Goal: Transaction & Acquisition: Obtain resource

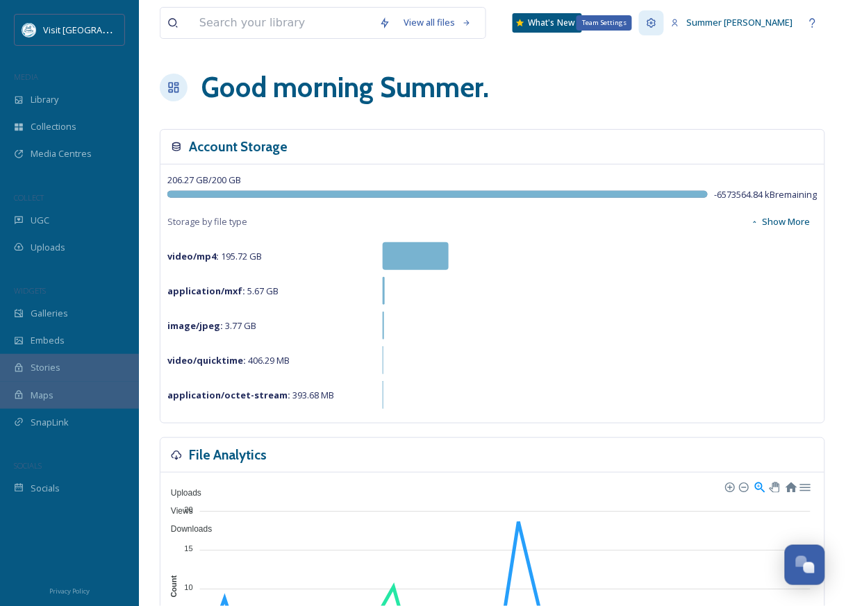
click at [657, 25] on icon at bounding box center [651, 22] width 11 height 11
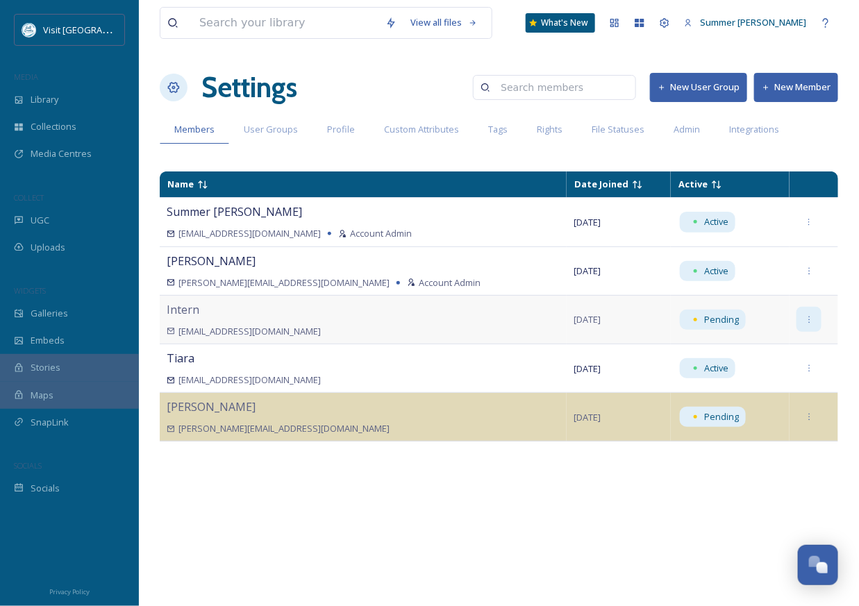
click at [805, 316] on icon at bounding box center [809, 319] width 9 height 9
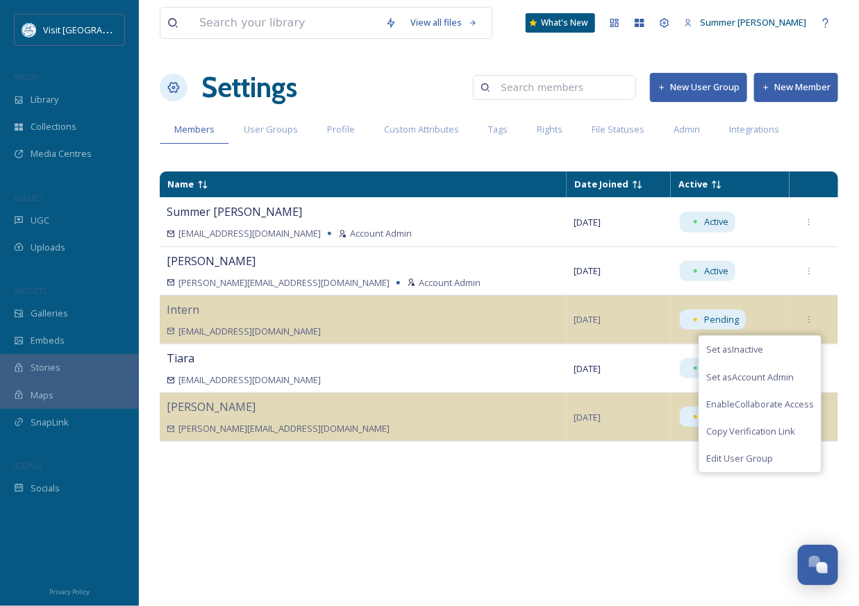
click at [380, 505] on div "Name Date Joined Active Summer [PERSON_NAME] [EMAIL_ADDRESS][DOMAIN_NAME] Accou…" at bounding box center [499, 381] width 678 height 433
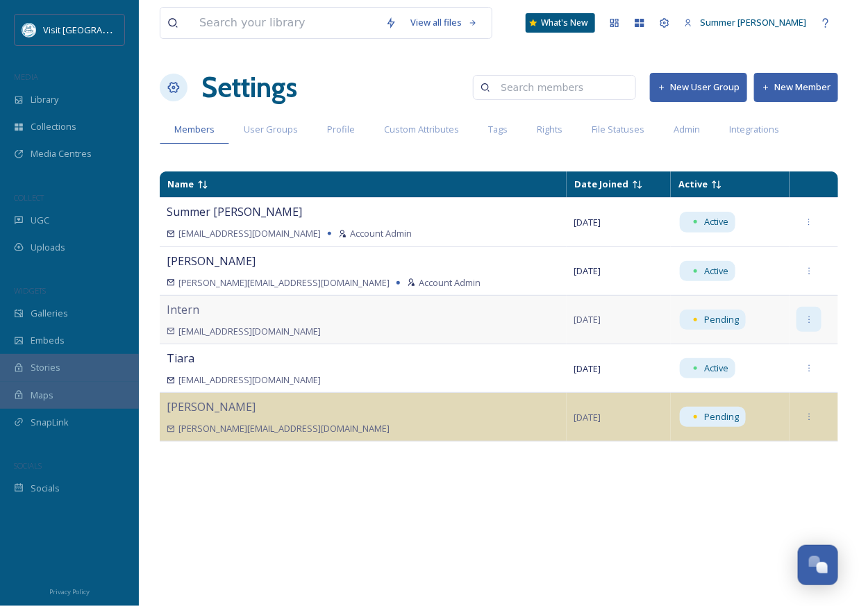
click at [801, 323] on div at bounding box center [808, 319] width 25 height 25
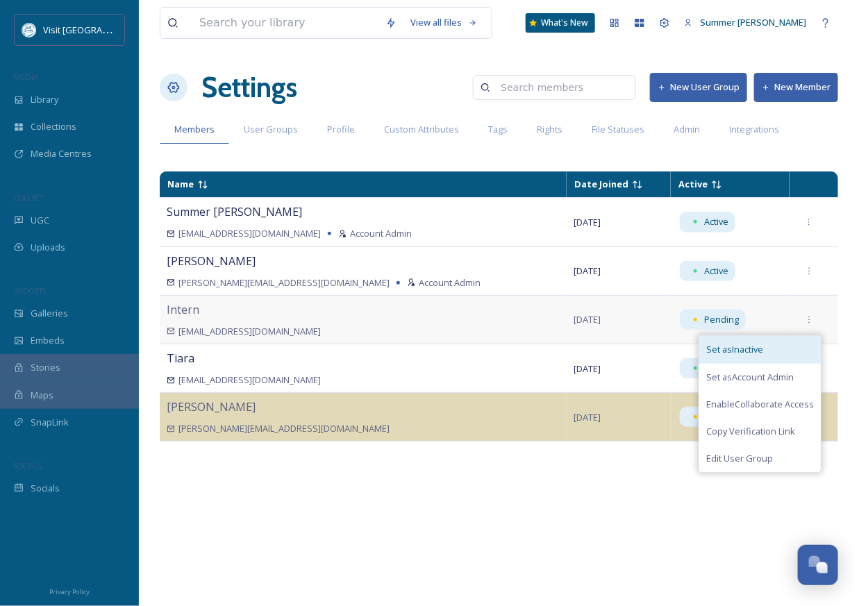
click at [729, 349] on span "Set as Inactive" at bounding box center [734, 349] width 57 height 13
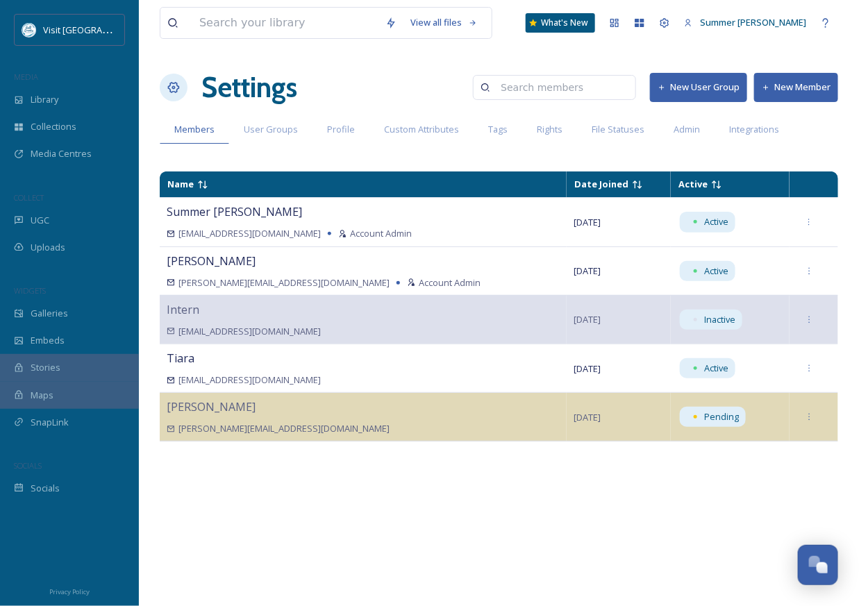
click at [806, 81] on button "New Member" at bounding box center [796, 87] width 84 height 28
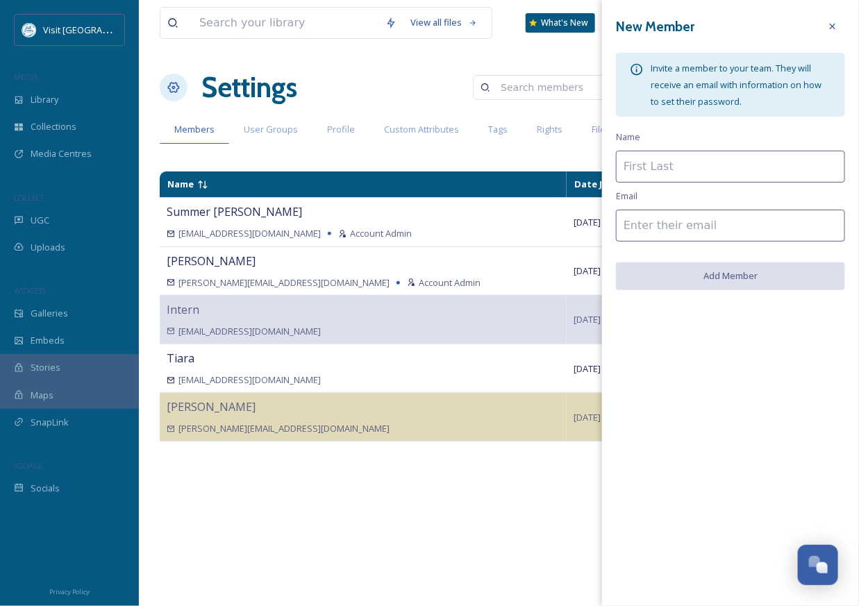
click at [653, 171] on input at bounding box center [730, 167] width 229 height 32
type input "Intern"
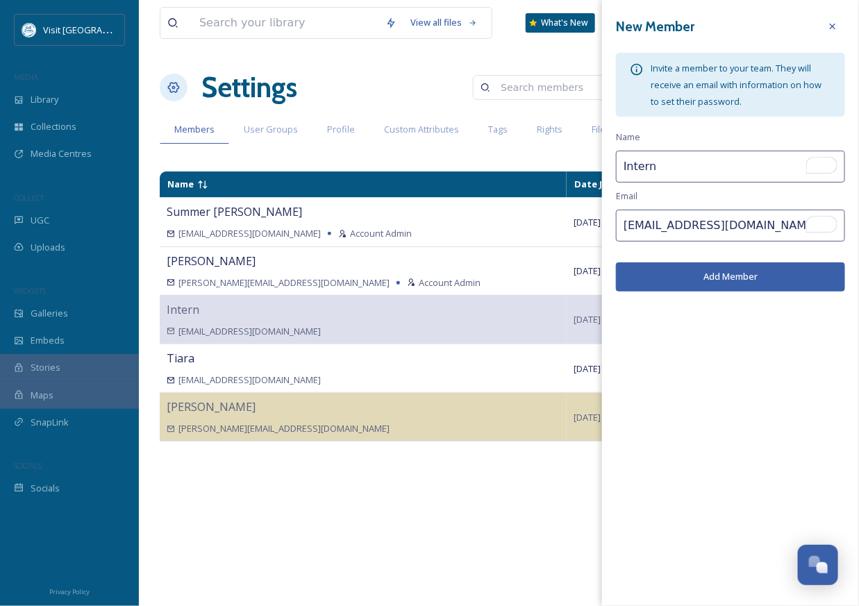
type input "[EMAIL_ADDRESS][DOMAIN_NAME]"
click at [712, 276] on button "Add Member" at bounding box center [730, 276] width 229 height 28
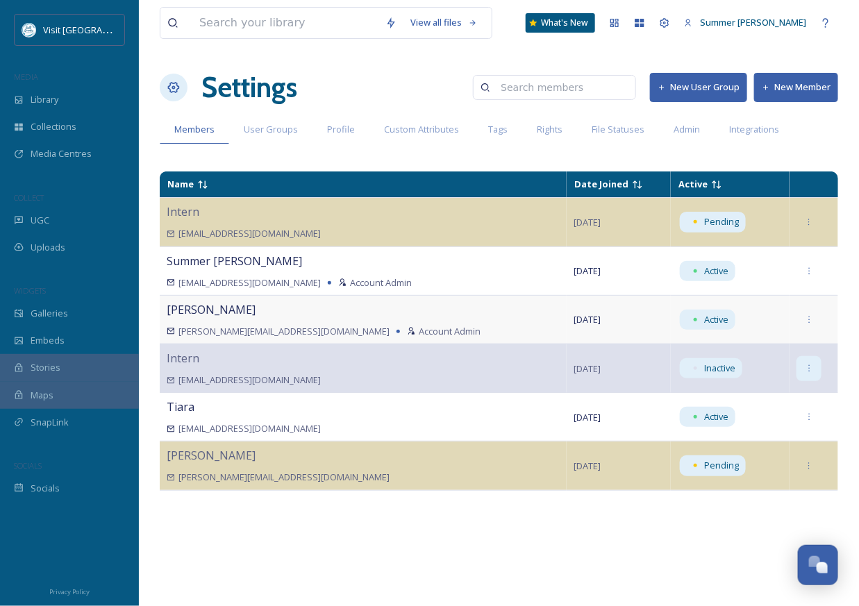
click at [809, 369] on icon at bounding box center [809, 368] width 1 height 7
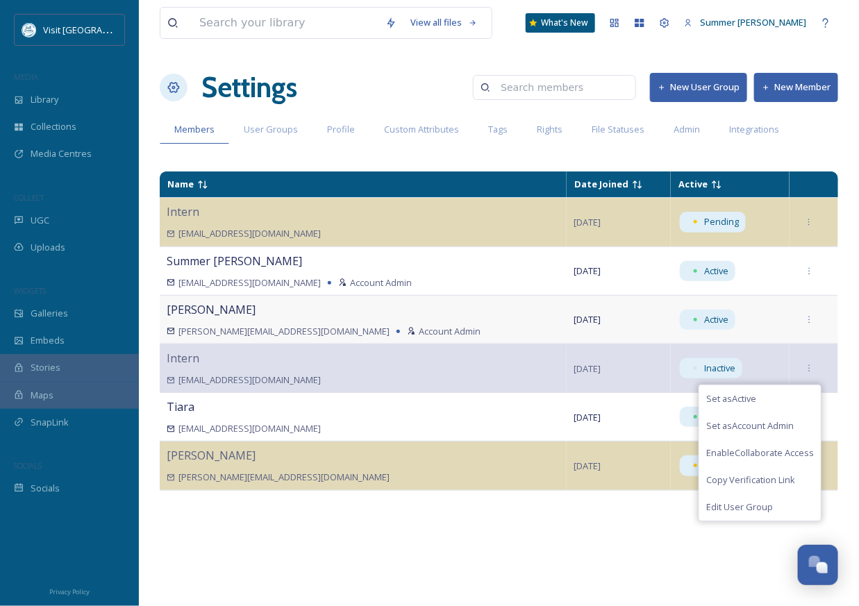
click at [353, 530] on div "Name Date Joined Active Intern [EMAIL_ADDRESS][DOMAIN_NAME] [DATE] Pending Summ…" at bounding box center [499, 381] width 678 height 433
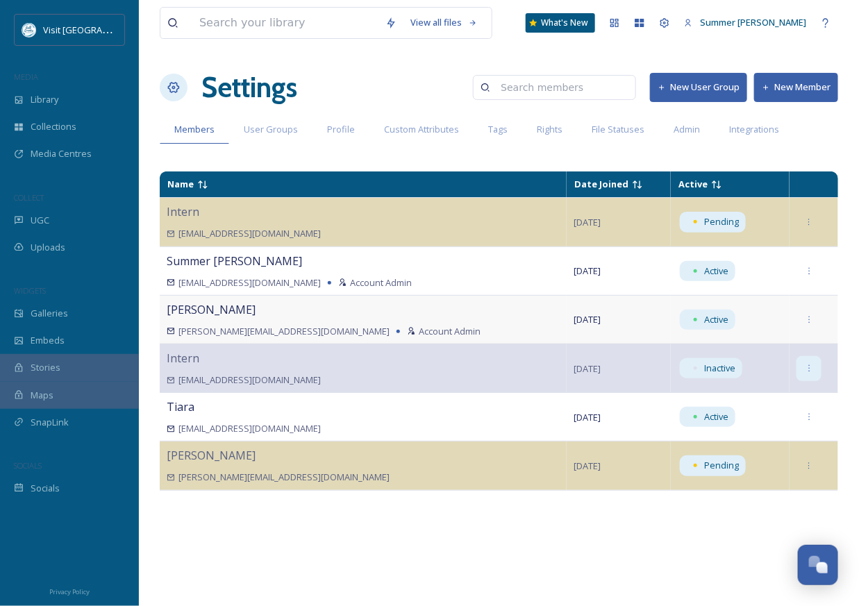
click at [805, 372] on icon at bounding box center [809, 368] width 9 height 9
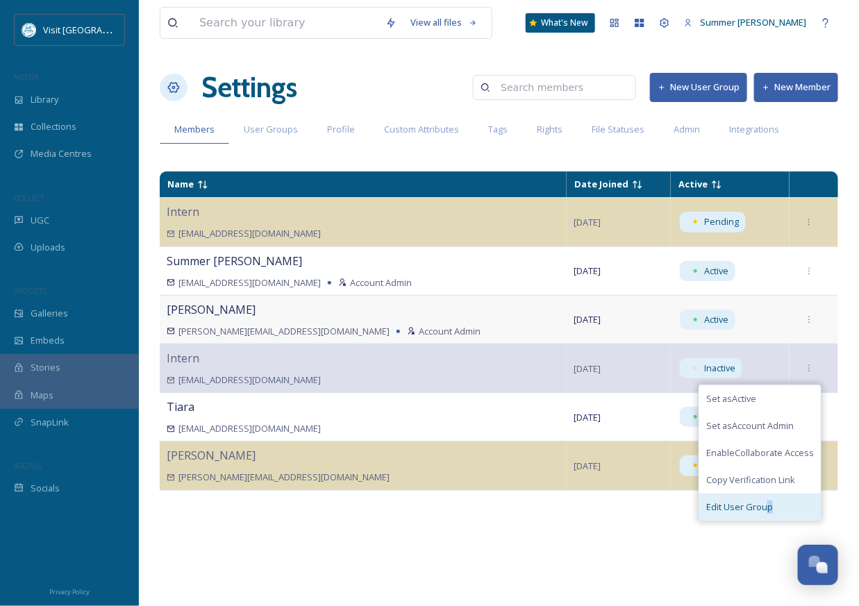
click at [753, 515] on div "Edit User Group" at bounding box center [760, 507] width 122 height 27
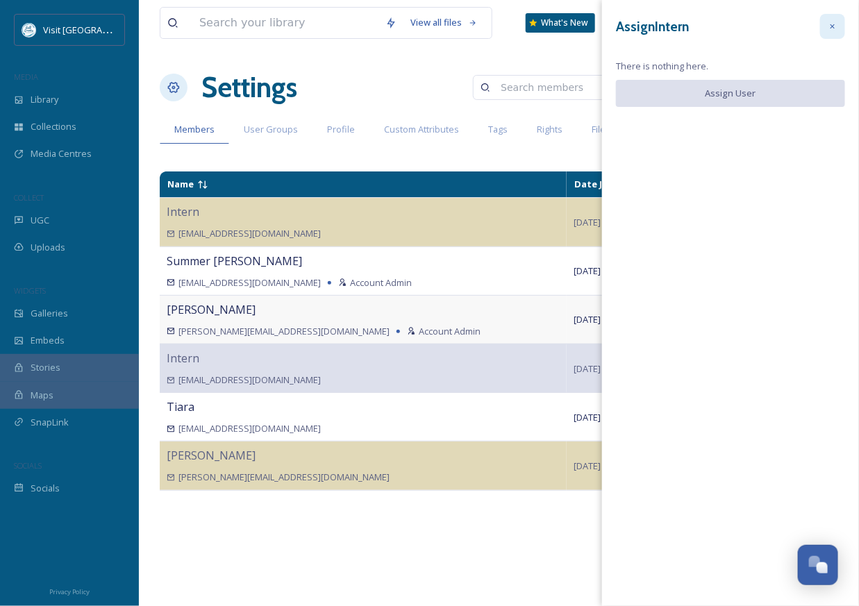
click at [830, 29] on icon at bounding box center [832, 26] width 9 height 9
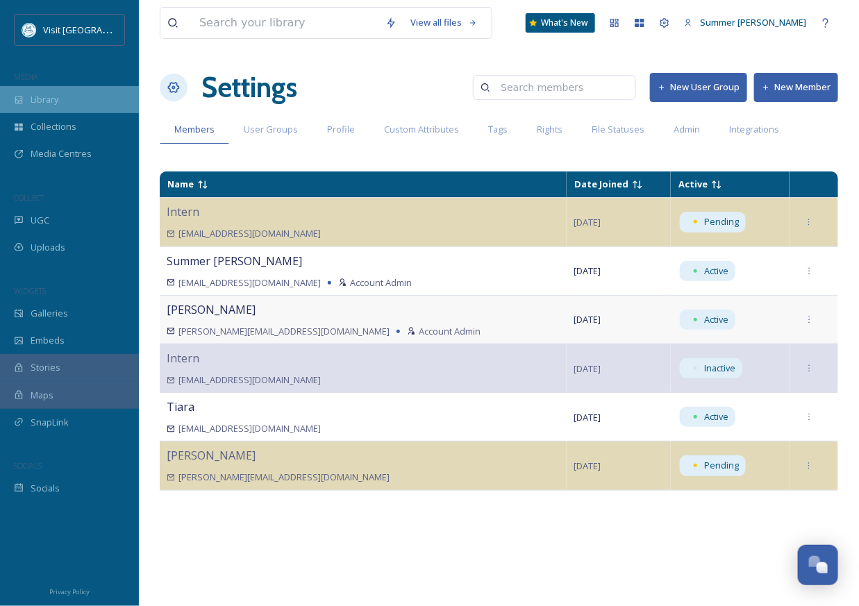
click at [32, 108] on div "Library" at bounding box center [69, 99] width 139 height 27
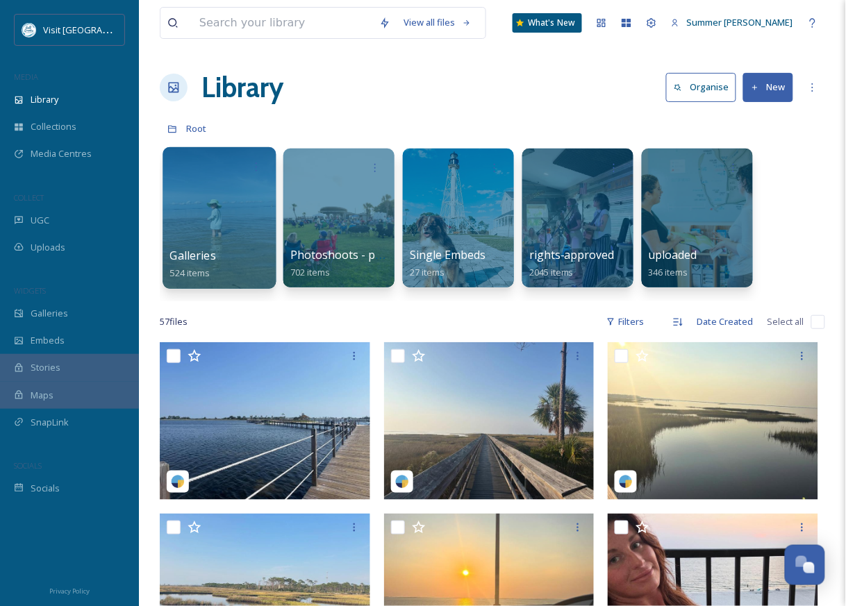
click at [199, 235] on div at bounding box center [218, 218] width 113 height 142
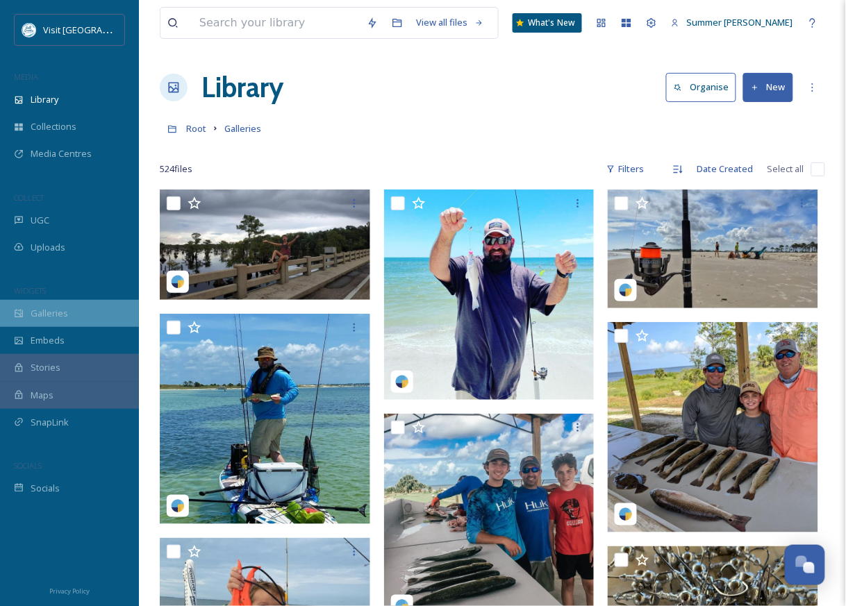
click at [45, 303] on div "Galleries" at bounding box center [69, 313] width 139 height 27
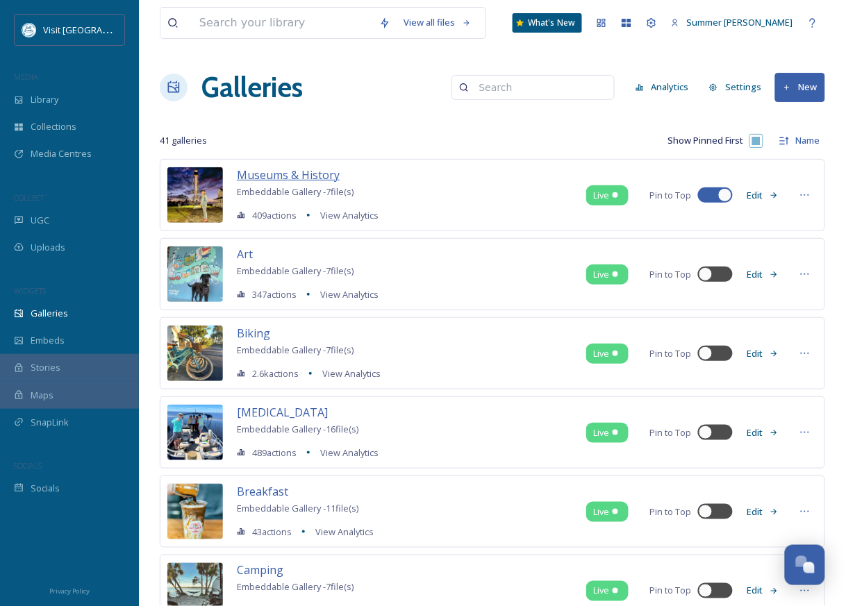
click at [331, 178] on span "Museums & History" at bounding box center [288, 174] width 103 height 15
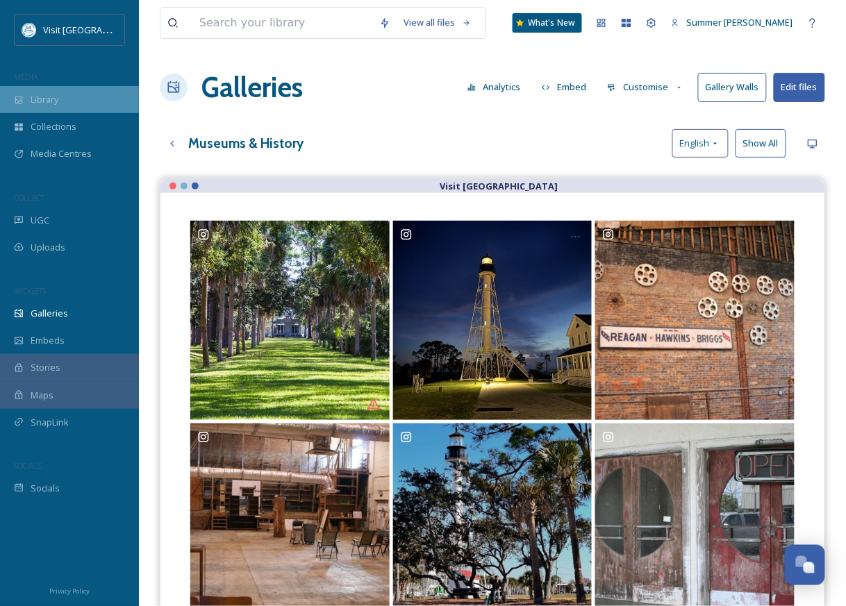
click at [74, 97] on div "Library" at bounding box center [69, 99] width 139 height 27
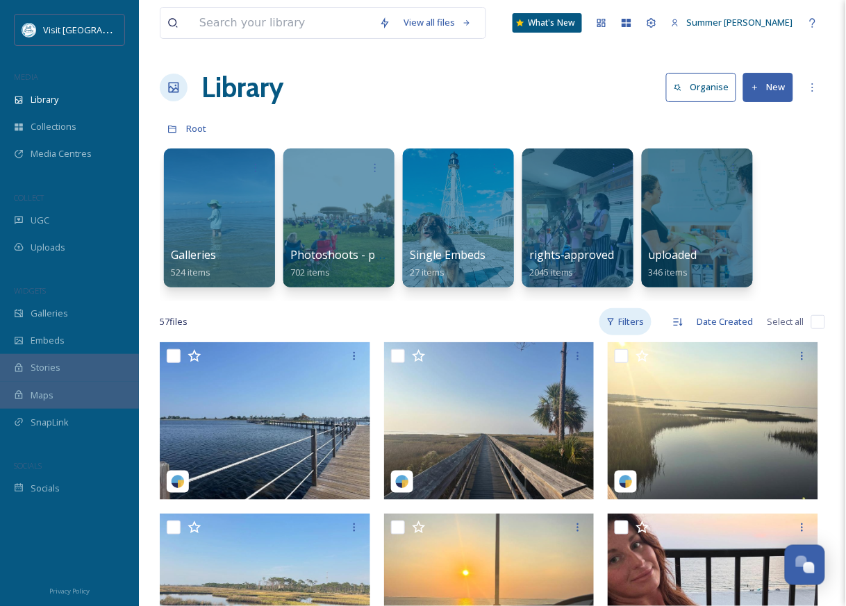
click at [620, 321] on div "Filters" at bounding box center [625, 321] width 52 height 27
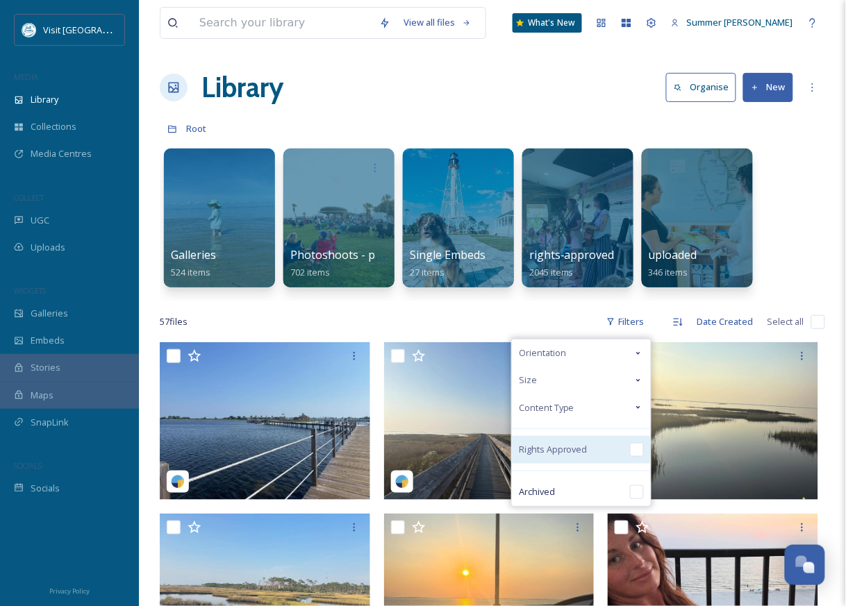
click at [643, 451] on input "checkbox" at bounding box center [637, 450] width 14 height 14
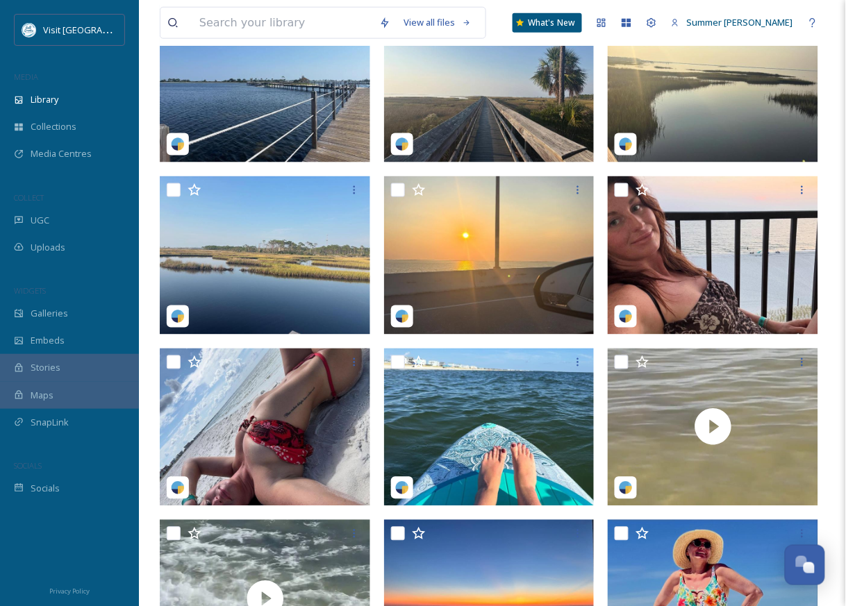
scroll to position [260, 0]
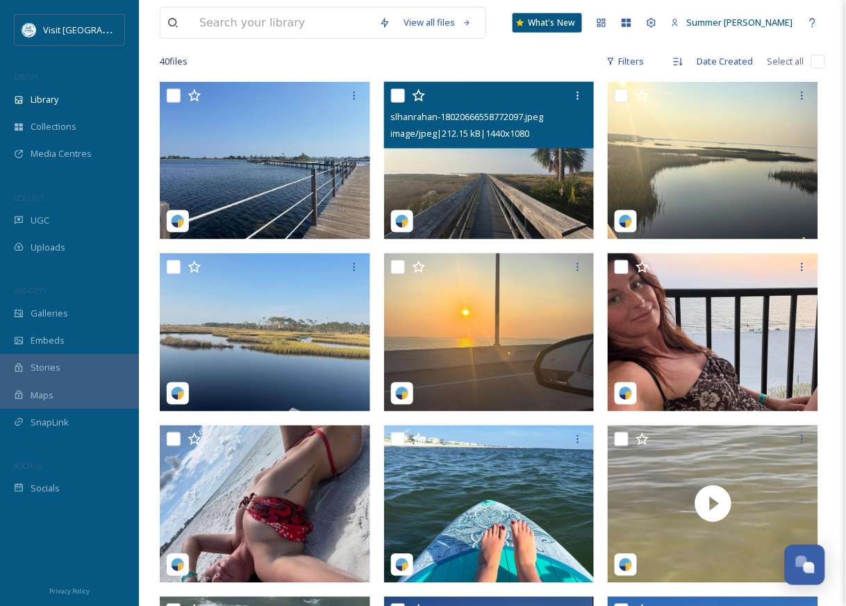
click at [478, 190] on img at bounding box center [489, 161] width 210 height 158
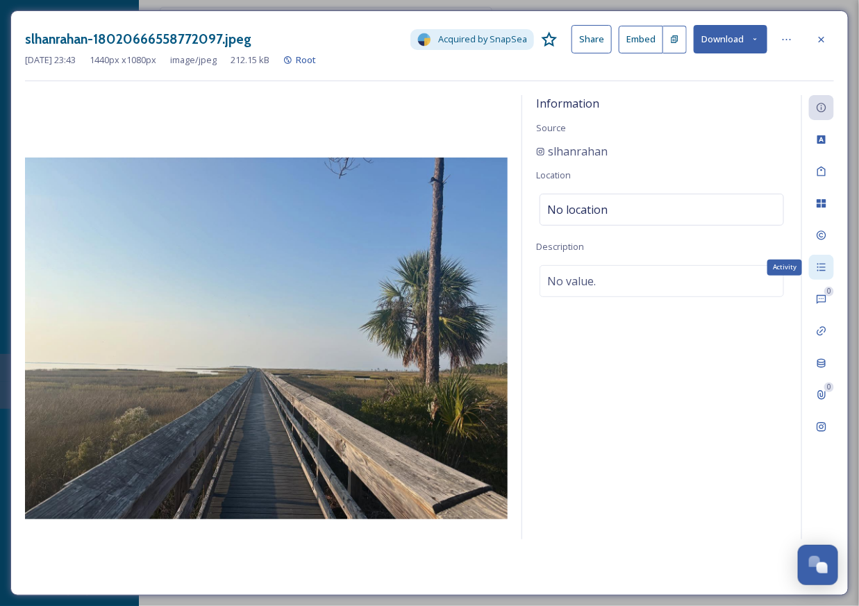
click at [826, 272] on icon at bounding box center [821, 267] width 11 height 11
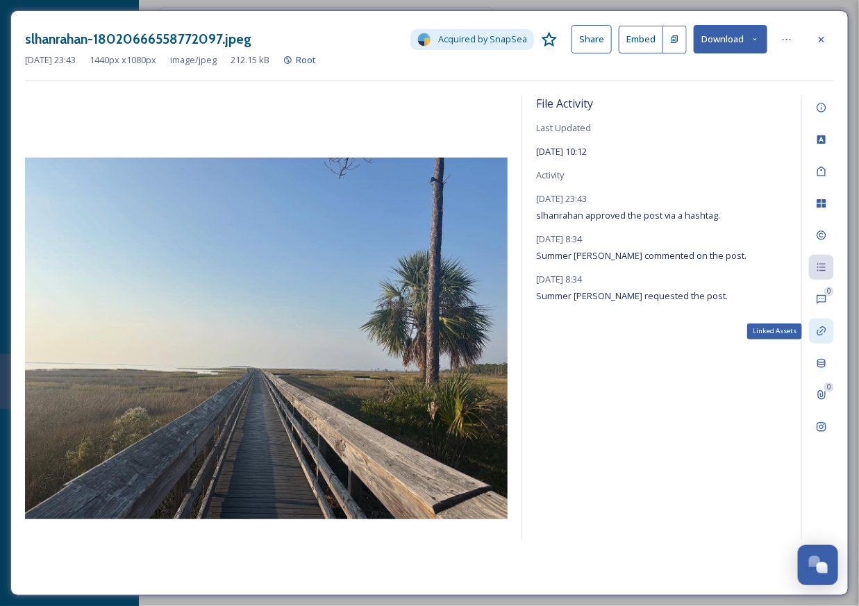
click at [816, 337] on icon at bounding box center [821, 331] width 11 height 11
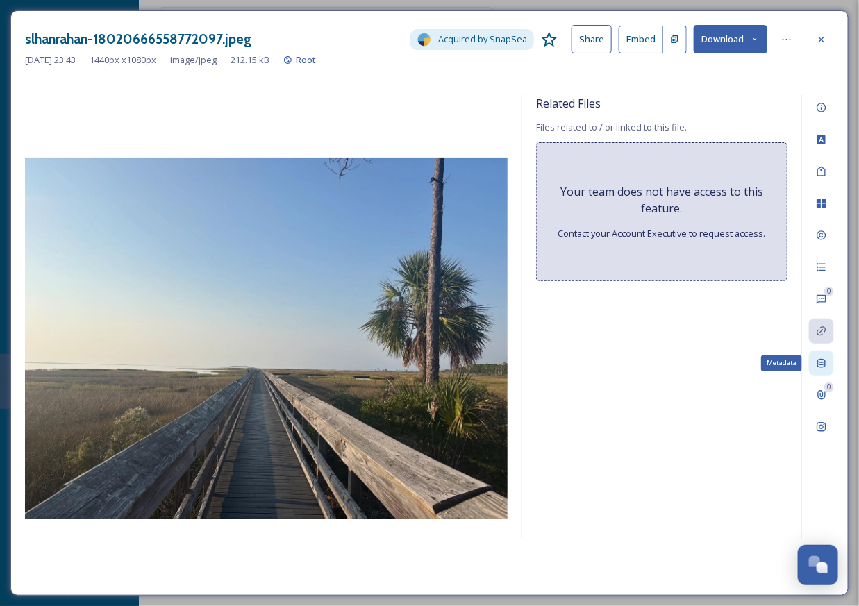
click at [821, 364] on icon at bounding box center [821, 363] width 8 height 9
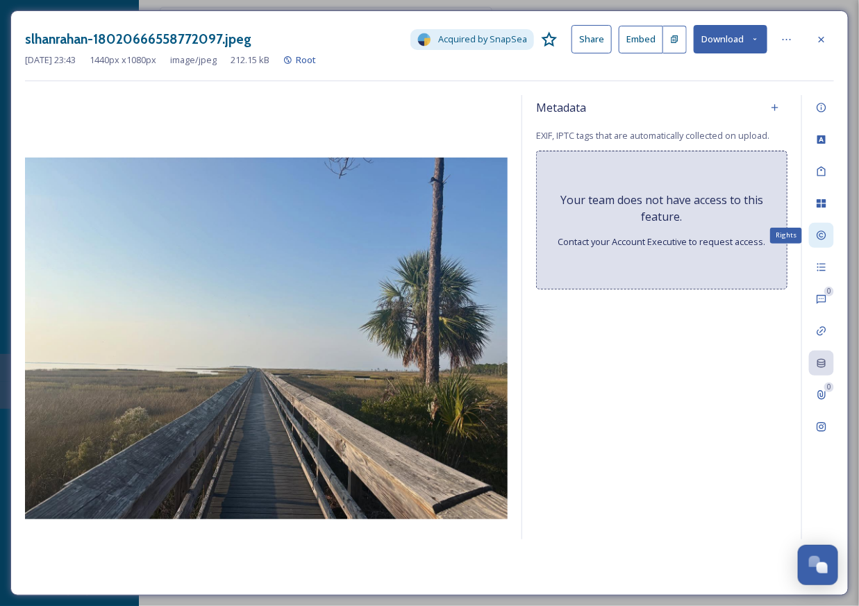
click at [824, 241] on icon at bounding box center [821, 235] width 11 height 11
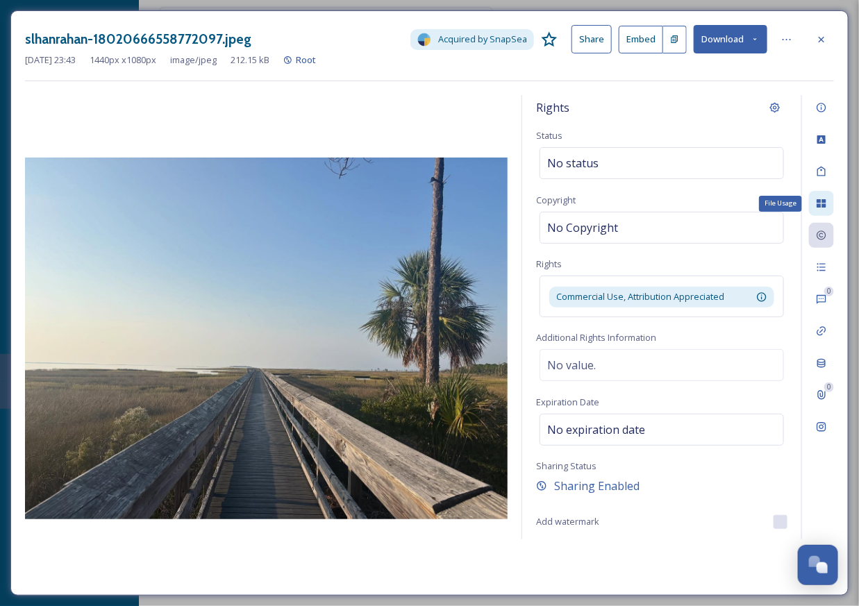
click at [821, 201] on icon at bounding box center [821, 203] width 9 height 8
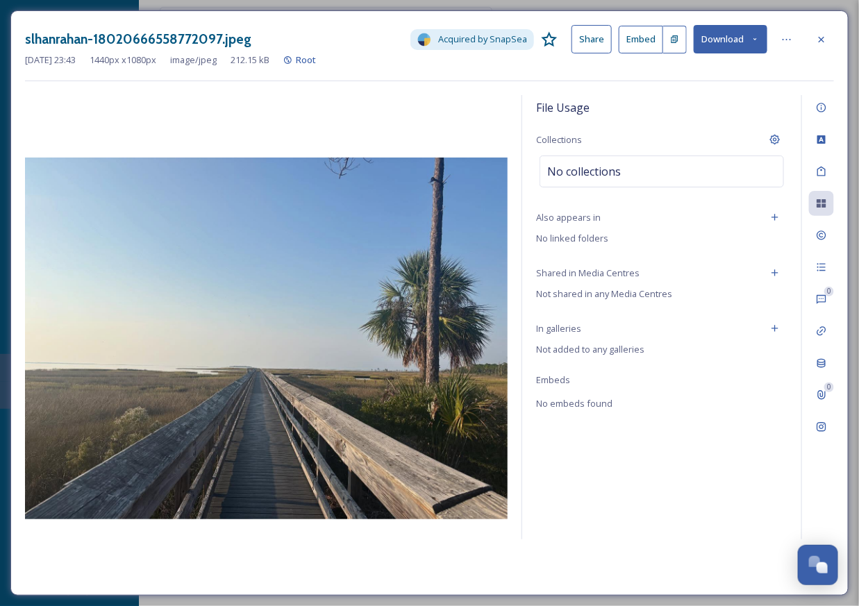
click at [369, 139] on div at bounding box center [266, 338] width 483 height 486
click at [821, 34] on icon at bounding box center [821, 39] width 11 height 11
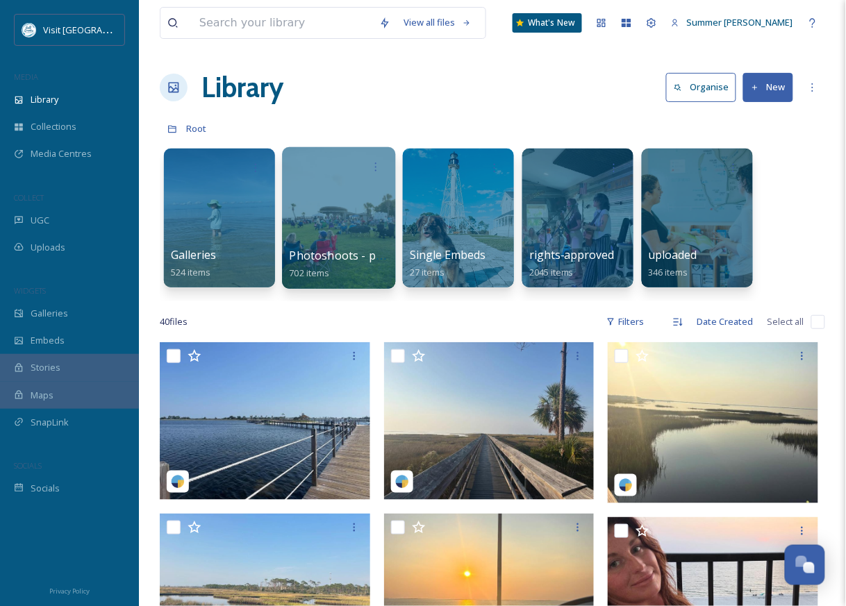
click at [362, 183] on div at bounding box center [338, 218] width 113 height 142
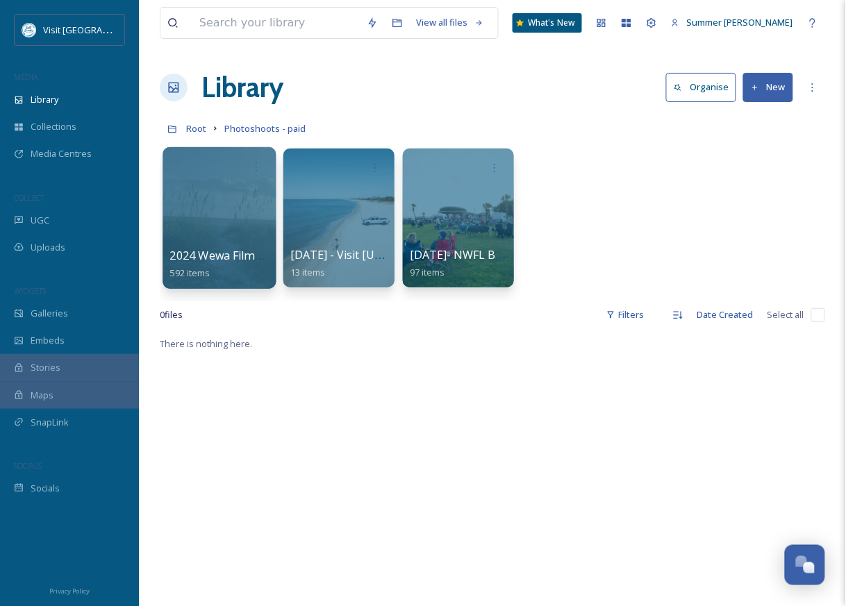
click at [202, 206] on div at bounding box center [218, 218] width 113 height 142
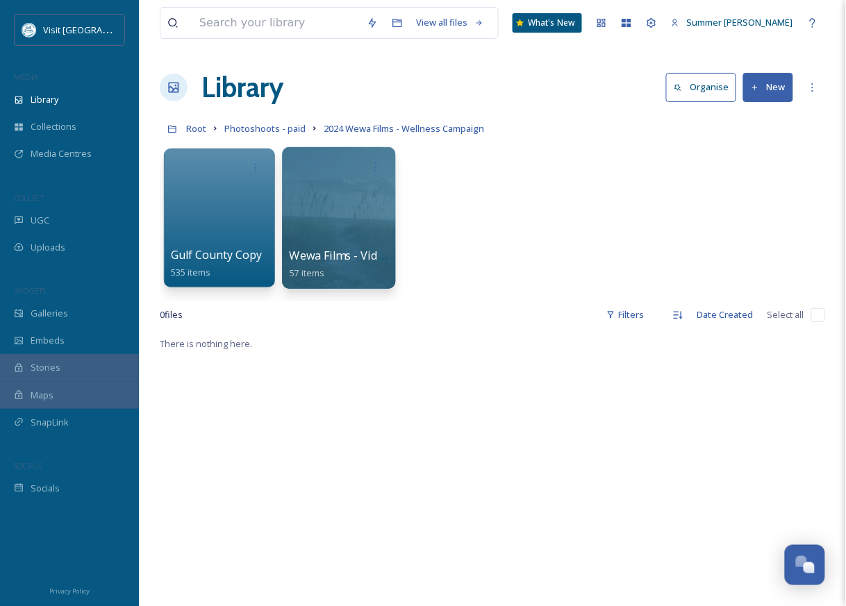
click at [352, 185] on div at bounding box center [338, 218] width 113 height 142
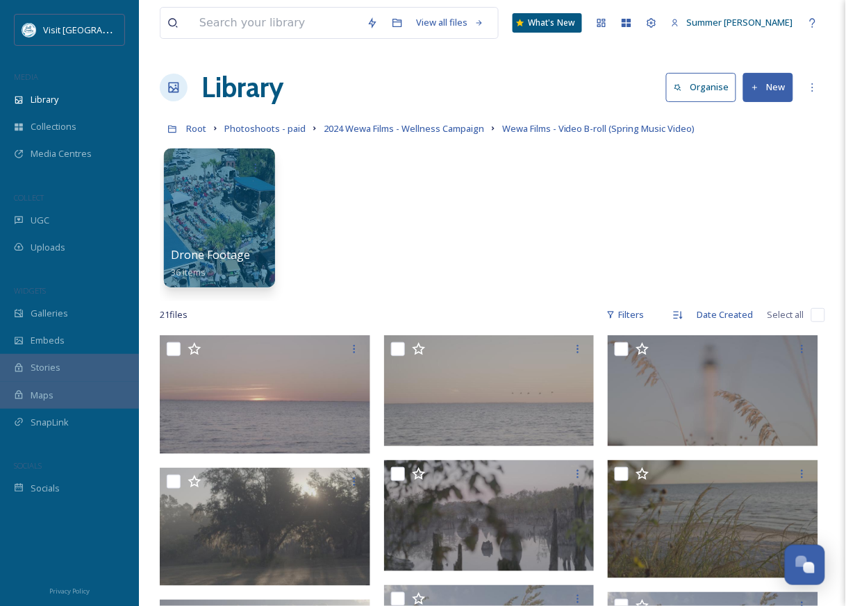
click at [817, 317] on input "checkbox" at bounding box center [818, 315] width 14 height 14
checkbox input "true"
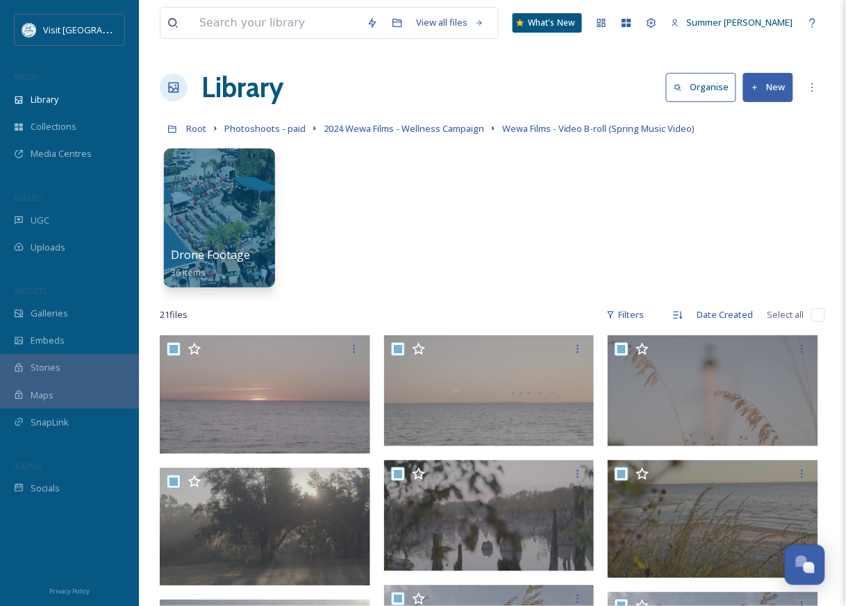
checkbox input "true"
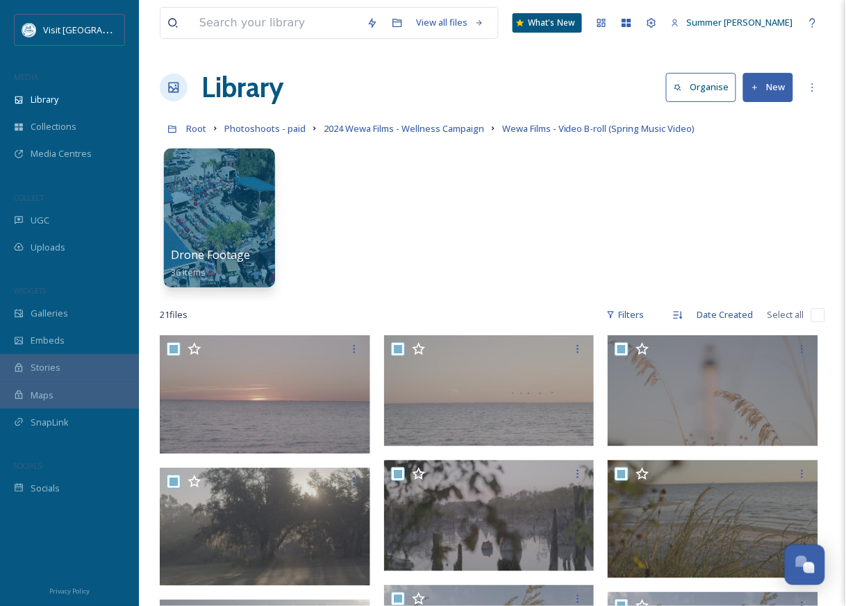
checkbox input "true"
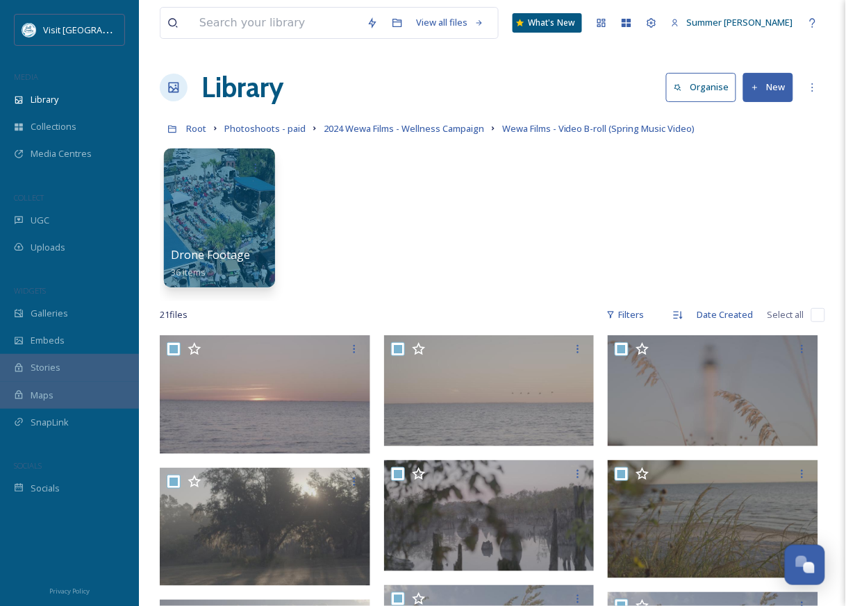
checkbox input "true"
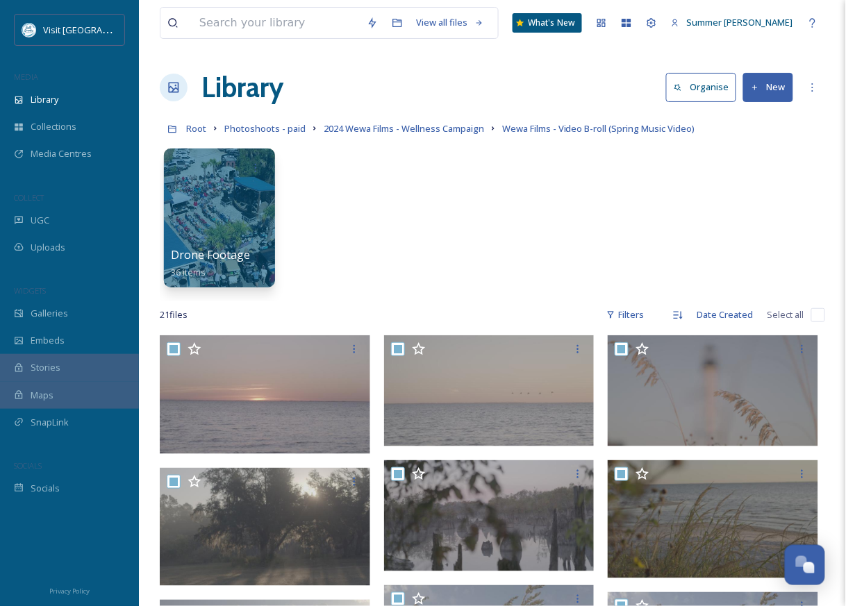
checkbox input "true"
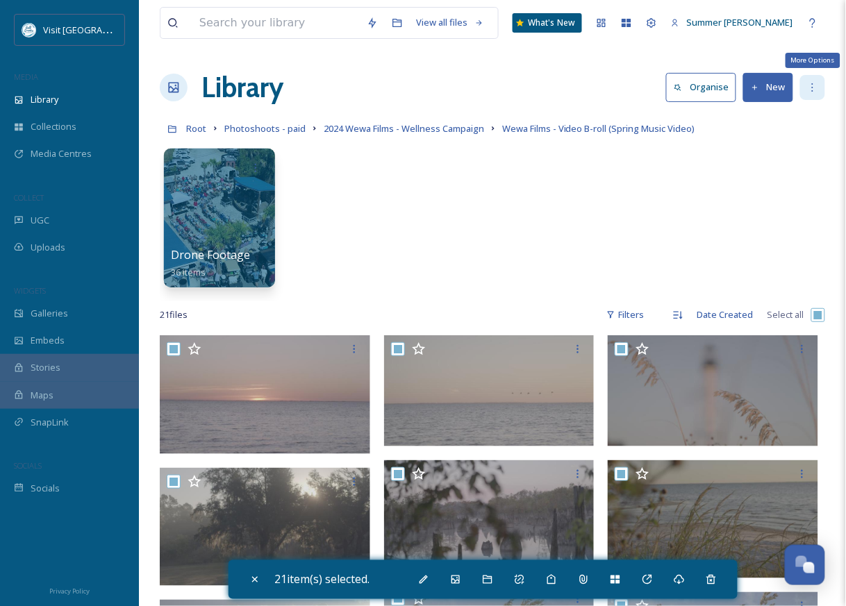
click at [813, 84] on icon at bounding box center [812, 87] width 1 height 8
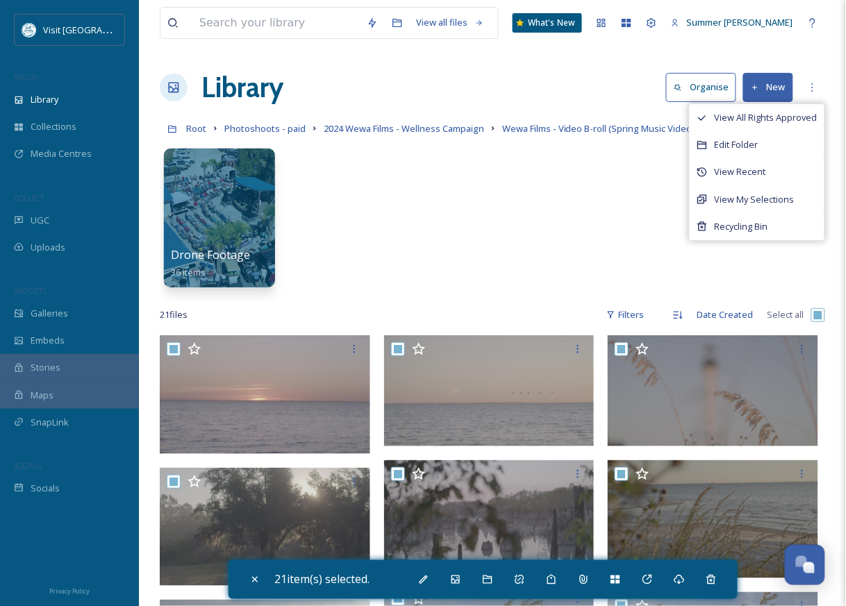
click at [540, 256] on div "Drone Footage 36 items" at bounding box center [492, 222] width 665 height 160
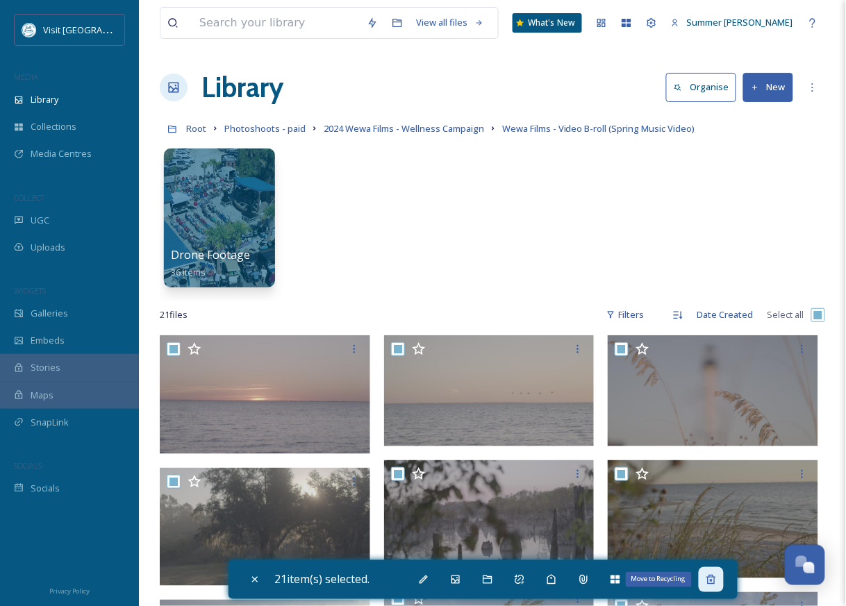
click at [717, 578] on icon at bounding box center [710, 579] width 11 height 11
checkbox input "false"
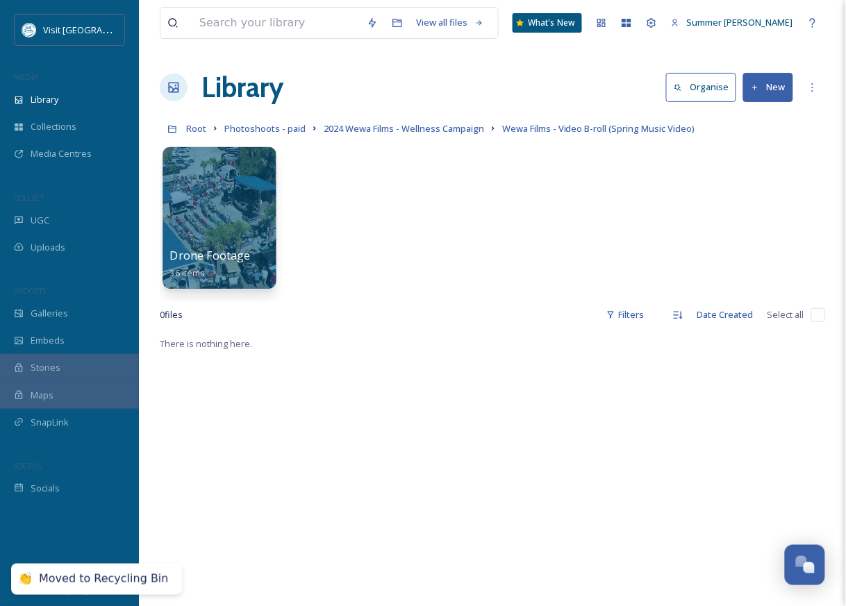
click at [215, 169] on div at bounding box center [219, 167] width 99 height 26
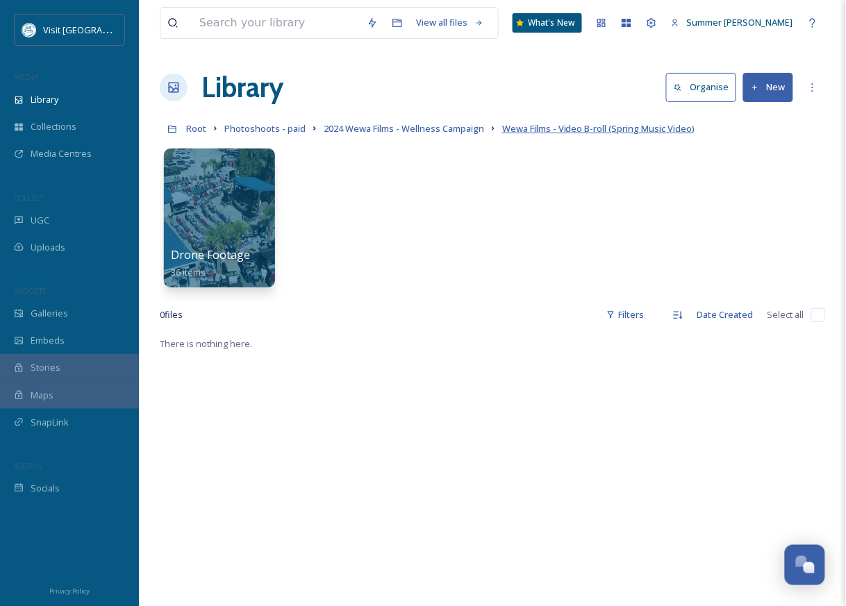
click at [597, 130] on span "Wewa Films - Video B-roll (Spring Music Video)" at bounding box center [598, 128] width 193 height 12
click at [421, 129] on span "2024 Wewa Films - Wellness Campaign" at bounding box center [404, 128] width 160 height 12
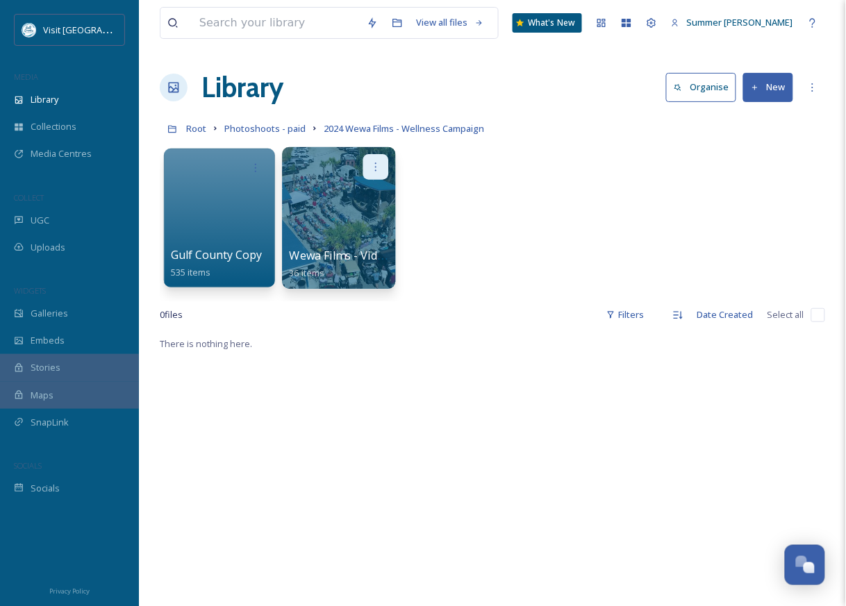
click at [370, 172] on icon at bounding box center [375, 166] width 11 height 11
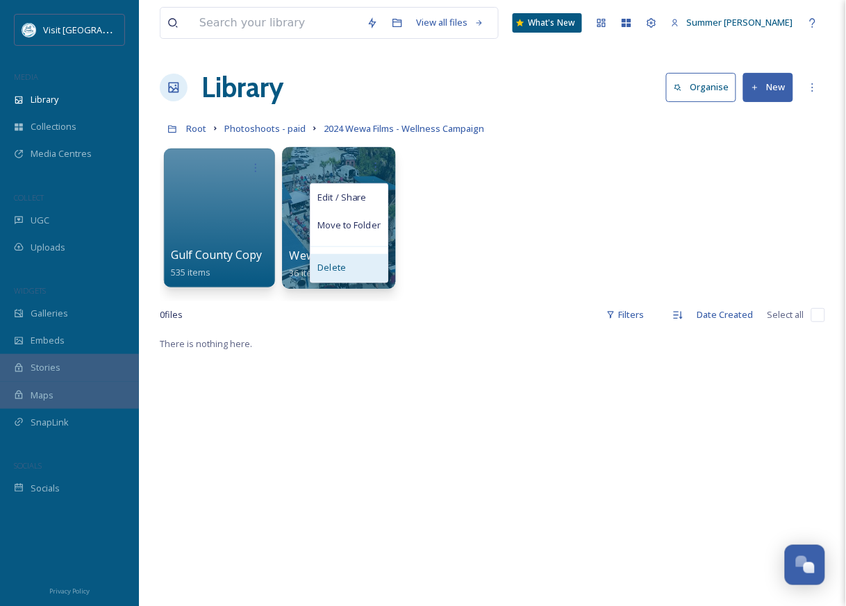
click at [341, 271] on span "Delete" at bounding box center [331, 269] width 28 height 14
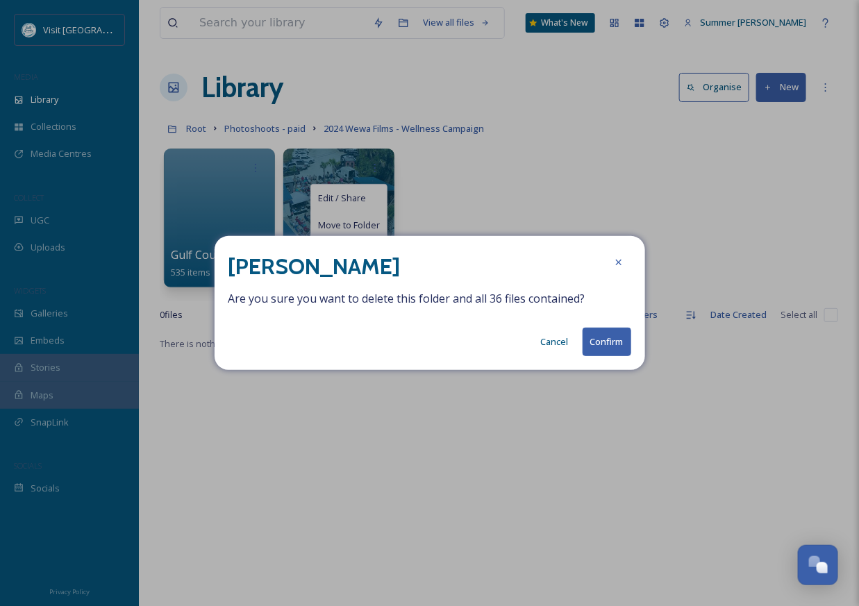
click at [623, 344] on button "Confirm" at bounding box center [607, 342] width 49 height 28
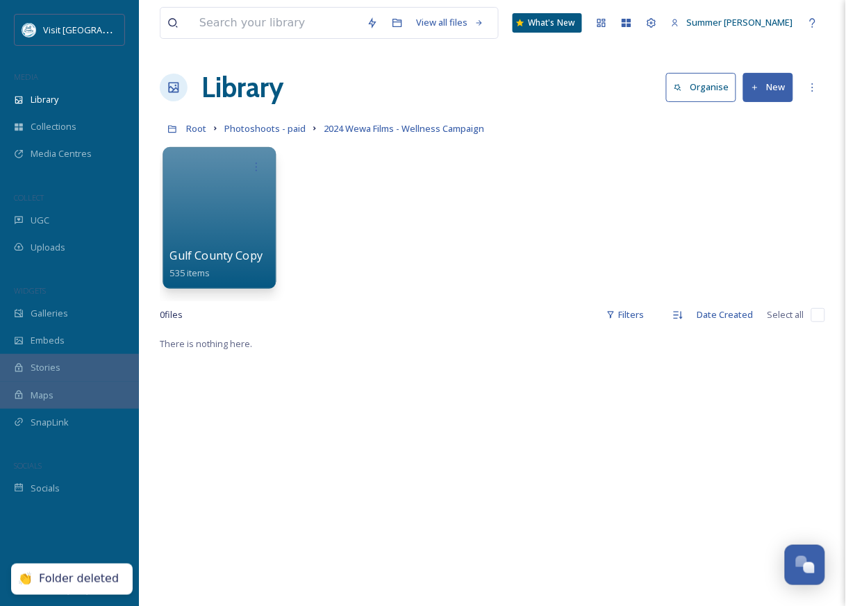
click at [196, 197] on div at bounding box center [218, 218] width 113 height 142
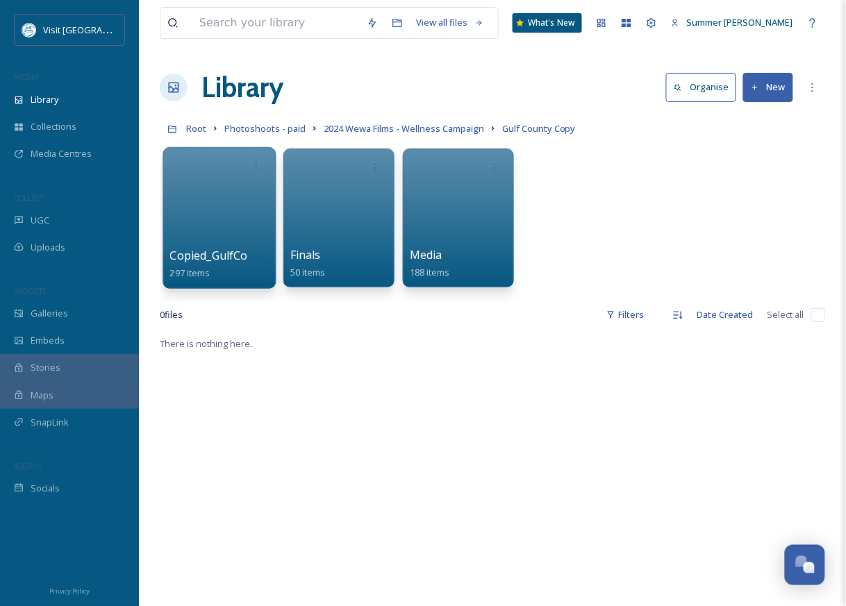
click at [232, 192] on div at bounding box center [218, 218] width 113 height 142
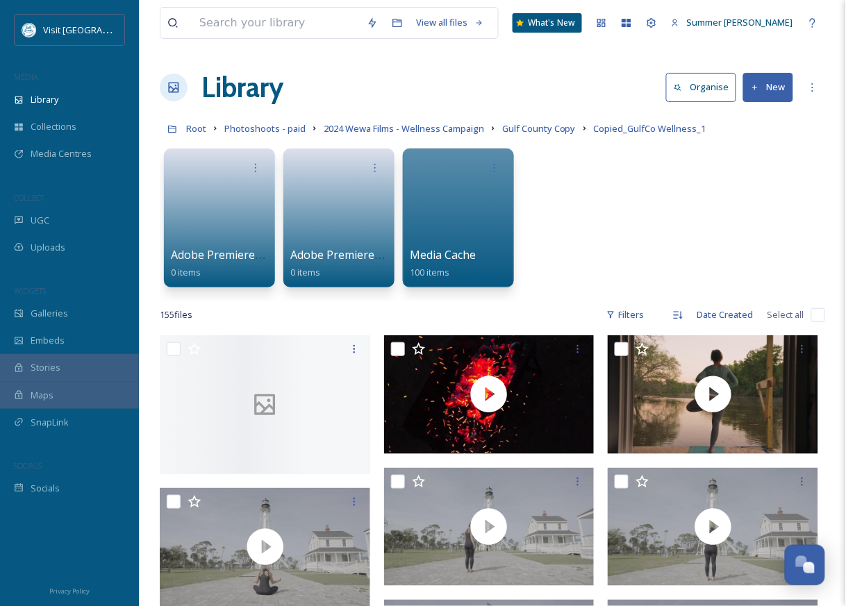
click at [817, 312] on input "checkbox" at bounding box center [818, 315] width 14 height 14
checkbox input "true"
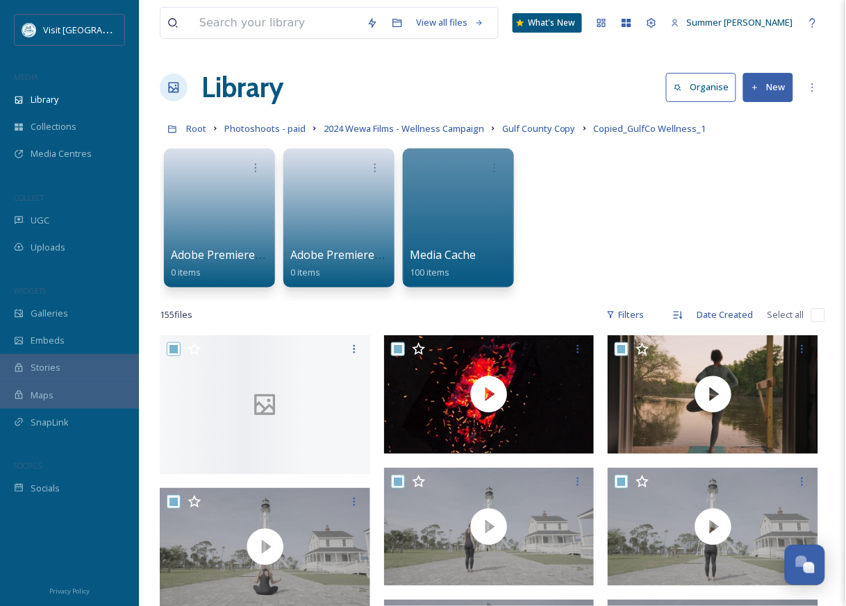
checkbox input "true"
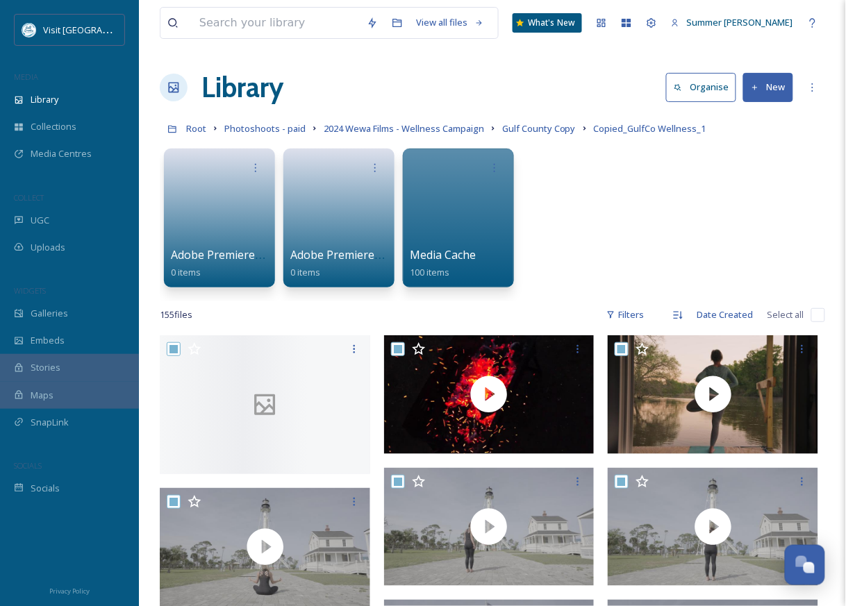
checkbox input "true"
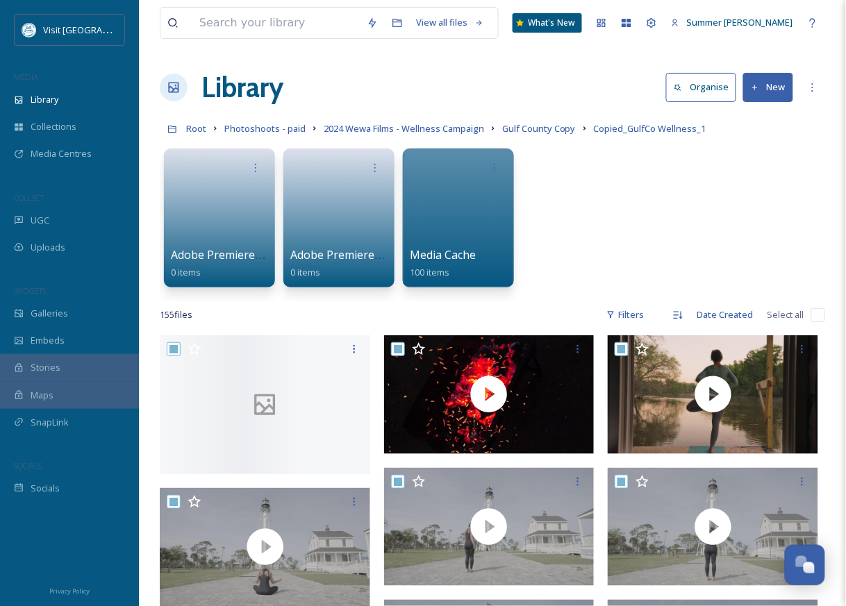
checkbox input "true"
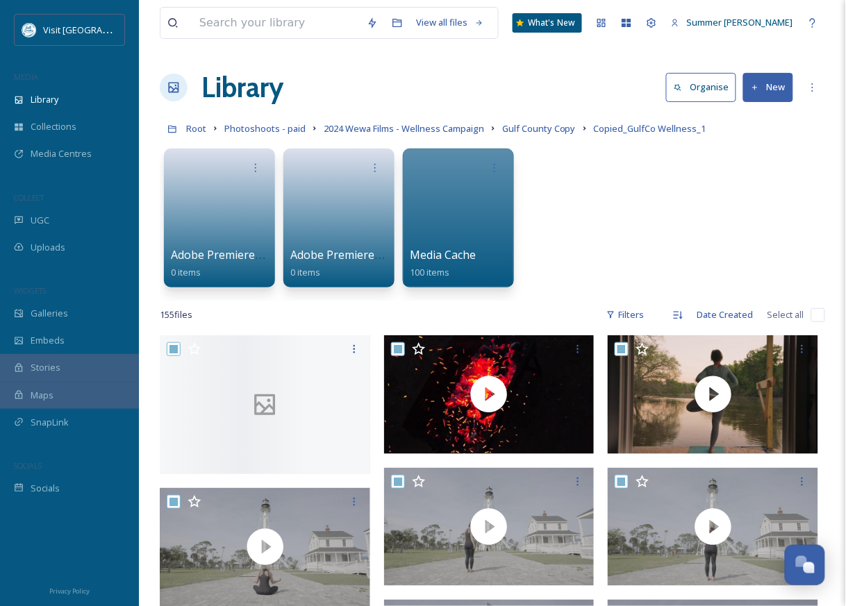
checkbox input "true"
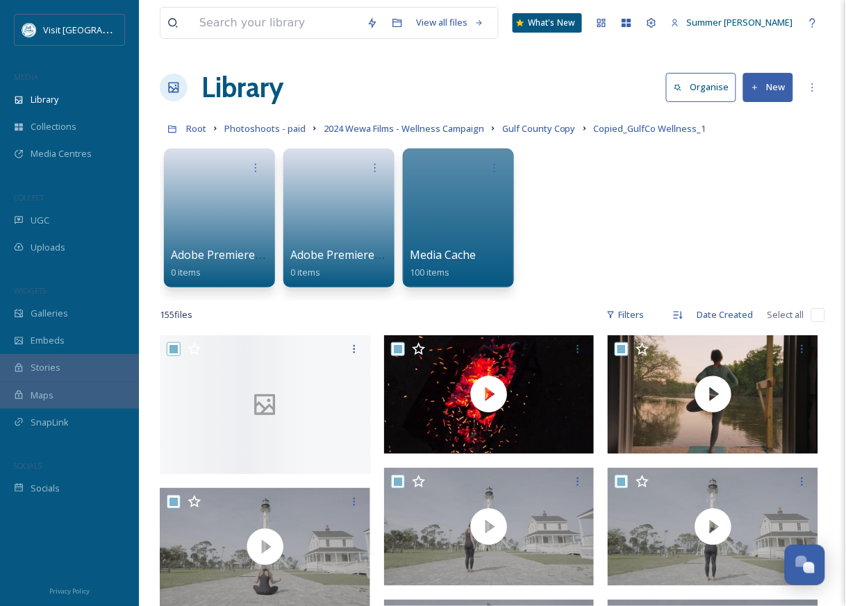
checkbox input "true"
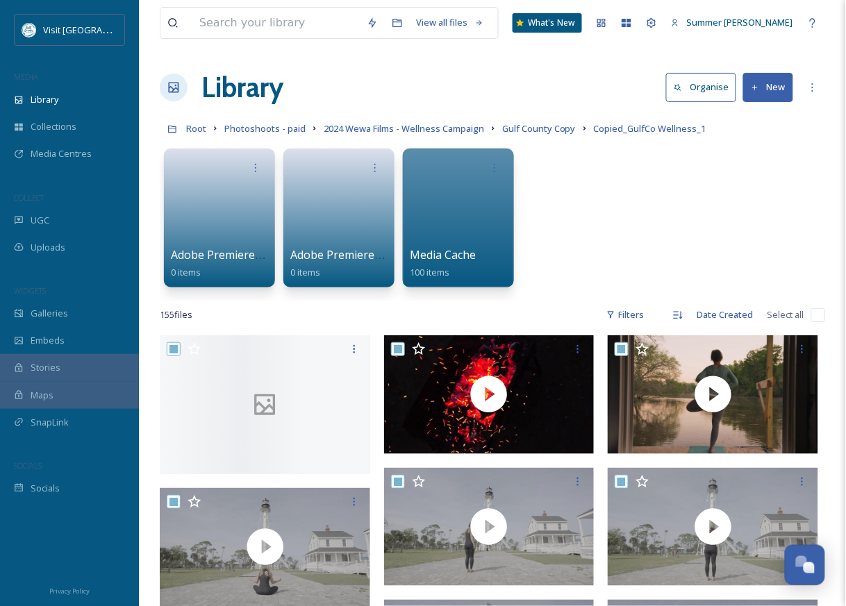
checkbox input "true"
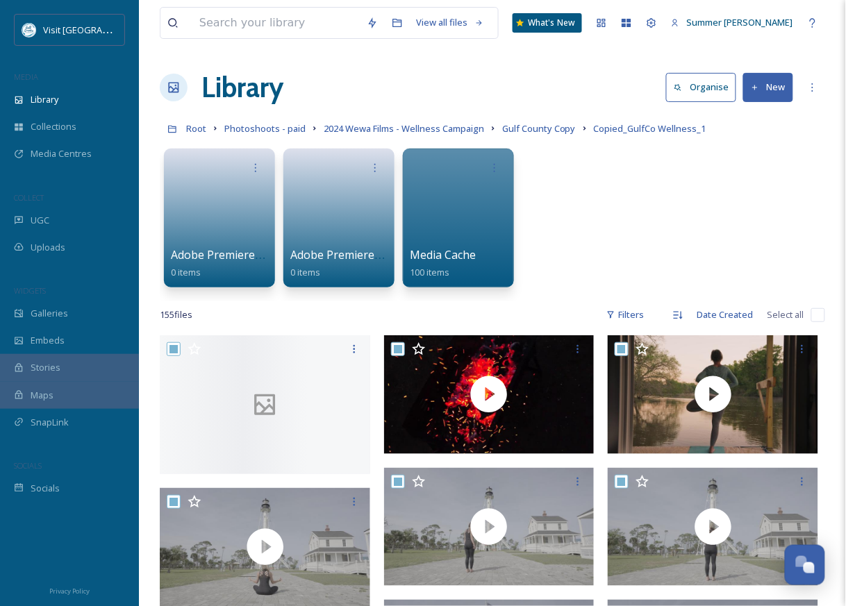
checkbox input "true"
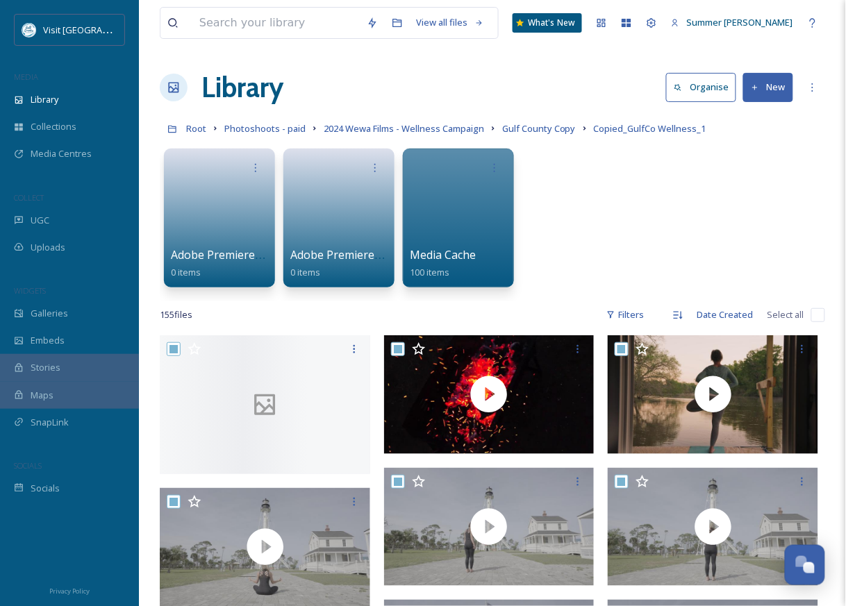
checkbox input "true"
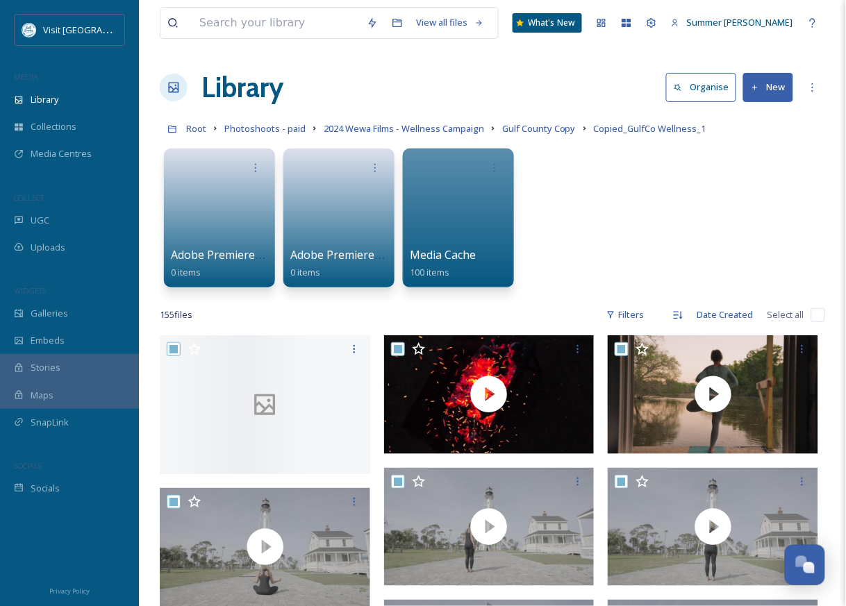
checkbox input "true"
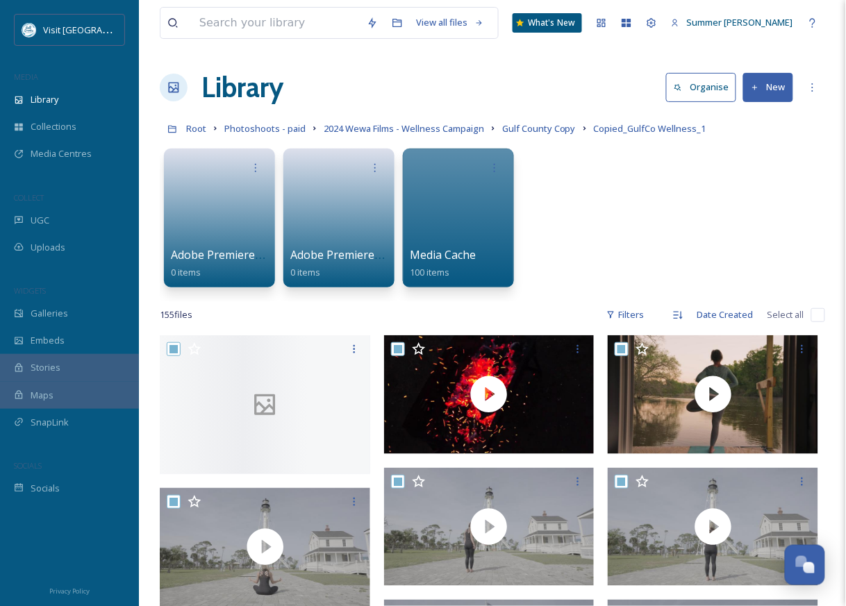
checkbox input "true"
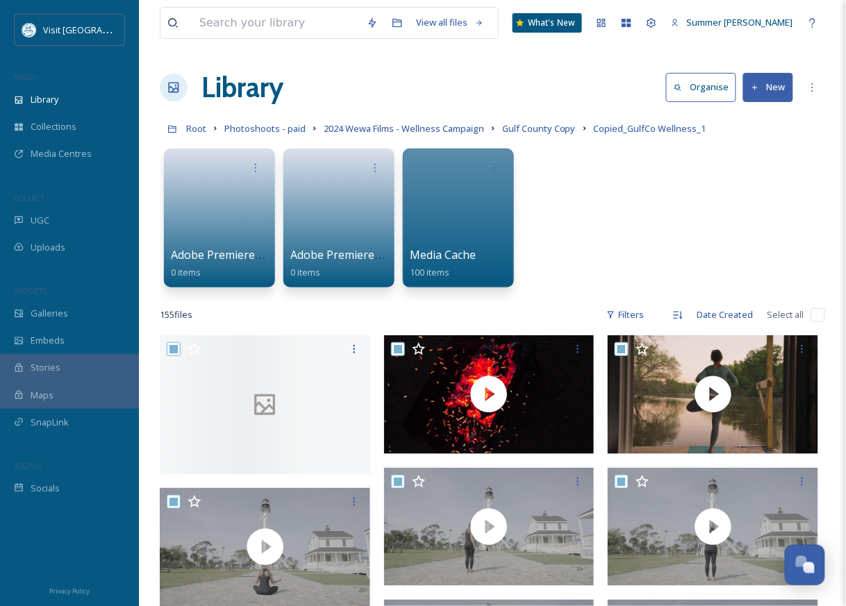
checkbox input "true"
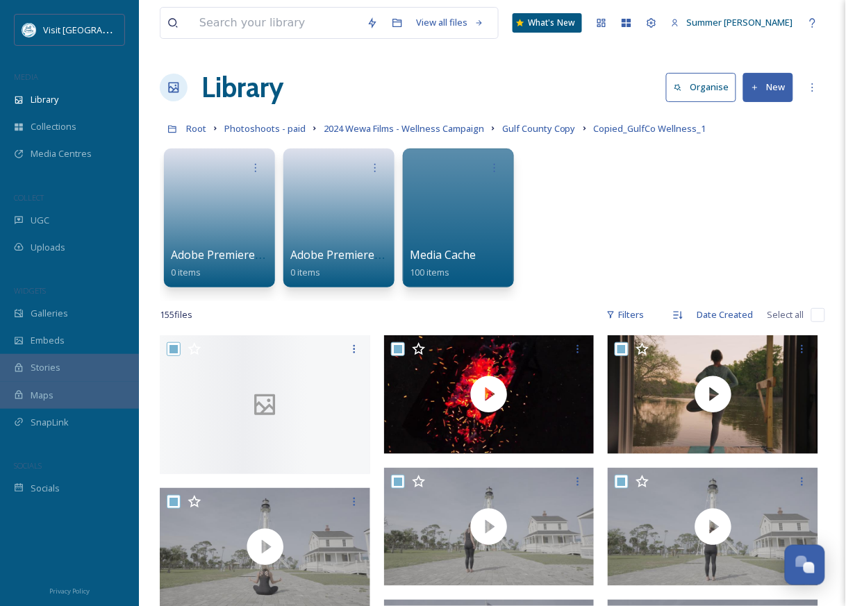
checkbox input "true"
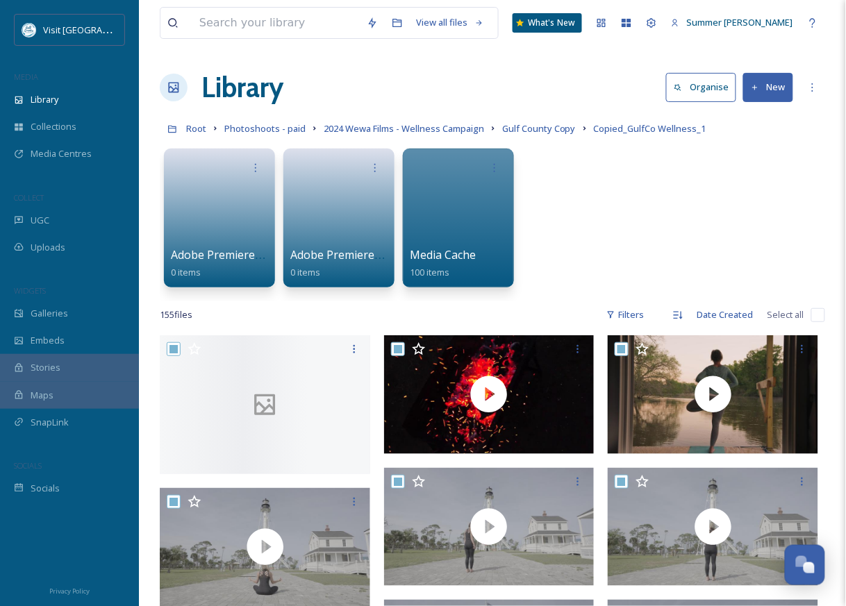
checkbox input "true"
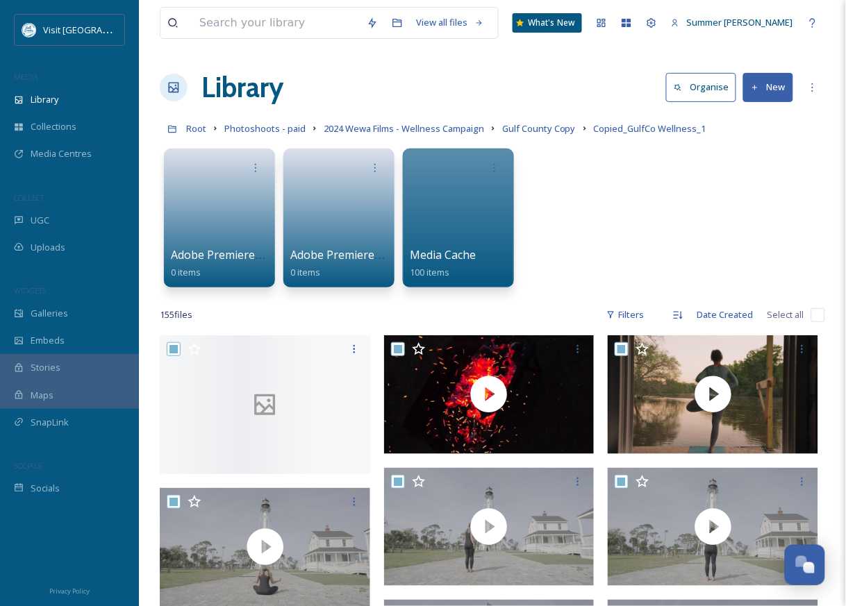
checkbox input "true"
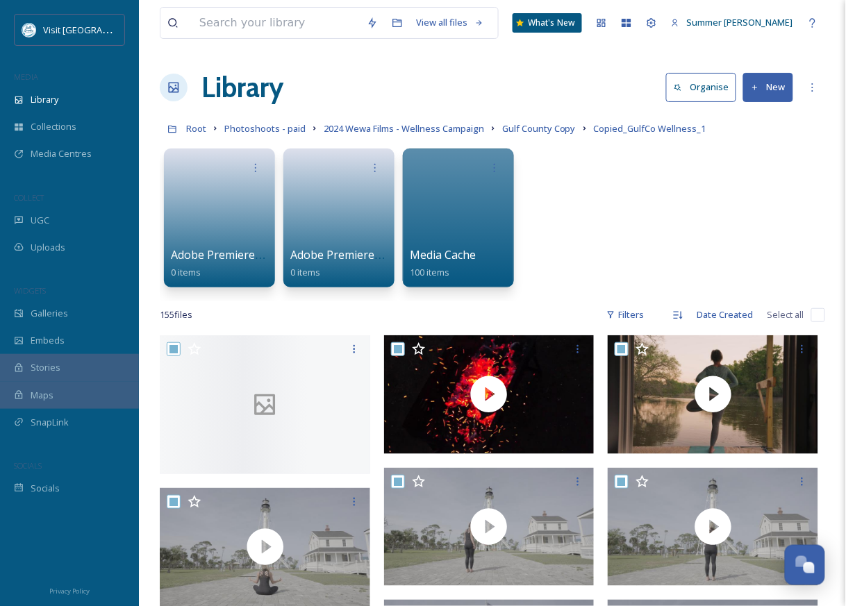
checkbox input "true"
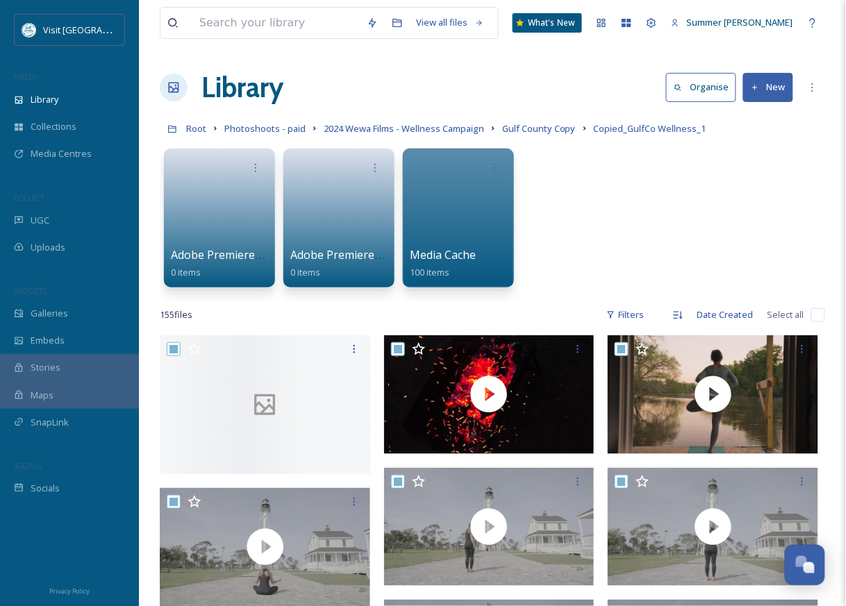
checkbox input "true"
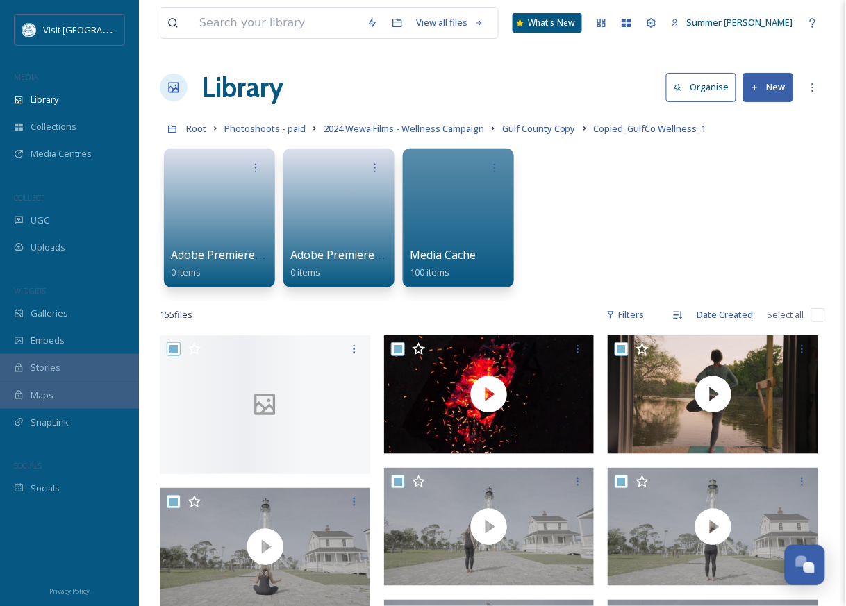
checkbox input "true"
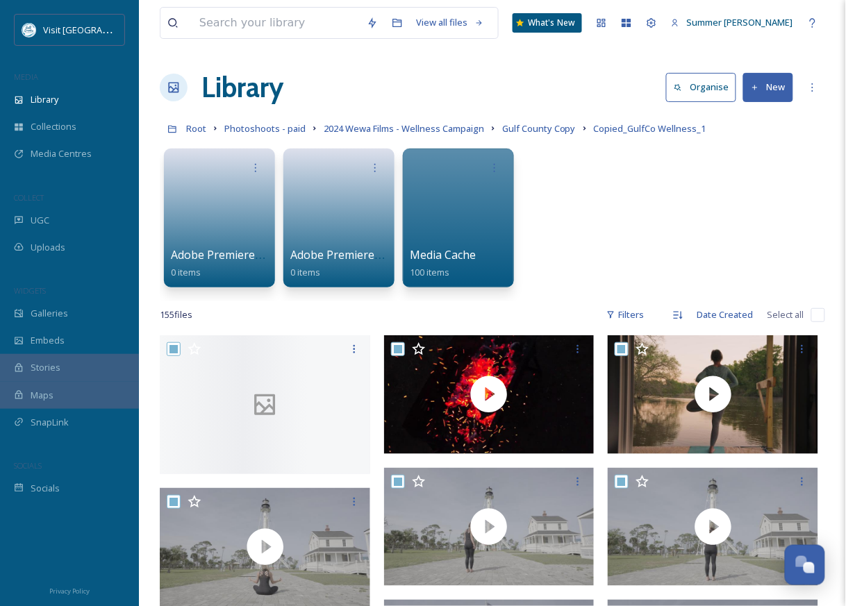
checkbox input "true"
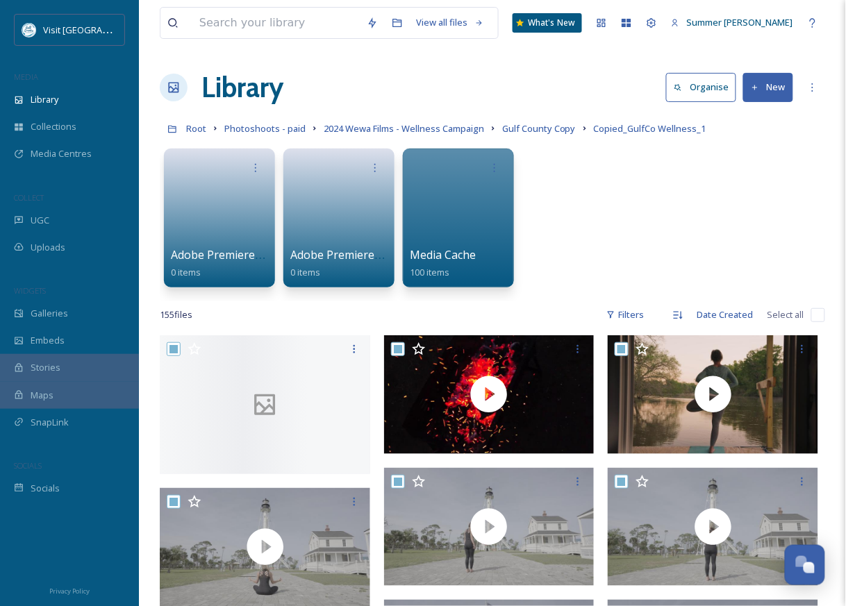
checkbox input "true"
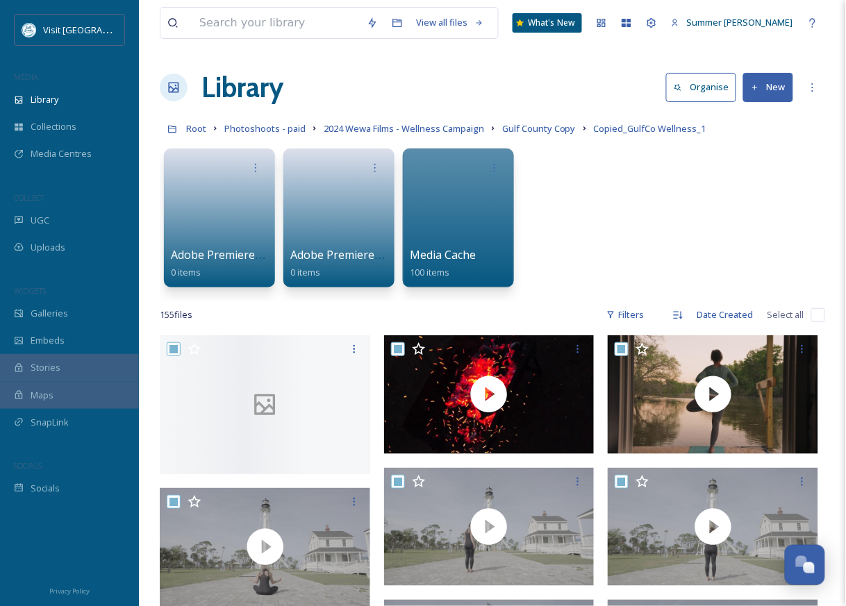
checkbox input "true"
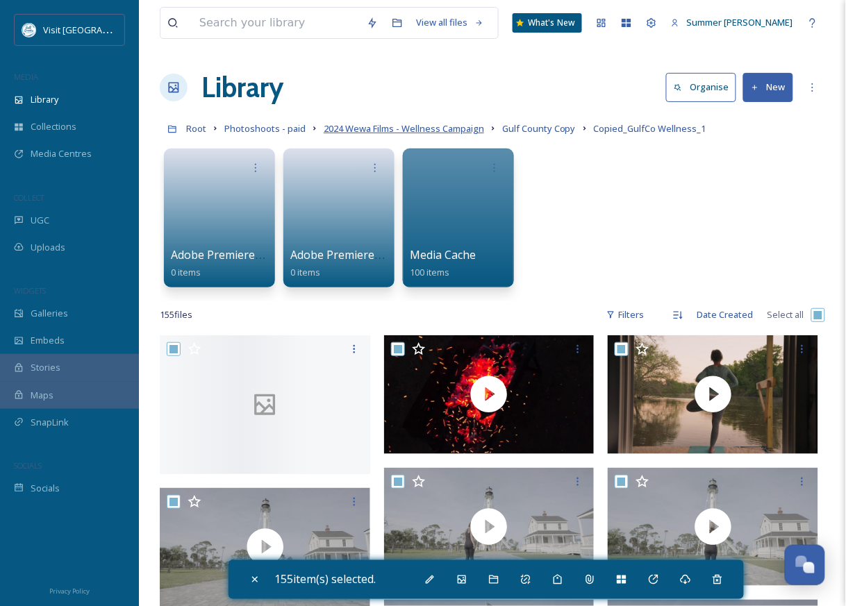
click at [390, 126] on span "2024 Wewa Films - Wellness Campaign" at bounding box center [404, 128] width 160 height 12
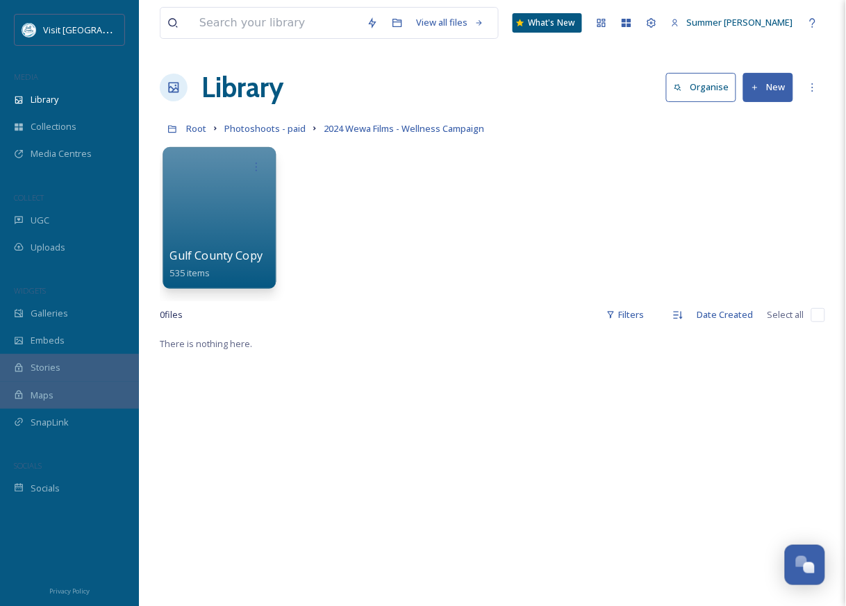
click at [211, 214] on div at bounding box center [218, 218] width 113 height 142
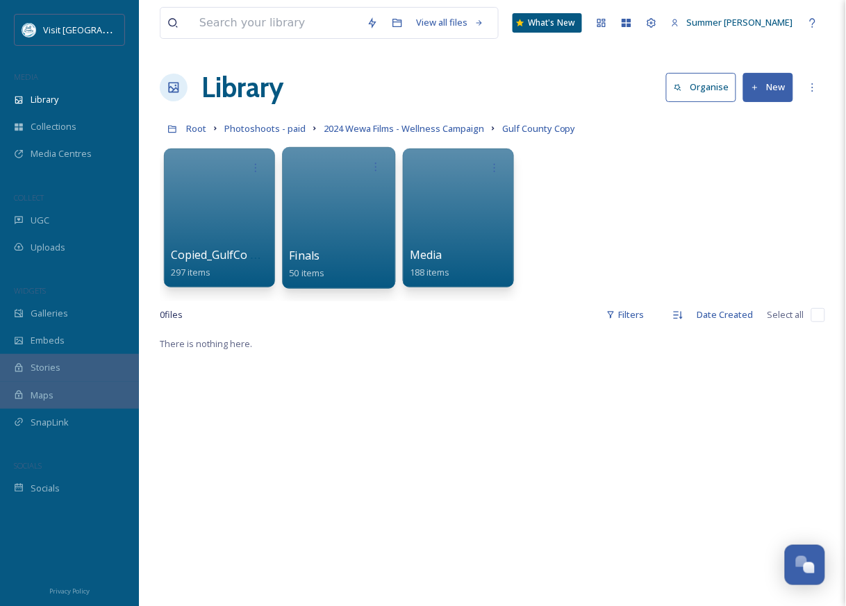
click at [349, 215] on div at bounding box center [338, 218] width 113 height 142
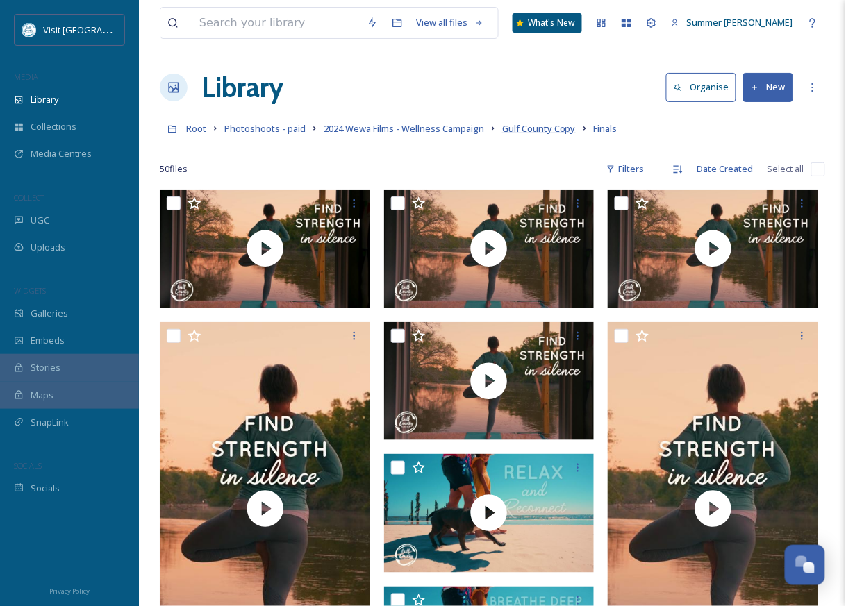
click at [534, 128] on span "Gulf County Copy" at bounding box center [539, 128] width 74 height 12
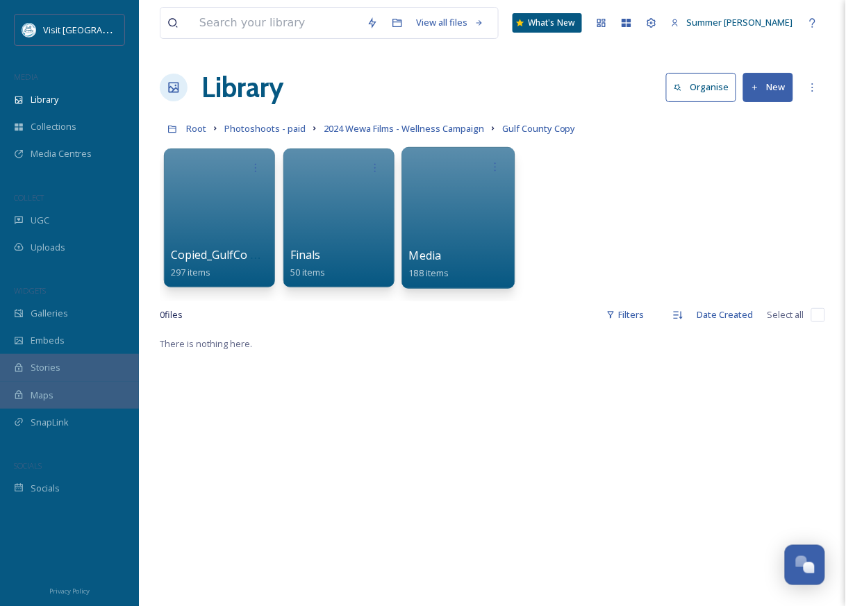
click at [468, 209] on div at bounding box center [457, 218] width 113 height 142
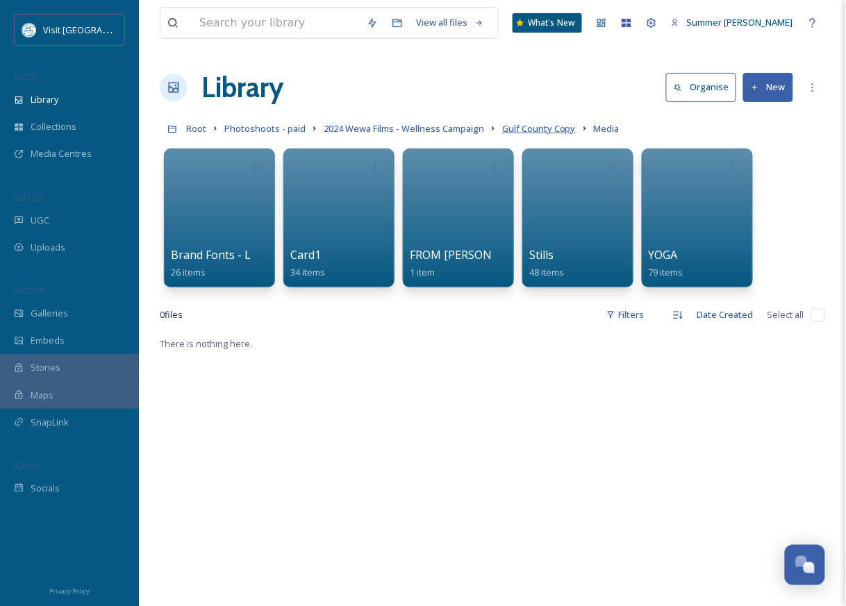
click at [529, 126] on span "Gulf County Copy" at bounding box center [539, 128] width 74 height 12
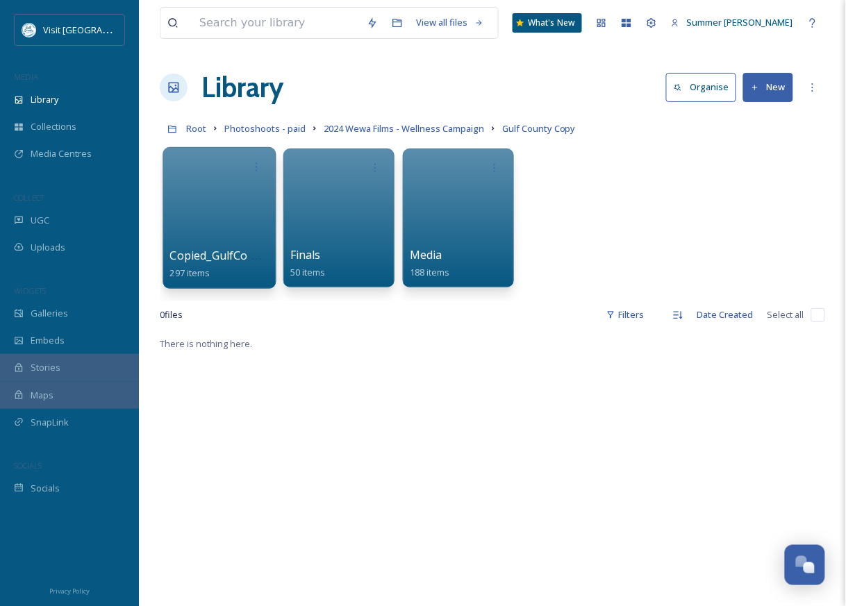
click at [216, 222] on div at bounding box center [218, 218] width 113 height 142
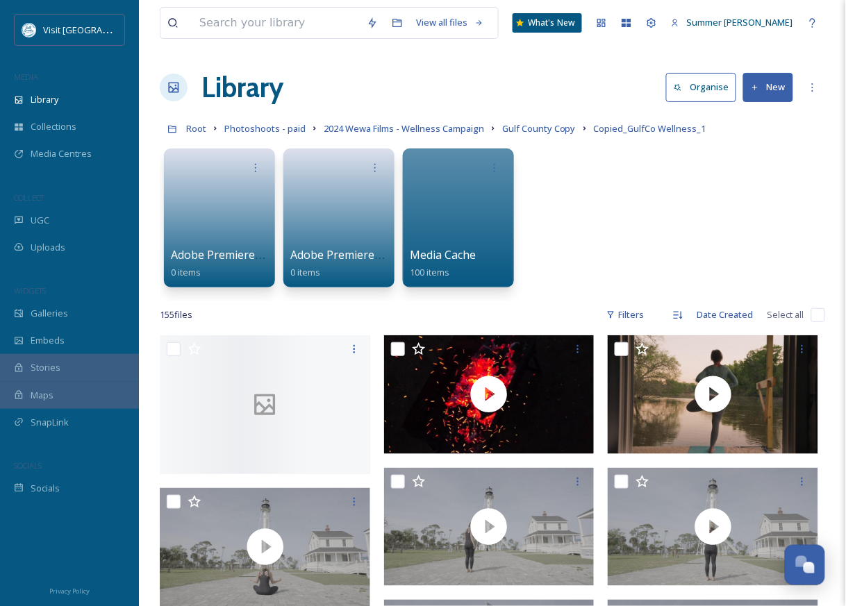
click at [817, 318] on input "checkbox" at bounding box center [818, 315] width 14 height 14
checkbox input "true"
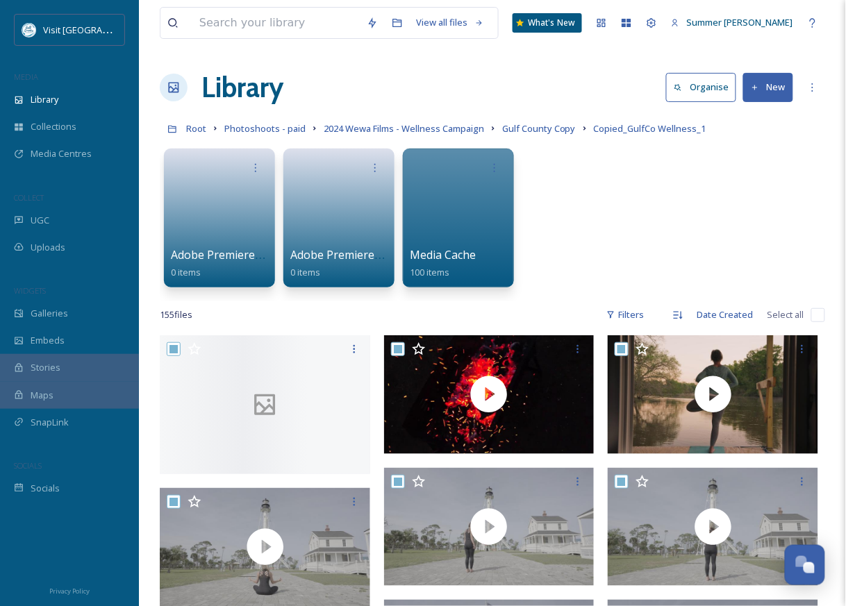
checkbox input "true"
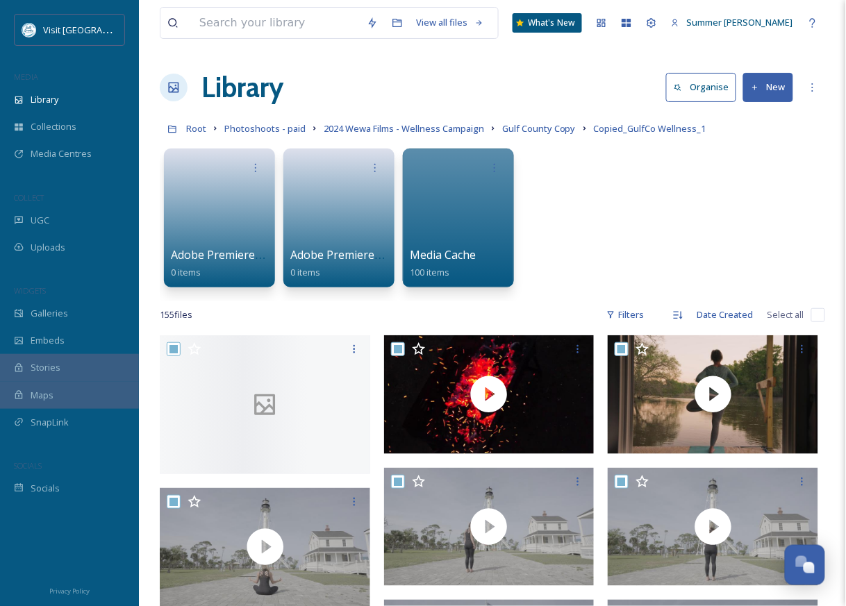
checkbox input "true"
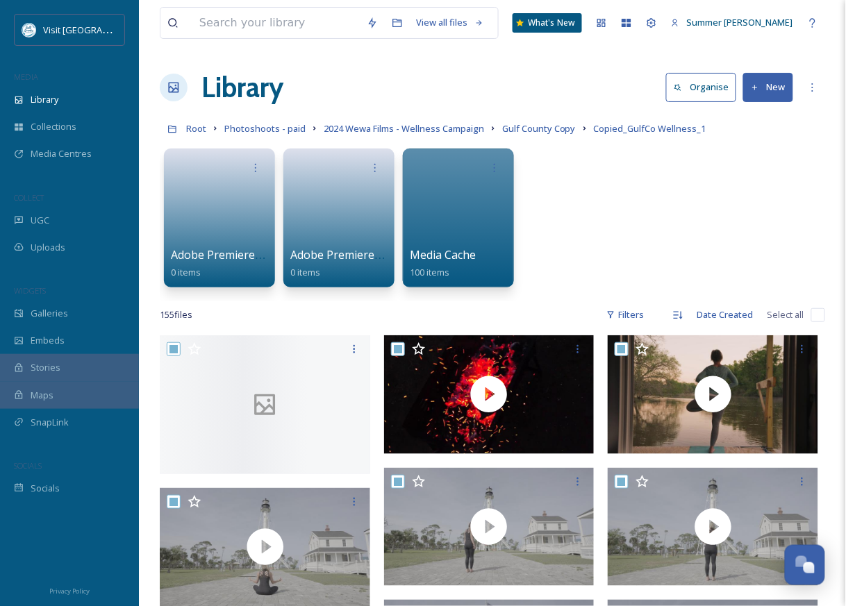
checkbox input "true"
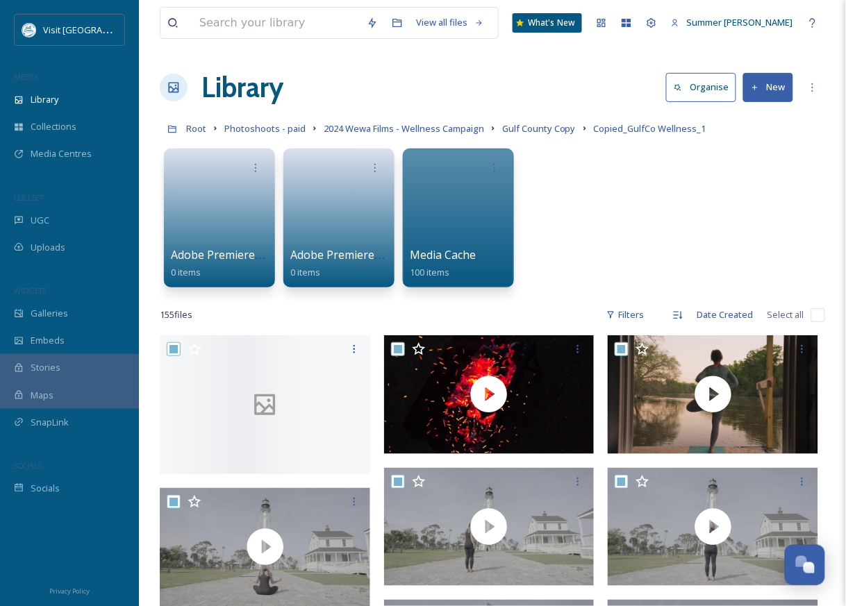
checkbox input "true"
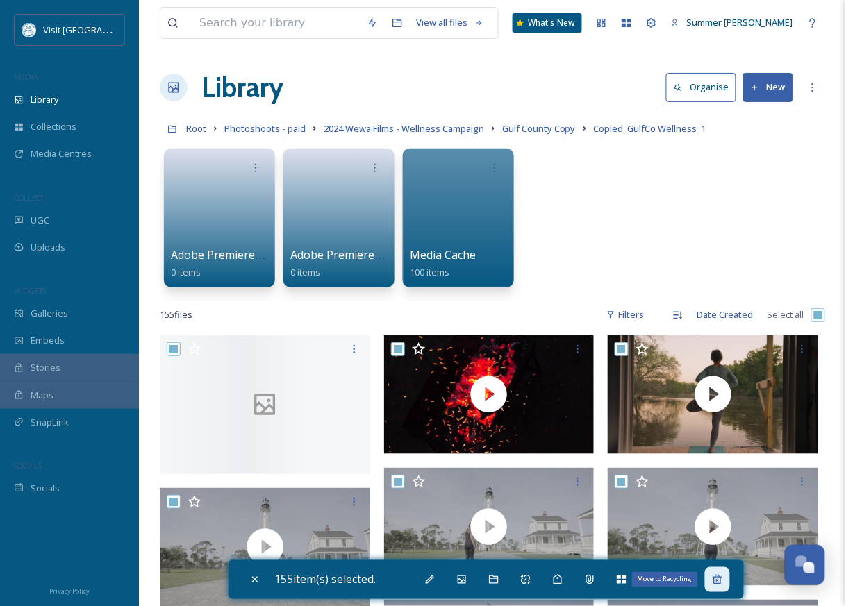
click at [723, 573] on div "Move to Recycling" at bounding box center [717, 579] width 25 height 25
checkbox input "false"
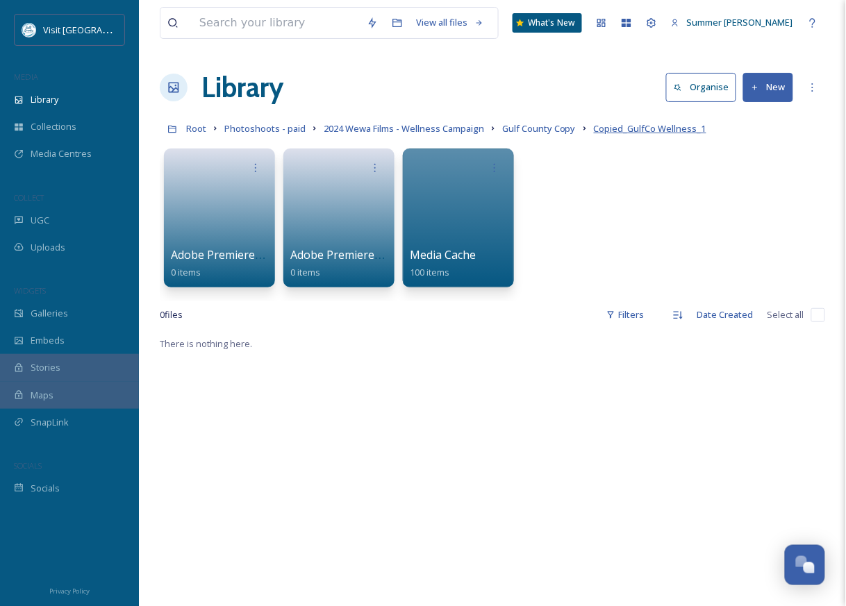
click at [667, 130] on span "Copied_GulfCo Wellness_1" at bounding box center [650, 128] width 112 height 12
click at [809, 87] on icon at bounding box center [812, 87] width 11 height 11
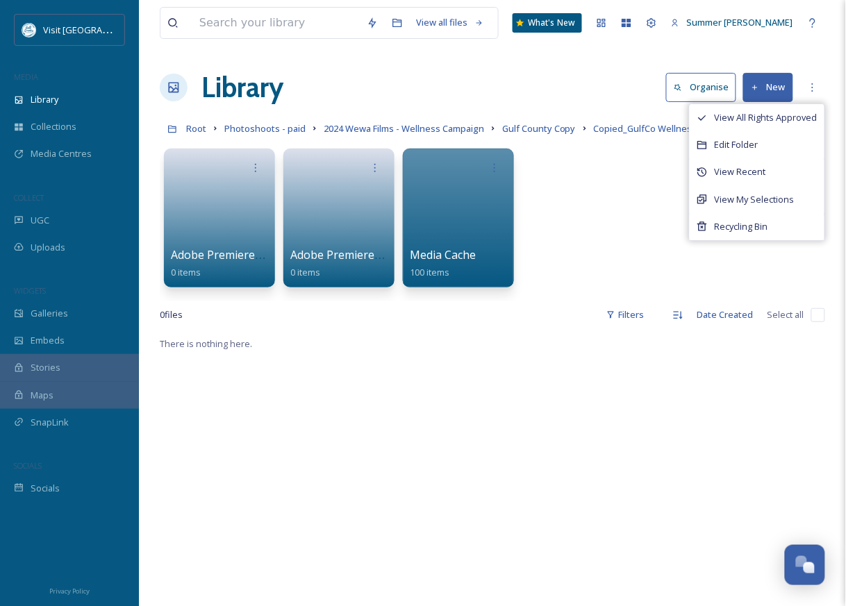
click at [594, 284] on div "Adobe Premiere Pro Audio Previews 0 items Adobe Premiere Pro Video Previews 0 i…" at bounding box center [492, 222] width 665 height 160
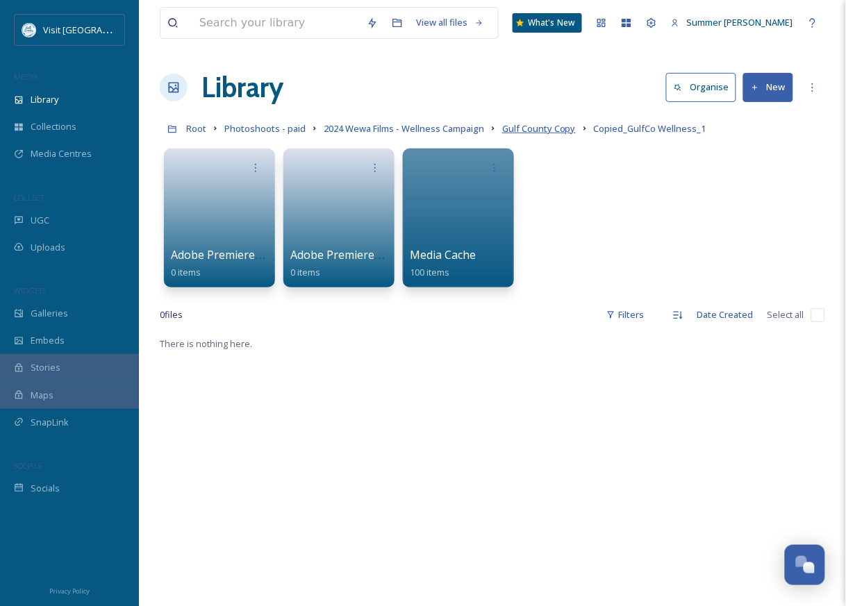
click at [547, 128] on span "Gulf County Copy" at bounding box center [539, 128] width 74 height 12
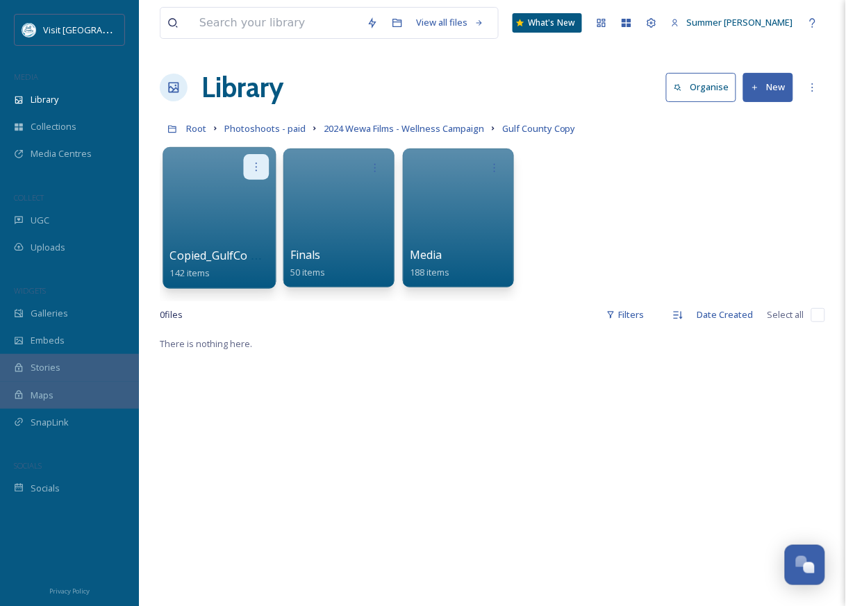
click at [259, 166] on icon at bounding box center [256, 166] width 11 height 11
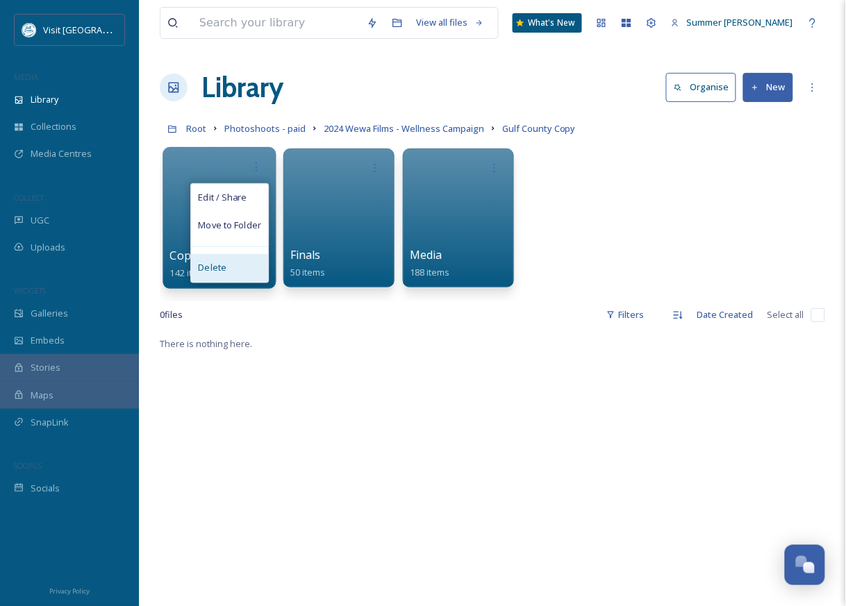
click at [206, 265] on span "Delete" at bounding box center [212, 269] width 28 height 14
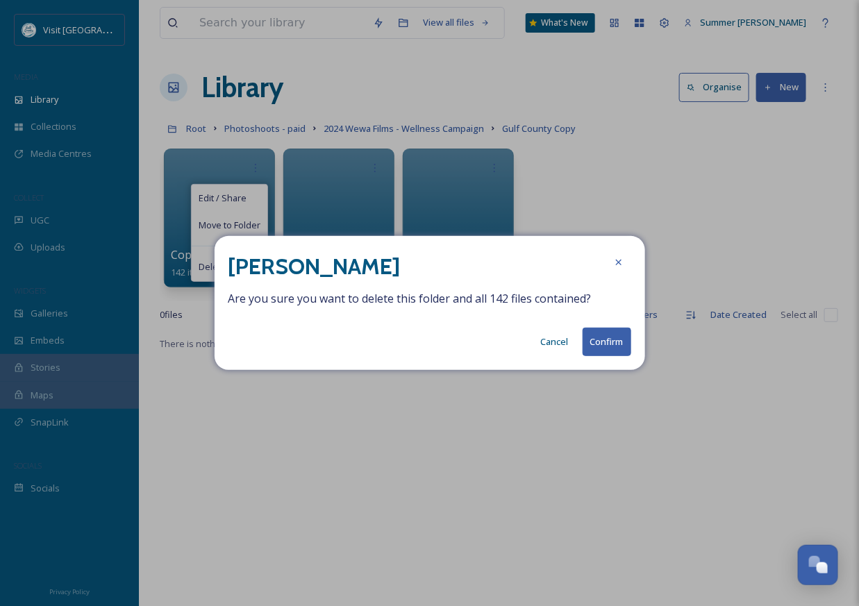
click at [592, 342] on button "Confirm" at bounding box center [607, 342] width 49 height 28
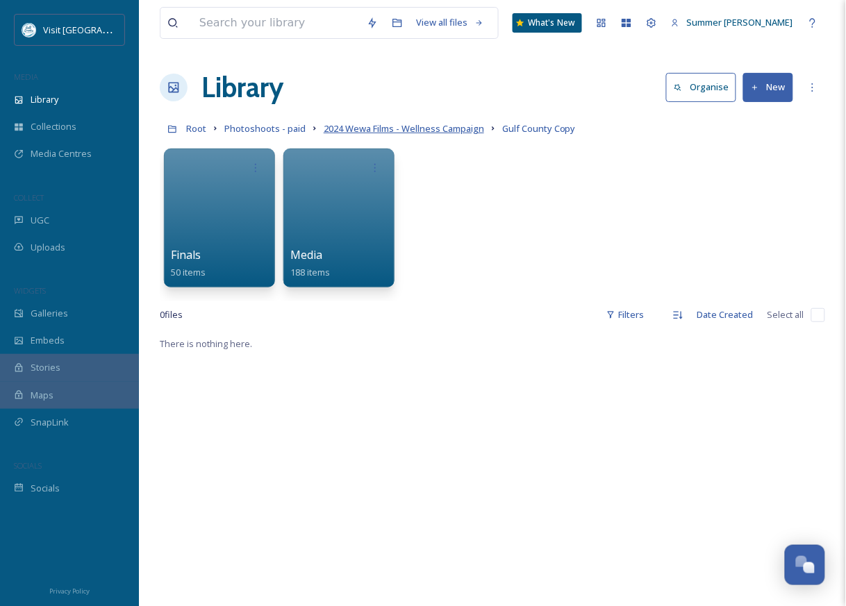
click at [430, 134] on span "2024 Wewa Films - Wellness Campaign" at bounding box center [404, 128] width 160 height 12
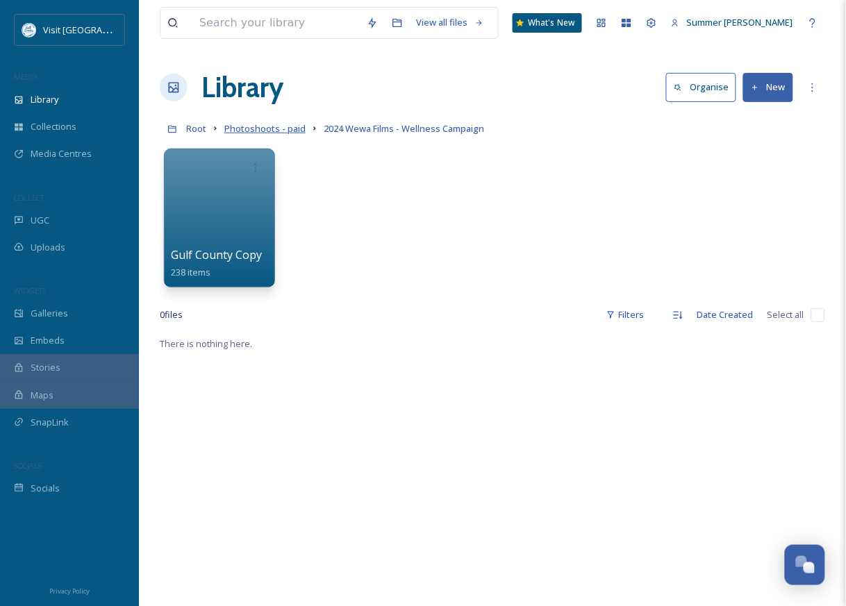
click at [287, 134] on span "Photoshoots - paid" at bounding box center [264, 128] width 81 height 12
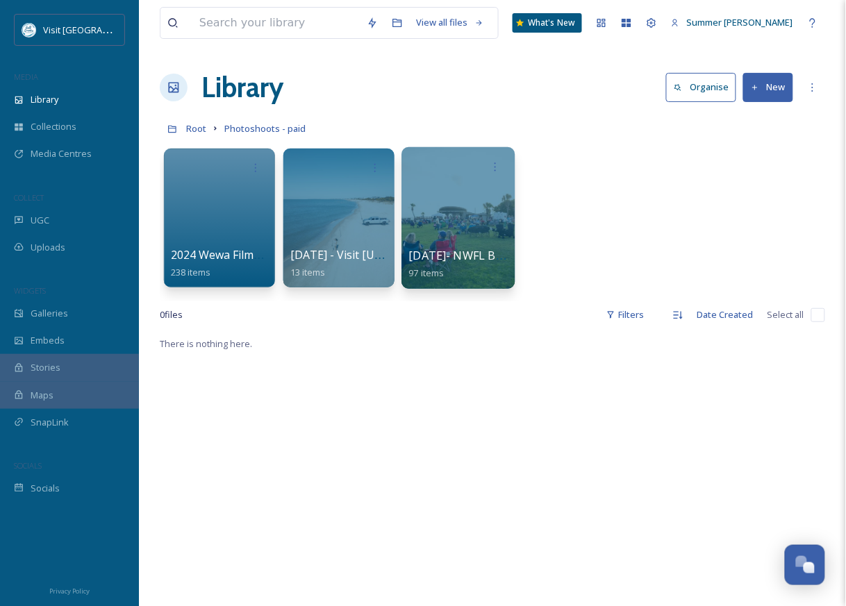
click at [488, 203] on div at bounding box center [457, 218] width 113 height 142
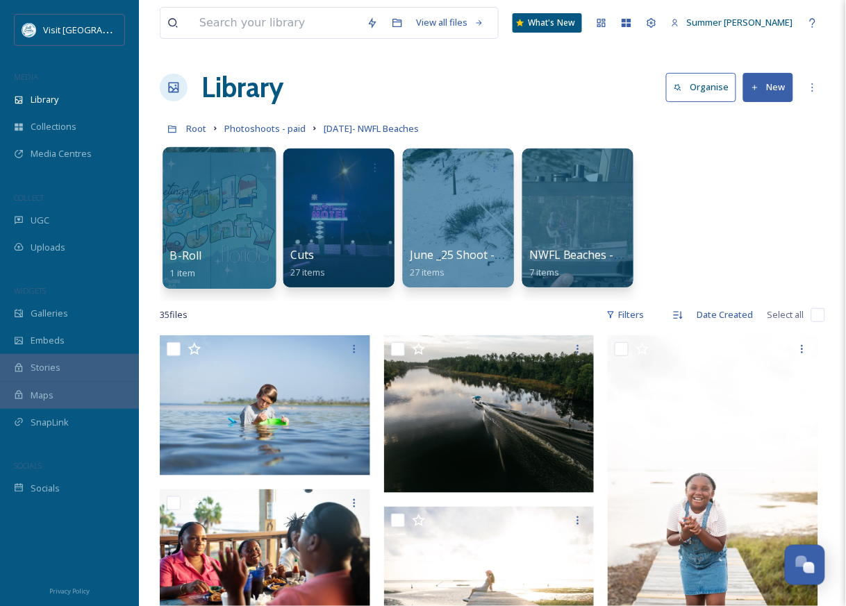
click at [215, 174] on div at bounding box center [219, 167] width 99 height 26
click at [255, 171] on icon at bounding box center [256, 166] width 11 height 11
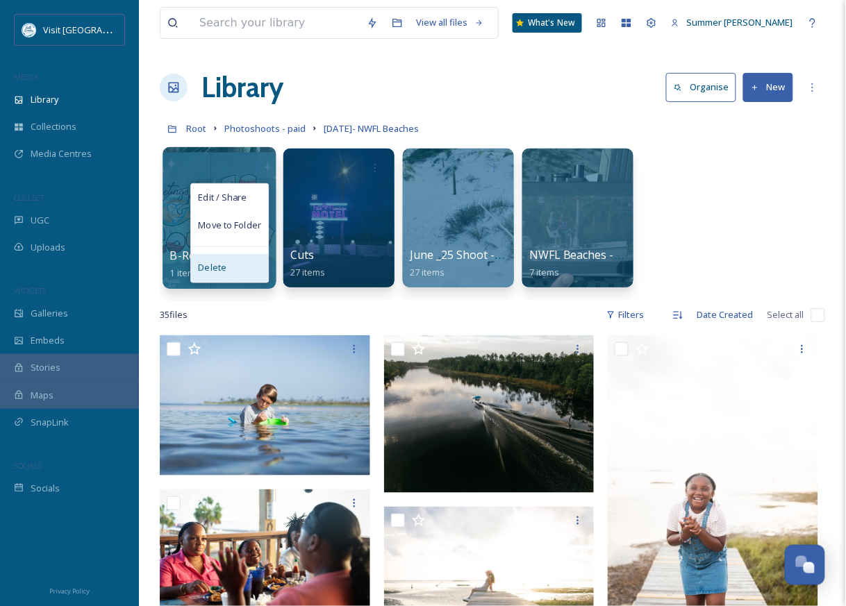
click at [228, 269] on div "Delete" at bounding box center [229, 268] width 77 height 28
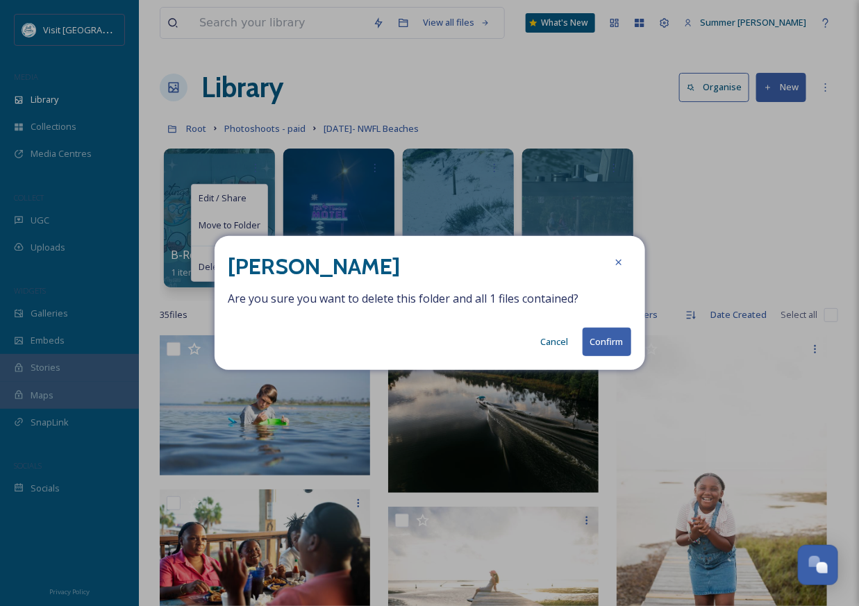
click at [611, 346] on button "Confirm" at bounding box center [607, 342] width 49 height 28
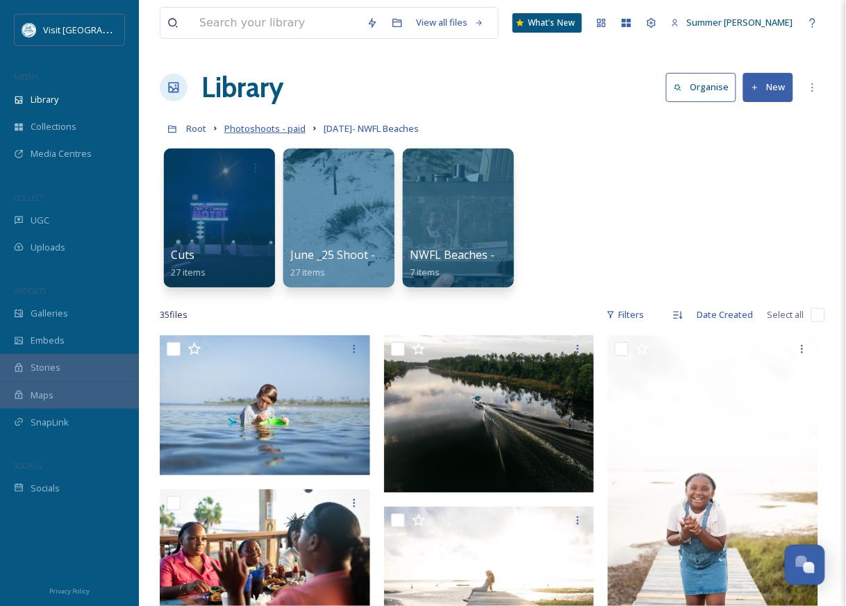
click at [270, 128] on span "Photoshoots - paid" at bounding box center [264, 128] width 81 height 12
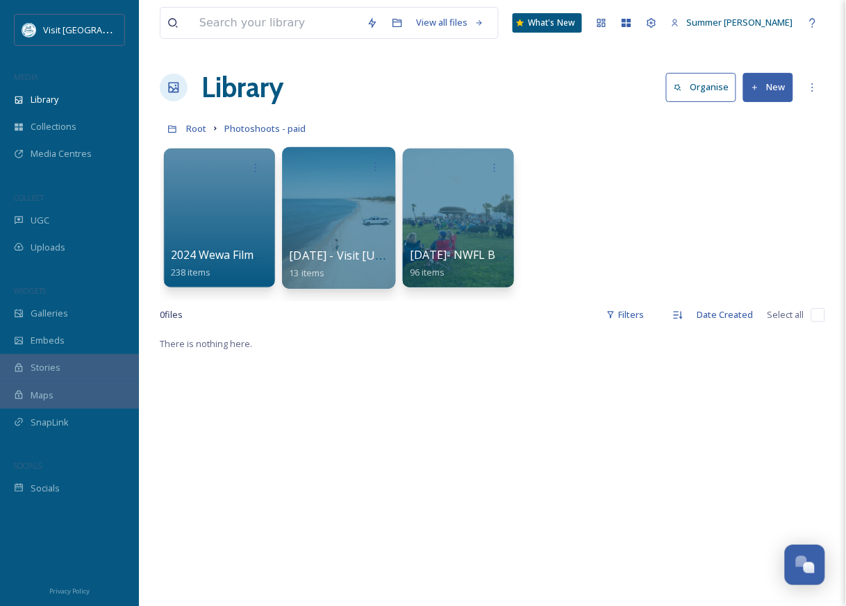
click at [349, 195] on div at bounding box center [338, 218] width 113 height 142
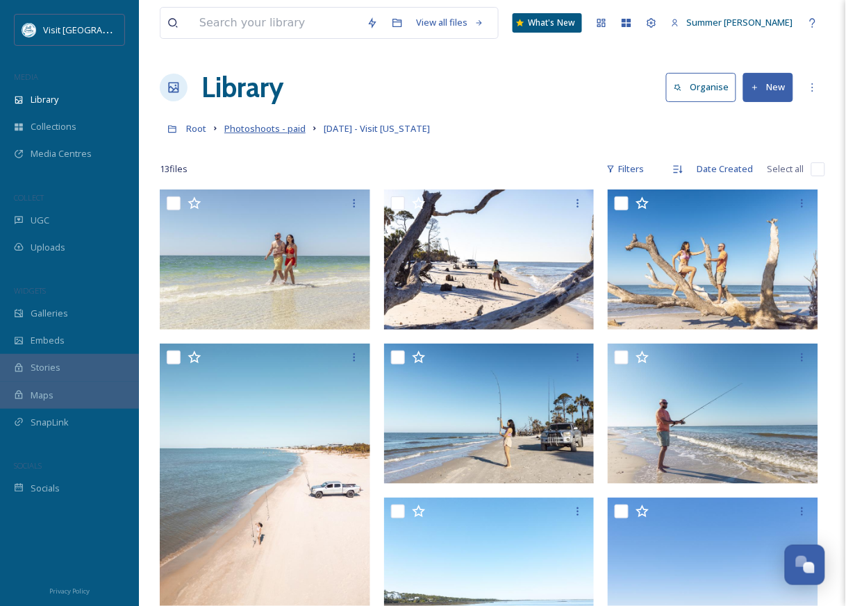
click at [262, 131] on span "Photoshoots - paid" at bounding box center [264, 128] width 81 height 12
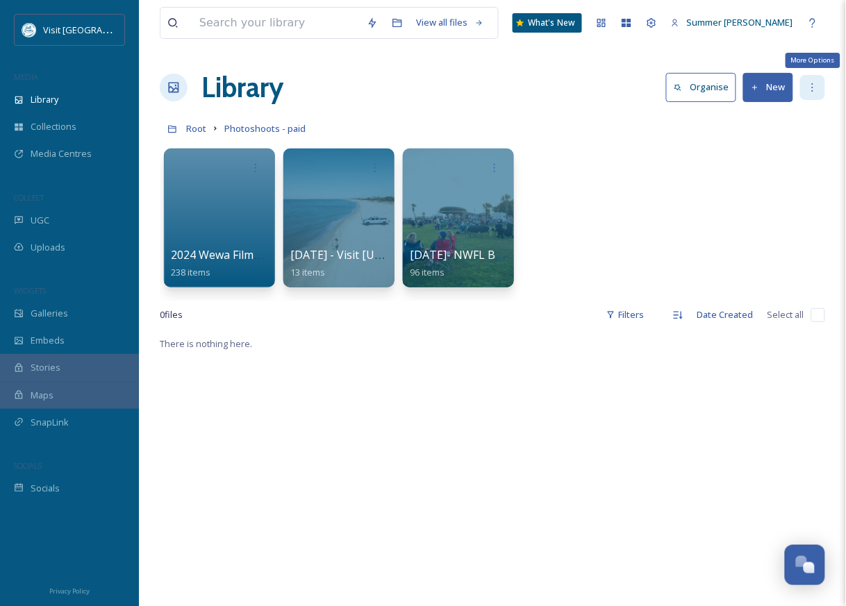
click at [819, 83] on div "More Options" at bounding box center [812, 87] width 25 height 25
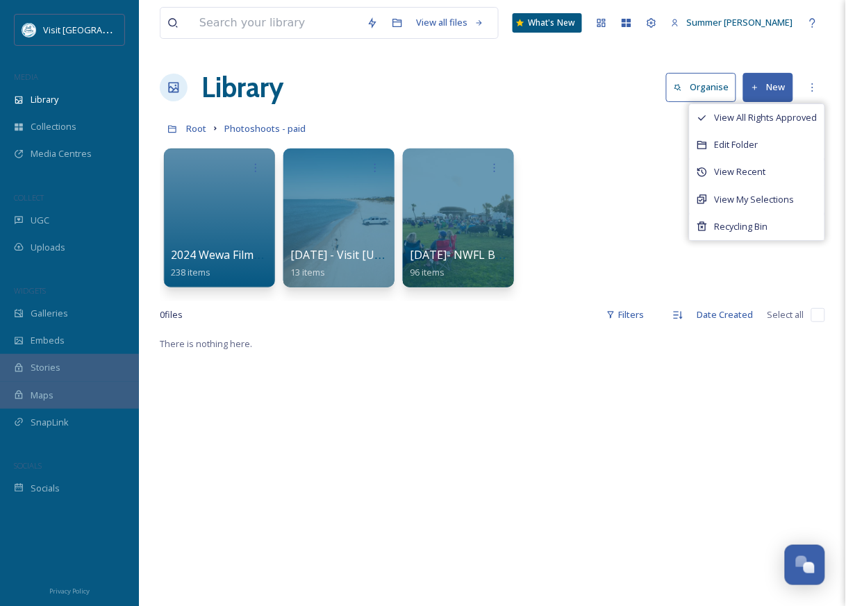
click at [464, 110] on div "View all files What's New Summer [PERSON_NAME] Library Organise New View All Ri…" at bounding box center [492, 470] width 707 height 941
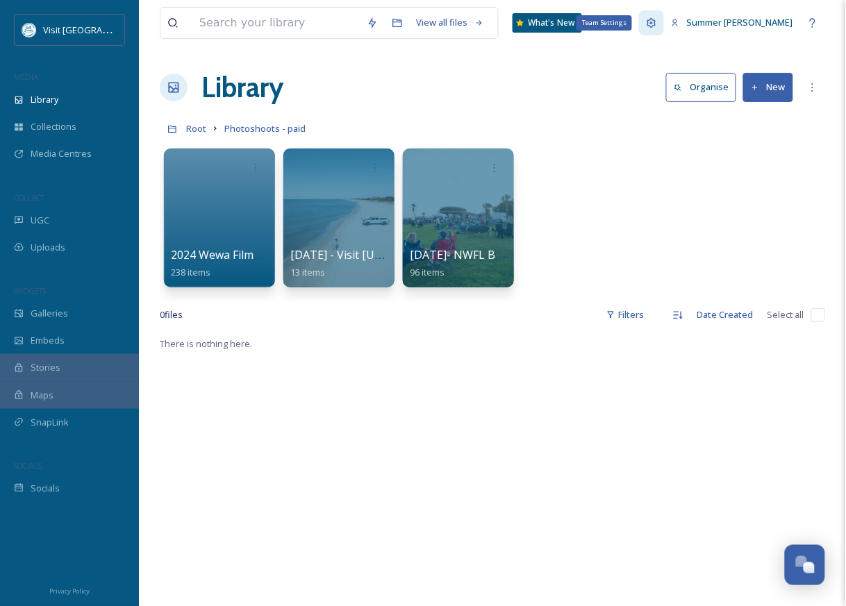
click at [656, 22] on icon at bounding box center [651, 22] width 9 height 9
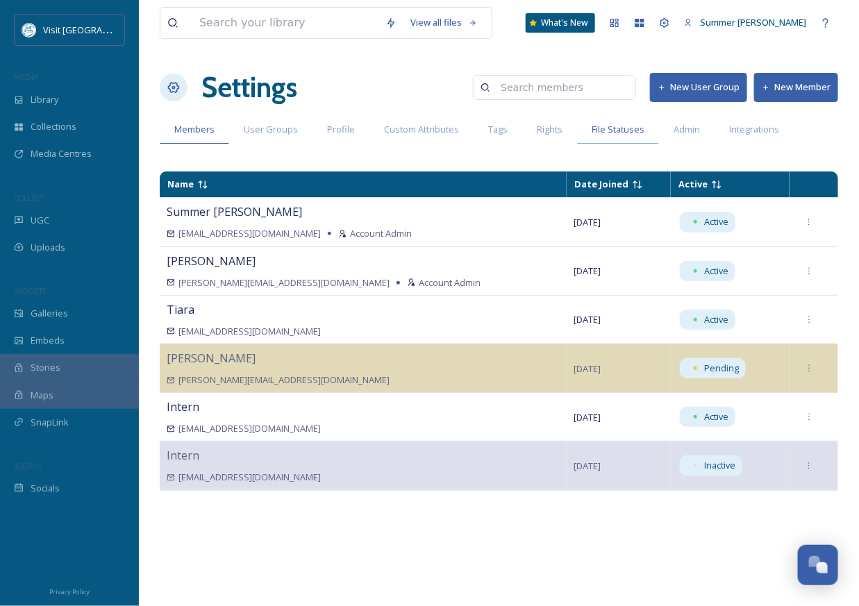
click at [610, 129] on span "File Statuses" at bounding box center [618, 129] width 53 height 13
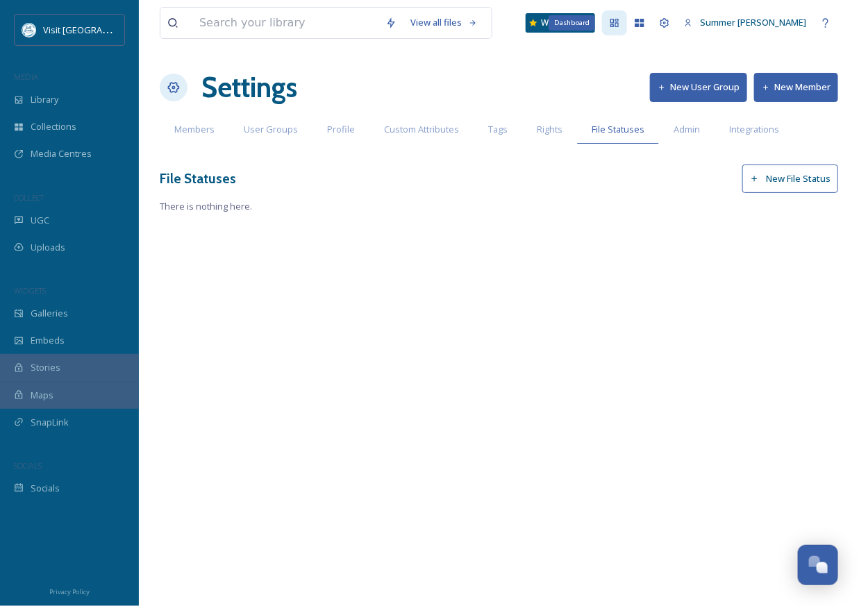
click at [620, 24] on icon at bounding box center [614, 22] width 11 height 11
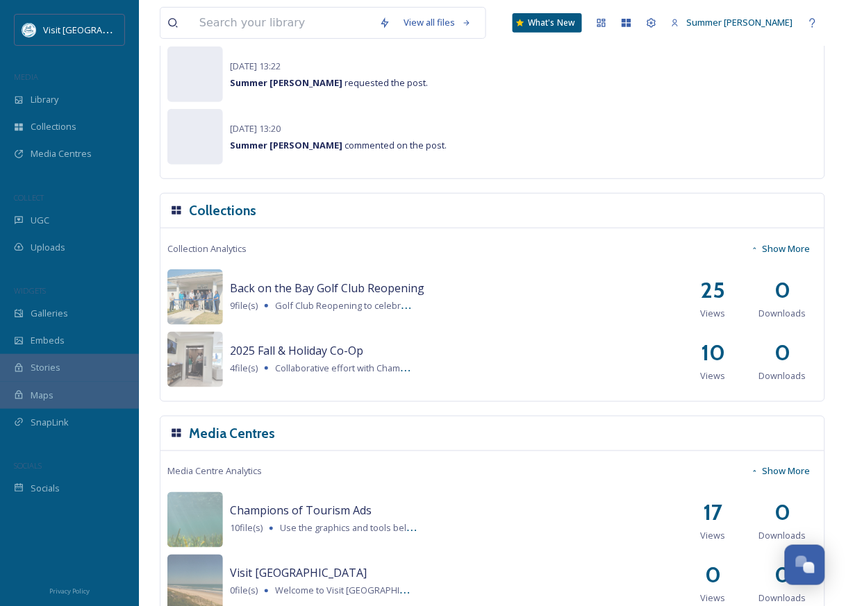
scroll to position [1278, 0]
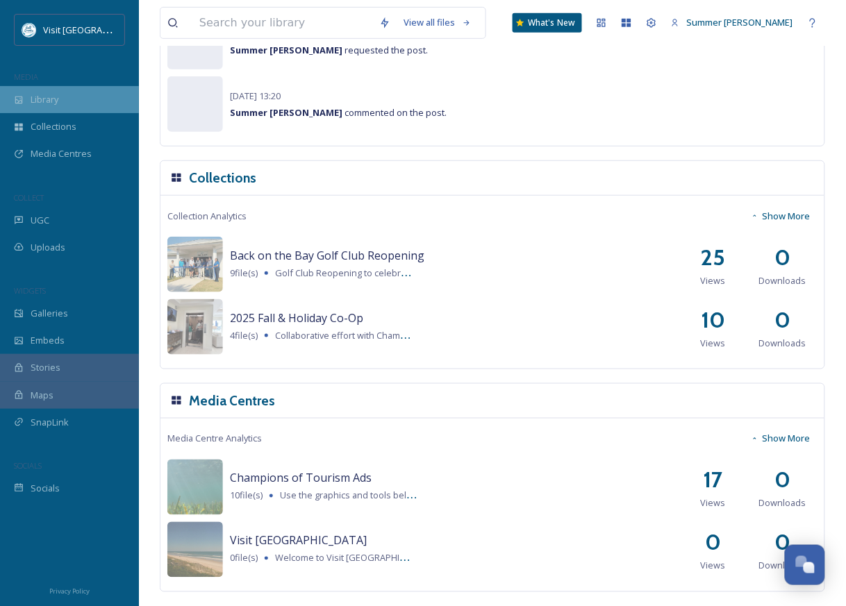
click at [33, 93] on span "Library" at bounding box center [45, 99] width 28 height 13
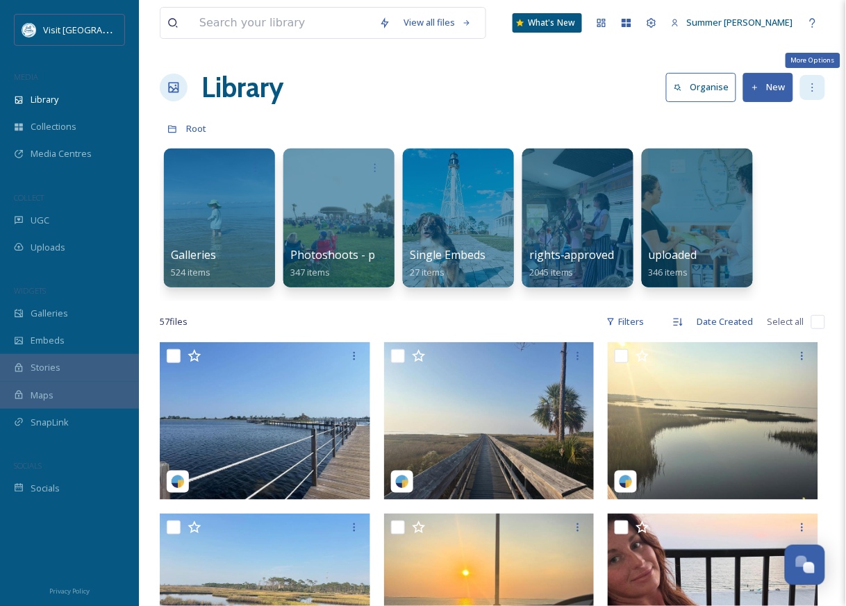
click at [807, 83] on icon at bounding box center [812, 87] width 11 height 11
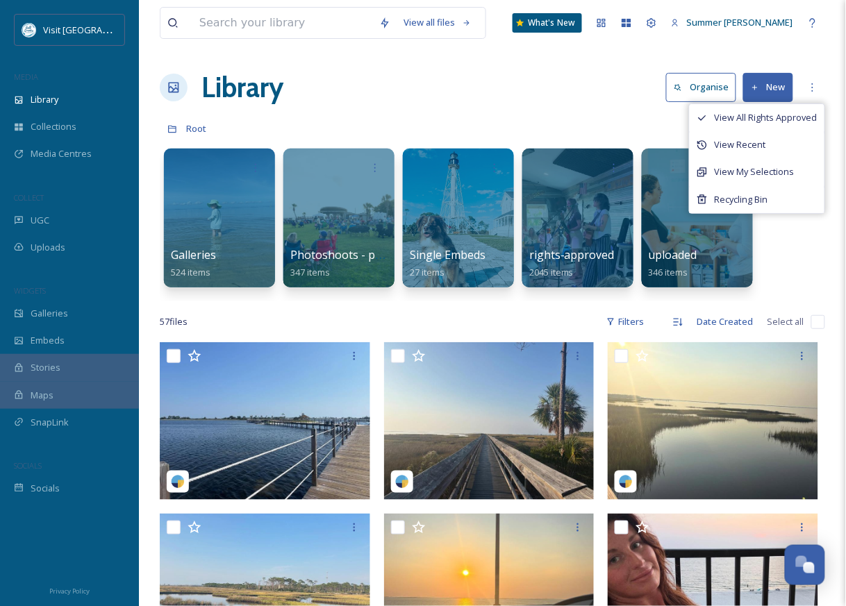
click at [673, 85] on button "Organise" at bounding box center [701, 87] width 70 height 28
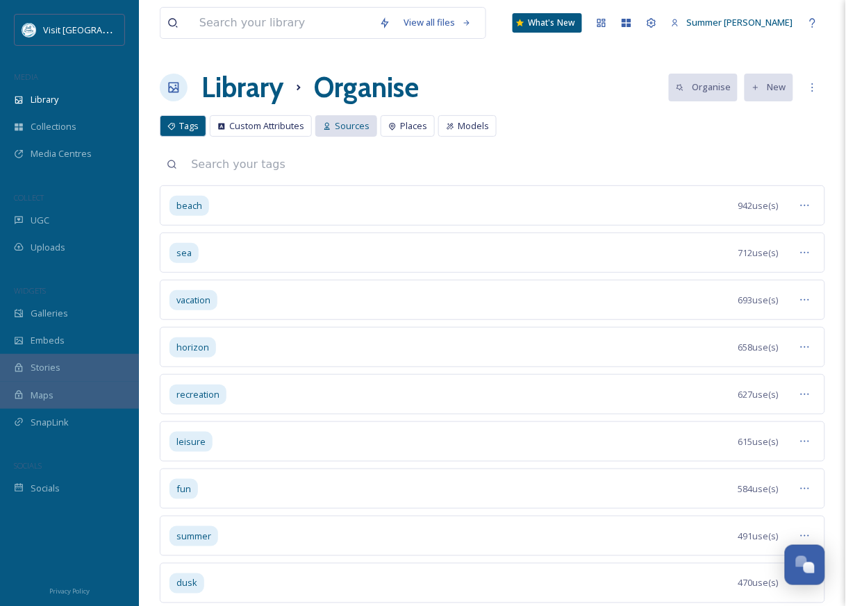
click at [330, 126] on icon at bounding box center [327, 126] width 8 height 8
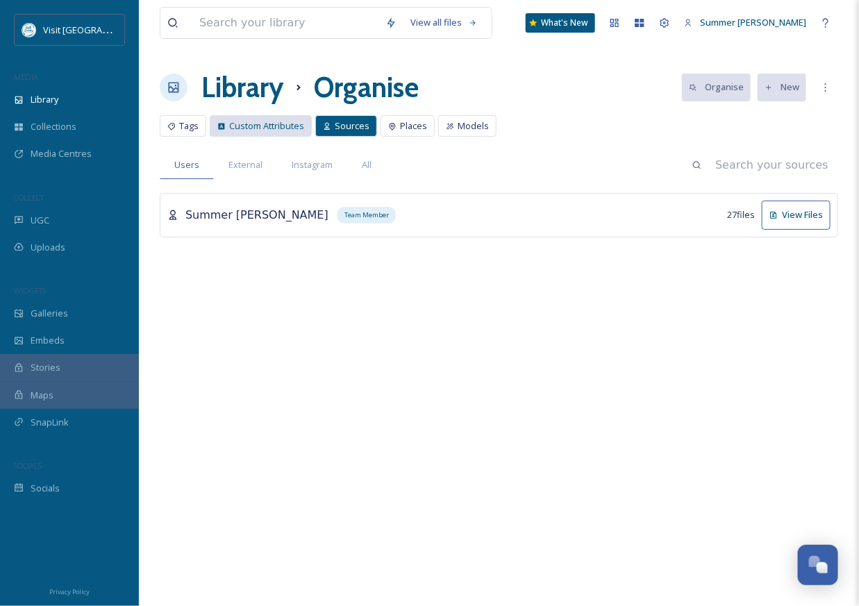
click at [256, 131] on span "Custom Attributes" at bounding box center [266, 125] width 75 height 13
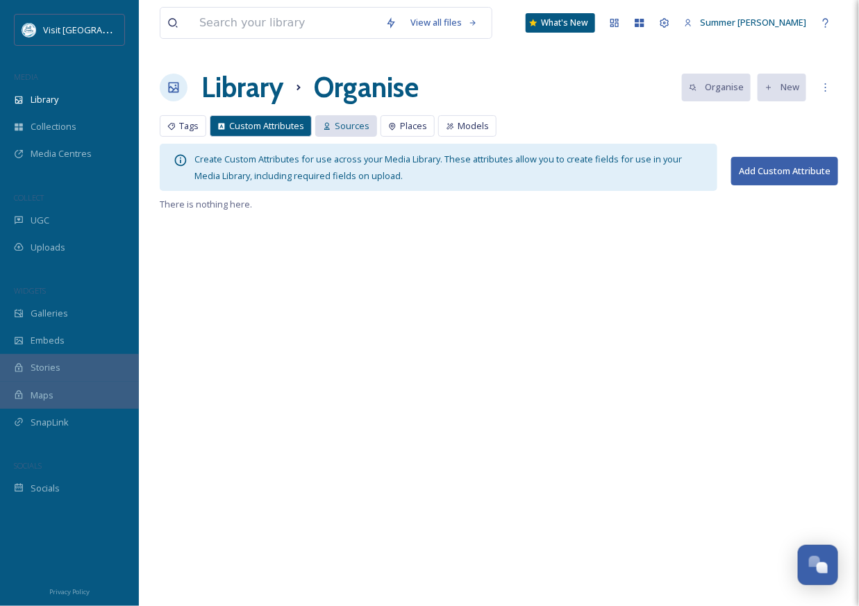
click at [335, 120] on span "Sources" at bounding box center [352, 125] width 35 height 13
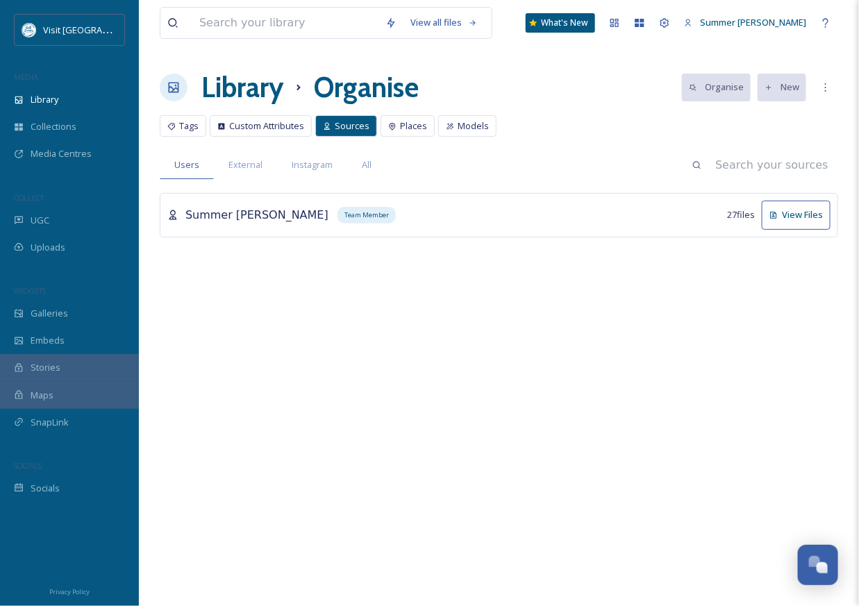
click at [177, 86] on icon at bounding box center [174, 88] width 14 height 14
click at [245, 81] on h1 "Library" at bounding box center [242, 88] width 82 height 42
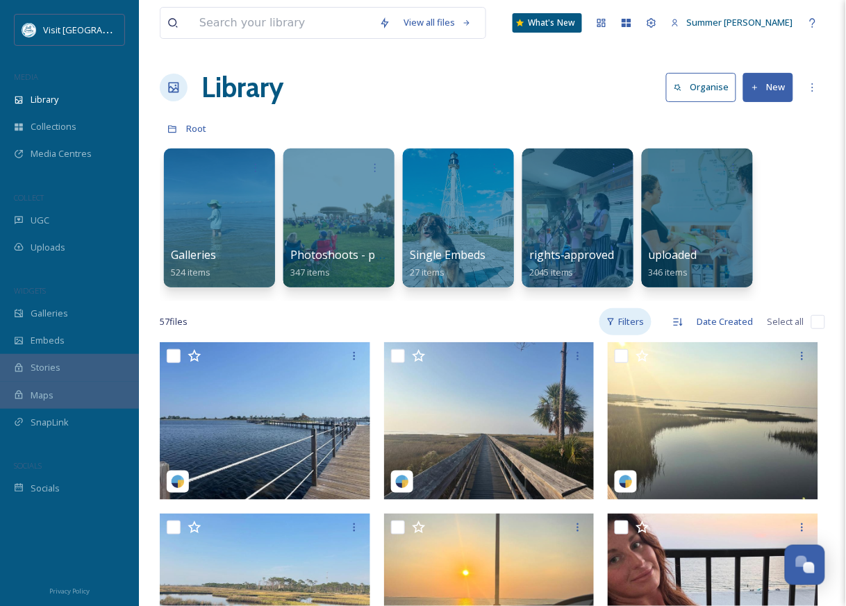
click at [626, 319] on div "Filters" at bounding box center [625, 321] width 52 height 27
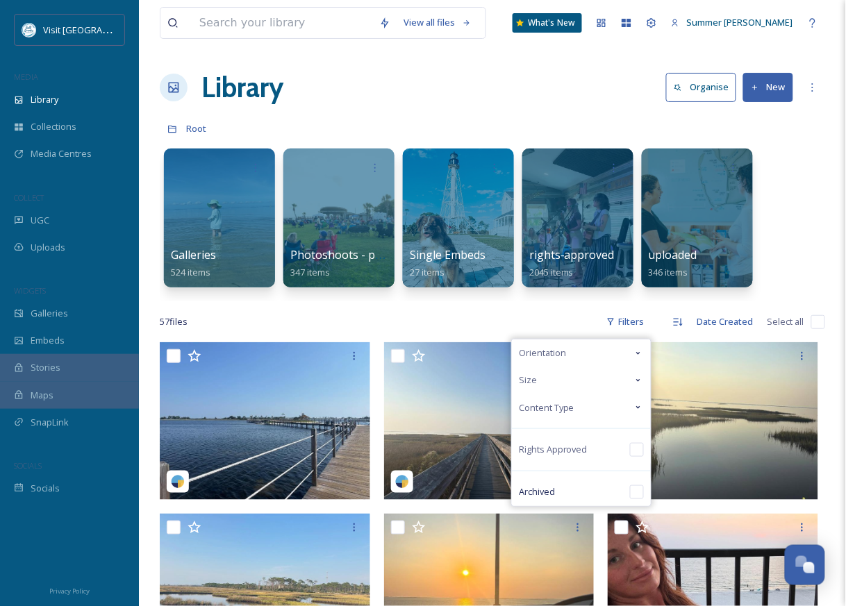
click at [637, 408] on icon at bounding box center [638, 407] width 11 height 11
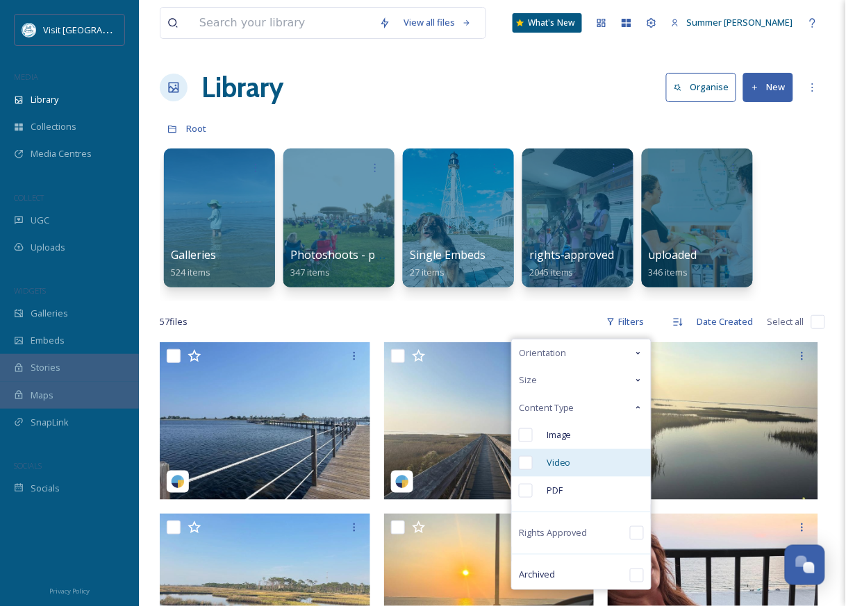
click at [529, 460] on input "checkbox" at bounding box center [526, 463] width 14 height 14
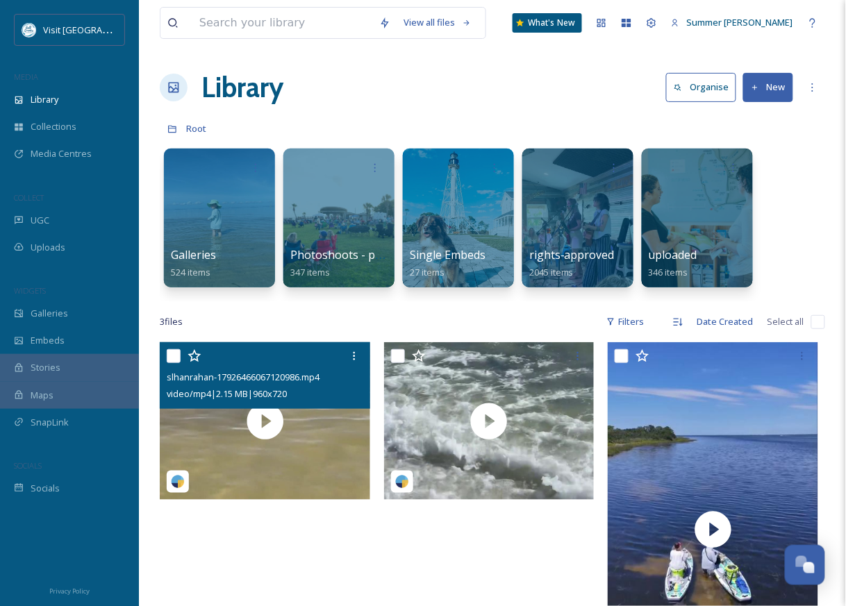
click at [171, 357] on input "checkbox" at bounding box center [174, 356] width 14 height 14
checkbox input "true"
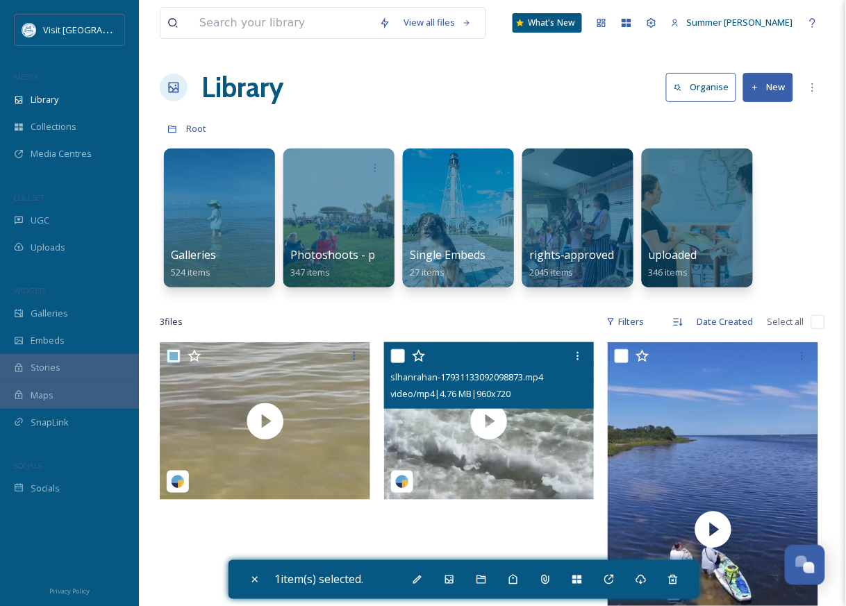
click at [398, 356] on input "checkbox" at bounding box center [398, 356] width 14 height 14
checkbox input "true"
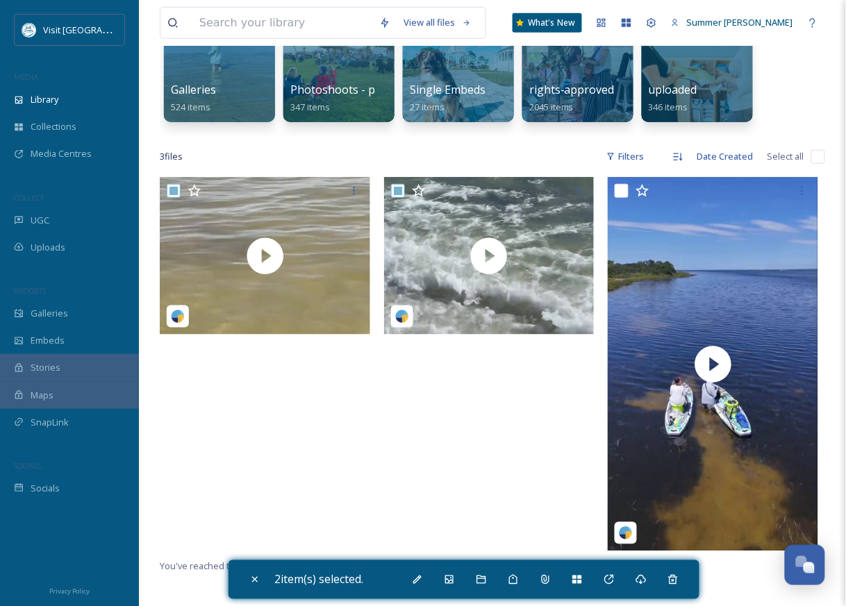
scroll to position [4, 0]
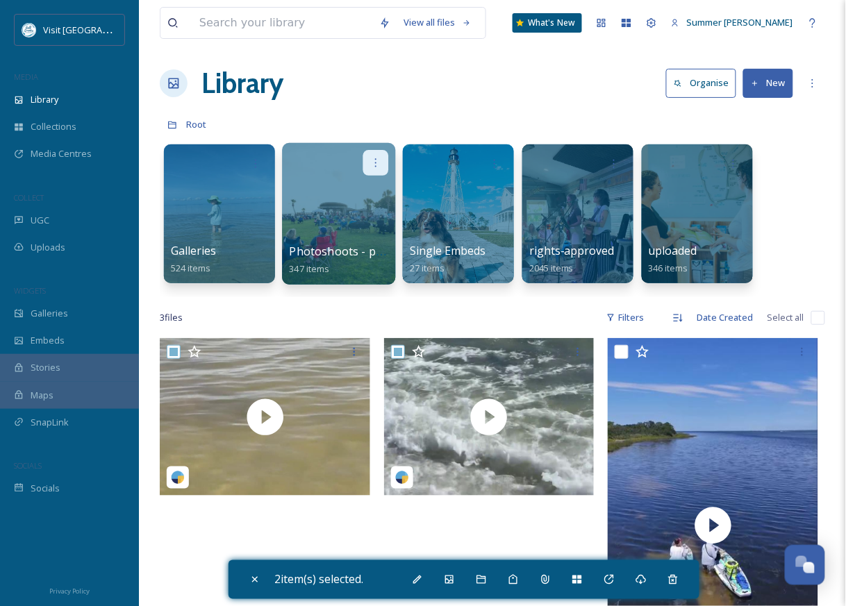
click at [366, 176] on div at bounding box center [376, 163] width 26 height 26
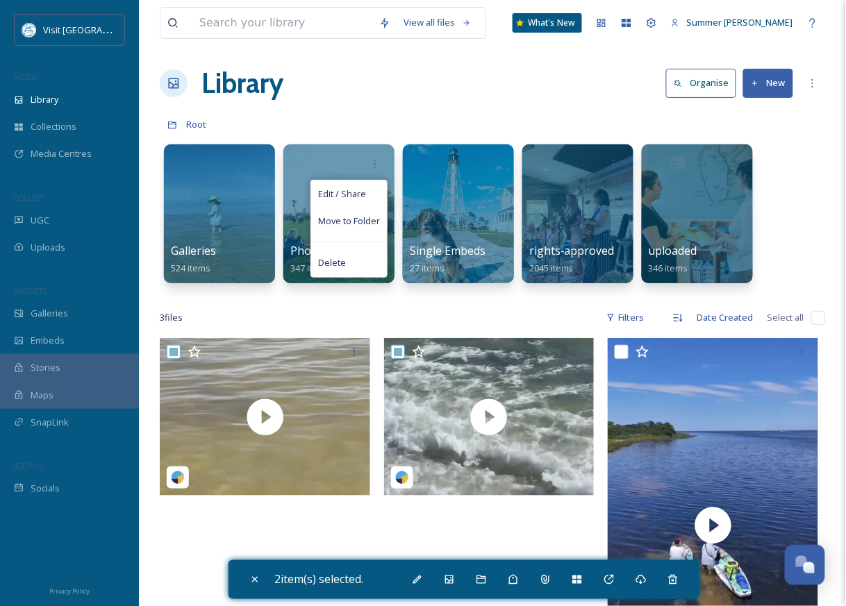
click at [340, 133] on div "Root" at bounding box center [492, 124] width 665 height 26
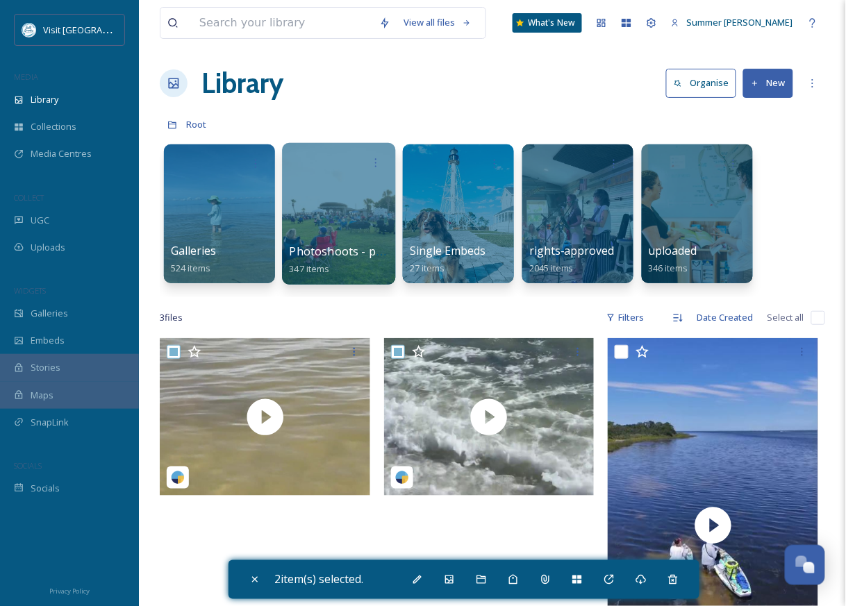
click at [310, 179] on div at bounding box center [338, 214] width 113 height 142
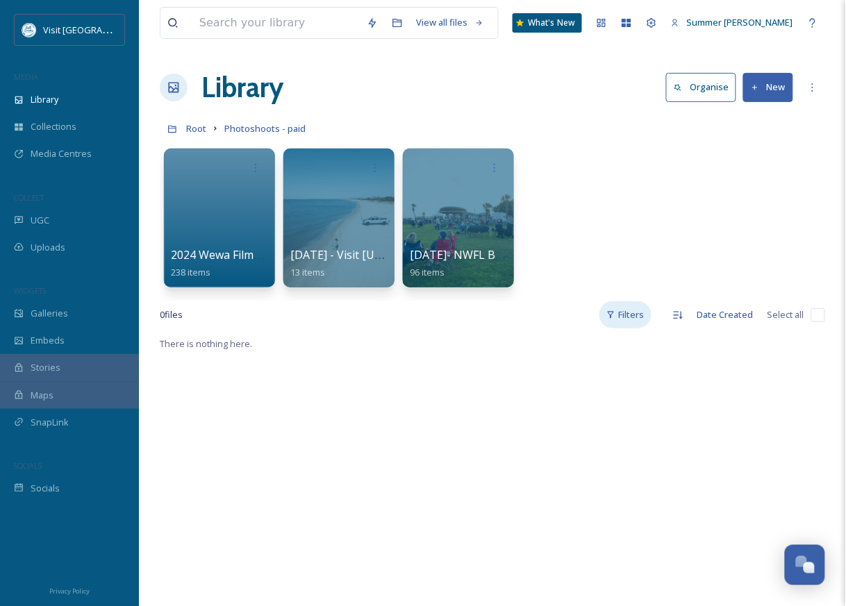
click at [635, 315] on div "Filters" at bounding box center [625, 314] width 52 height 27
click at [595, 403] on div "Content Type" at bounding box center [581, 400] width 139 height 27
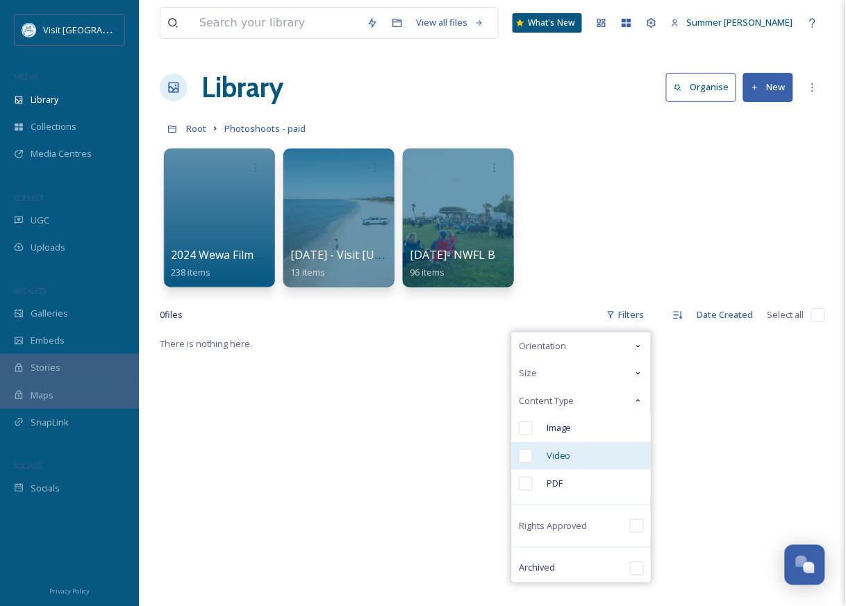
click at [526, 458] on input "checkbox" at bounding box center [526, 456] width 14 height 14
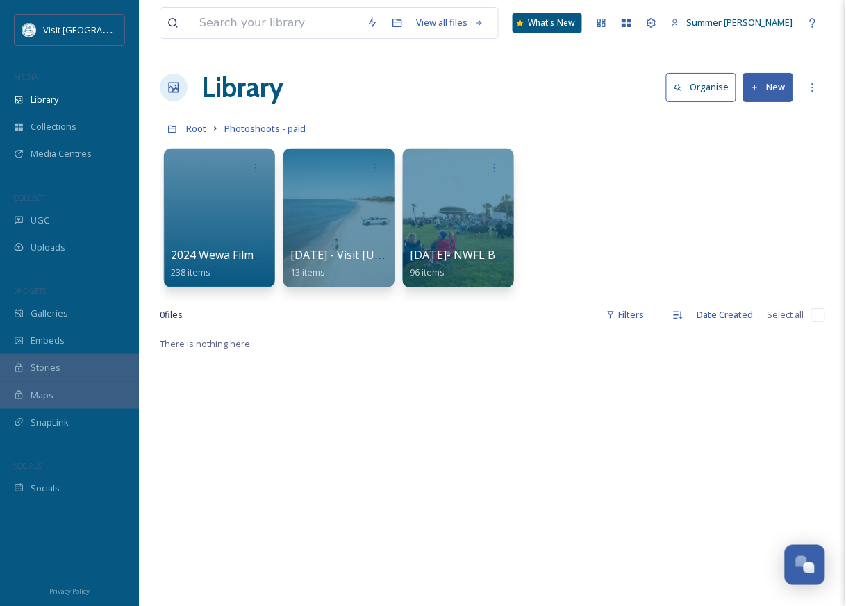
click at [247, 78] on h1 "Library" at bounding box center [242, 88] width 82 height 42
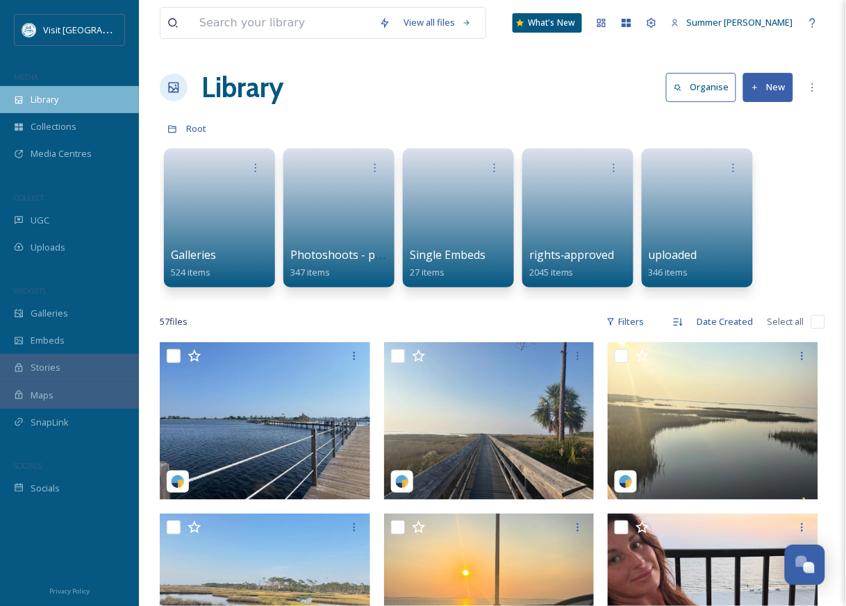
click at [31, 105] on span "Library" at bounding box center [45, 99] width 28 height 13
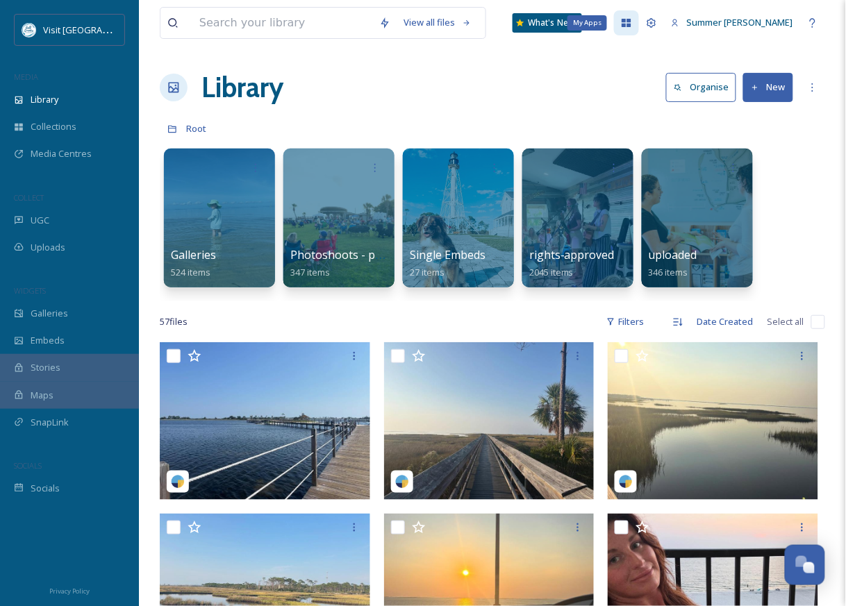
click at [631, 21] on icon at bounding box center [626, 23] width 9 height 8
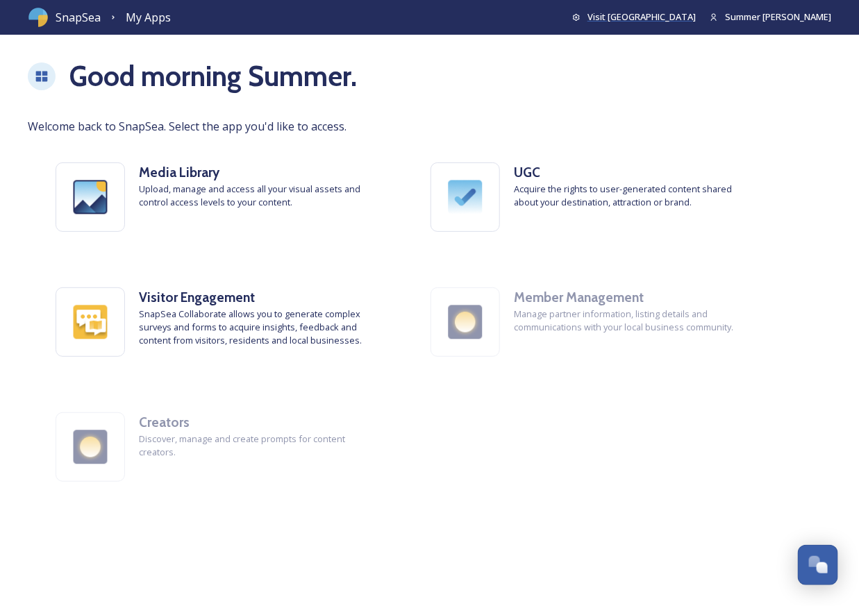
click at [696, 17] on span "Visit [GEOGRAPHIC_DATA]" at bounding box center [641, 16] width 108 height 12
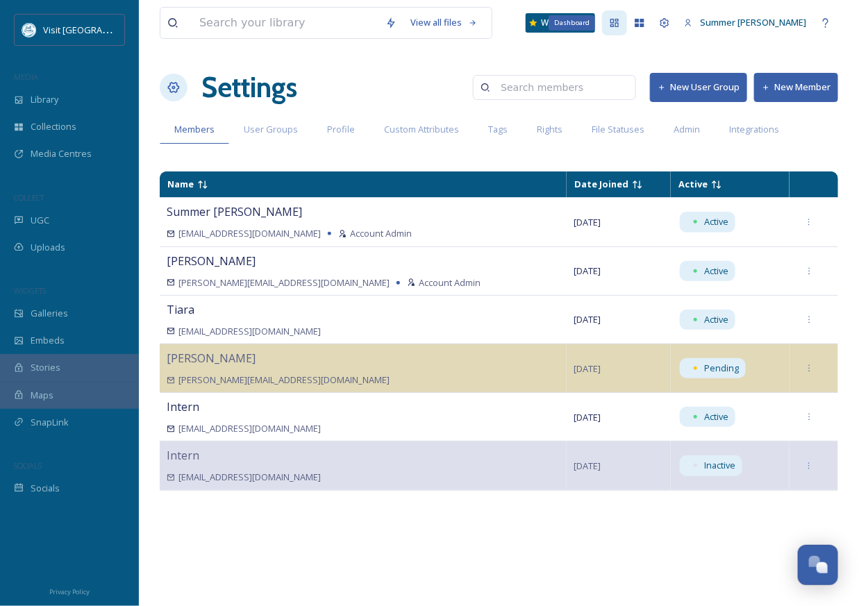
click at [620, 22] on icon at bounding box center [614, 22] width 11 height 11
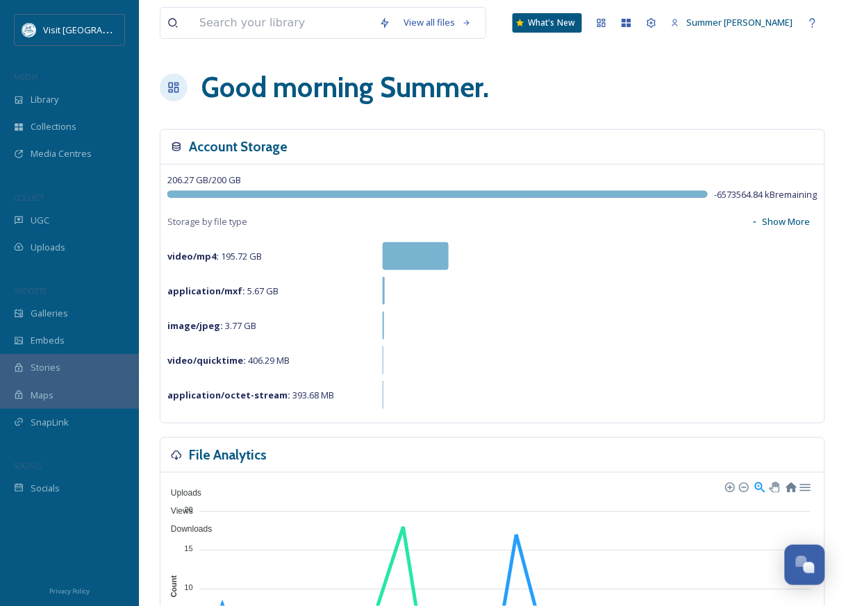
click at [206, 255] on strong "video/mp4 :" at bounding box center [192, 256] width 51 height 12
click at [440, 251] on div at bounding box center [416, 256] width 66 height 28
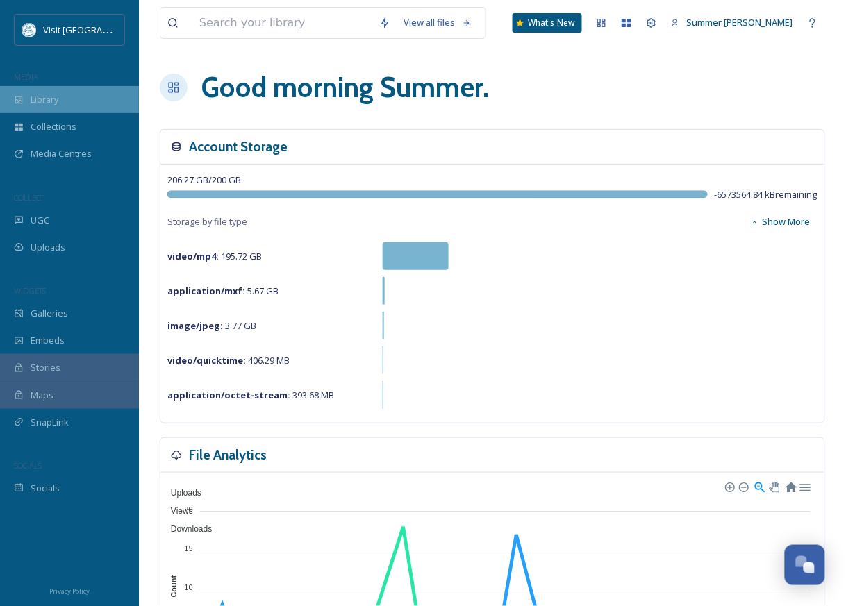
click at [46, 101] on span "Library" at bounding box center [45, 99] width 28 height 13
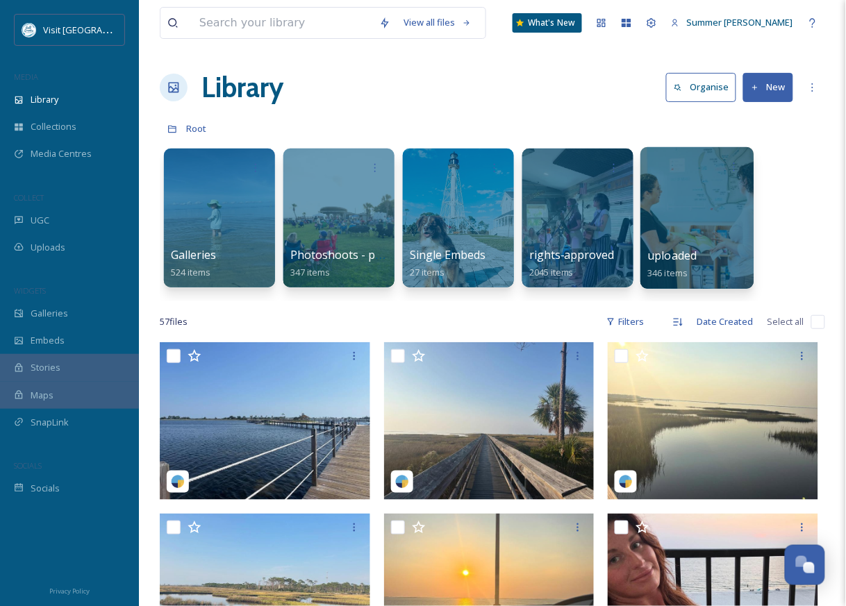
click at [703, 219] on div at bounding box center [696, 218] width 113 height 142
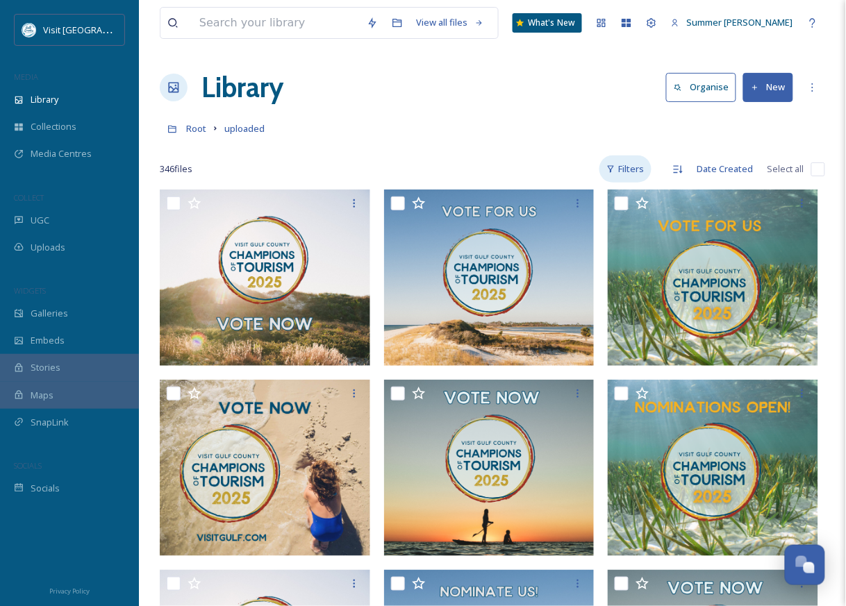
click at [634, 173] on div "Filters" at bounding box center [625, 169] width 52 height 27
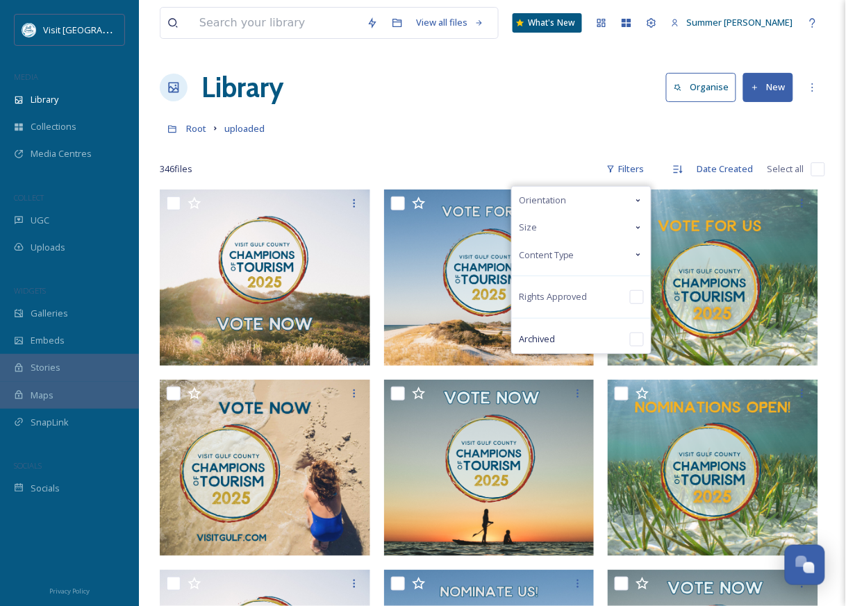
click at [640, 256] on icon at bounding box center [638, 254] width 11 height 11
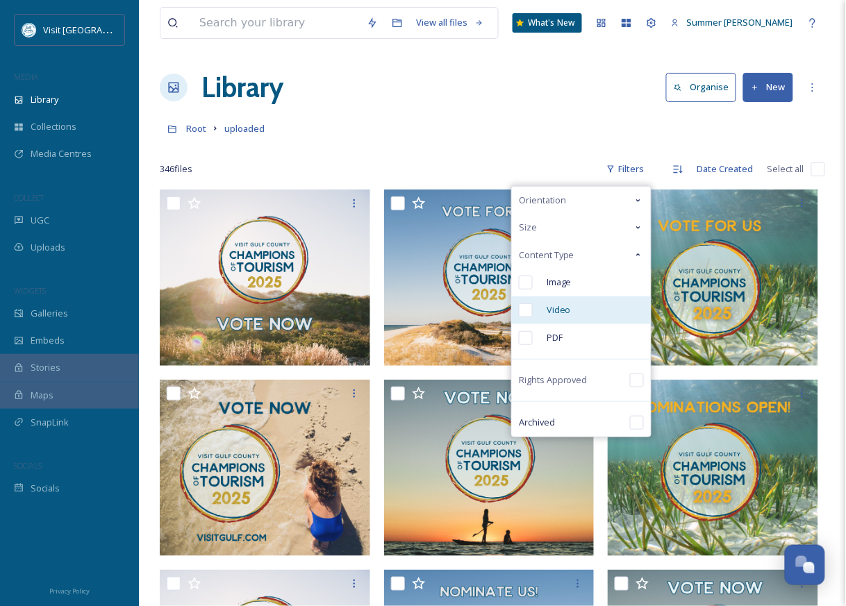
click at [524, 307] on input "checkbox" at bounding box center [526, 310] width 14 height 14
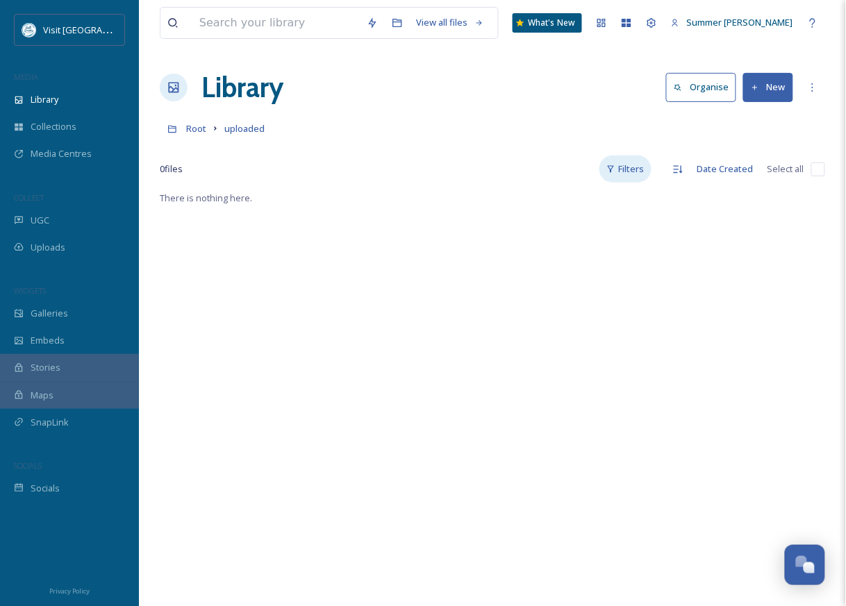
click at [643, 166] on div "Filters" at bounding box center [625, 169] width 52 height 27
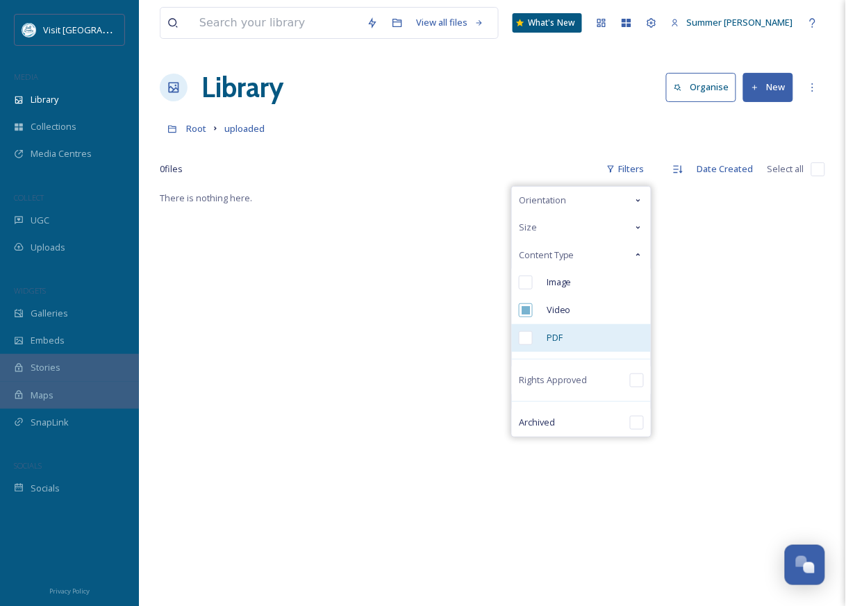
click at [524, 340] on input "checkbox" at bounding box center [526, 338] width 14 height 14
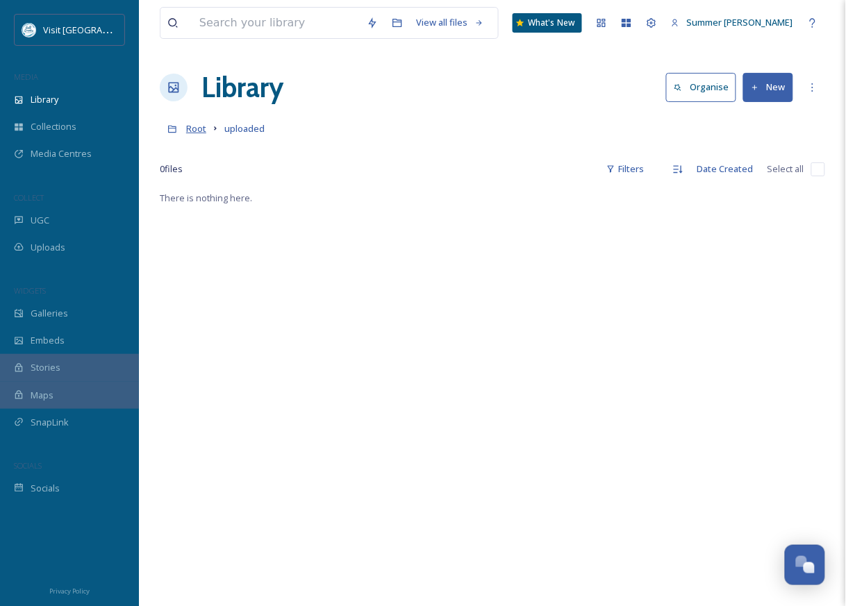
click at [194, 131] on span "Root" at bounding box center [196, 128] width 20 height 12
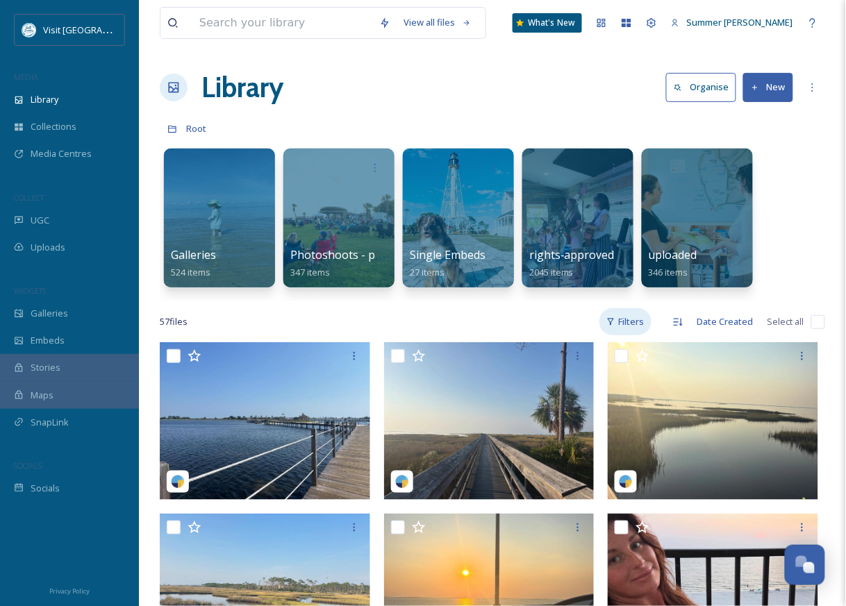
click at [626, 321] on div "Filters" at bounding box center [625, 321] width 52 height 27
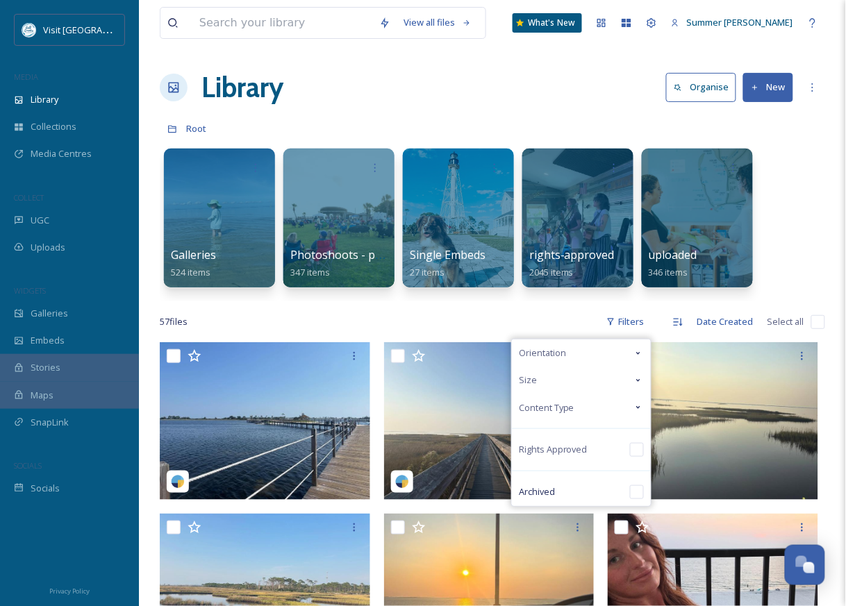
click at [562, 410] on span "Content Type" at bounding box center [547, 407] width 56 height 13
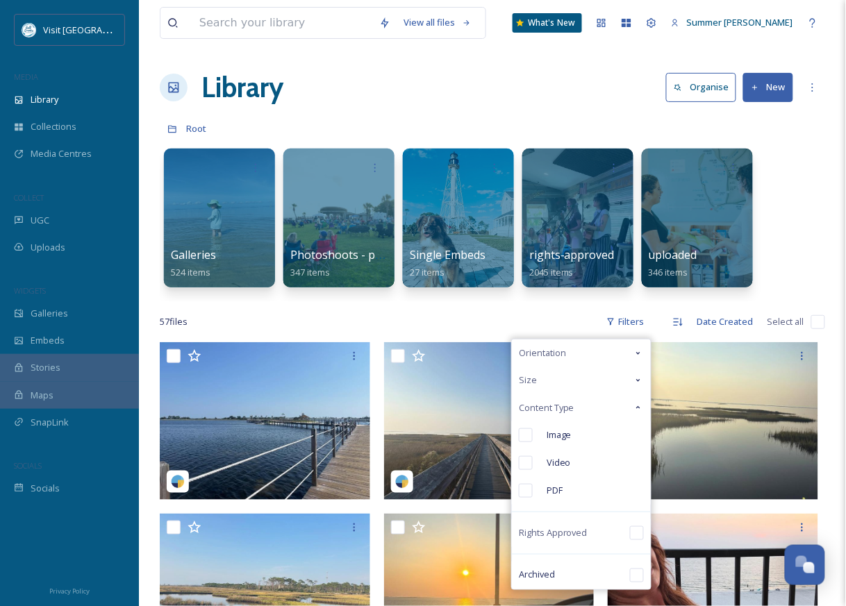
click at [530, 462] on input "checkbox" at bounding box center [526, 463] width 14 height 14
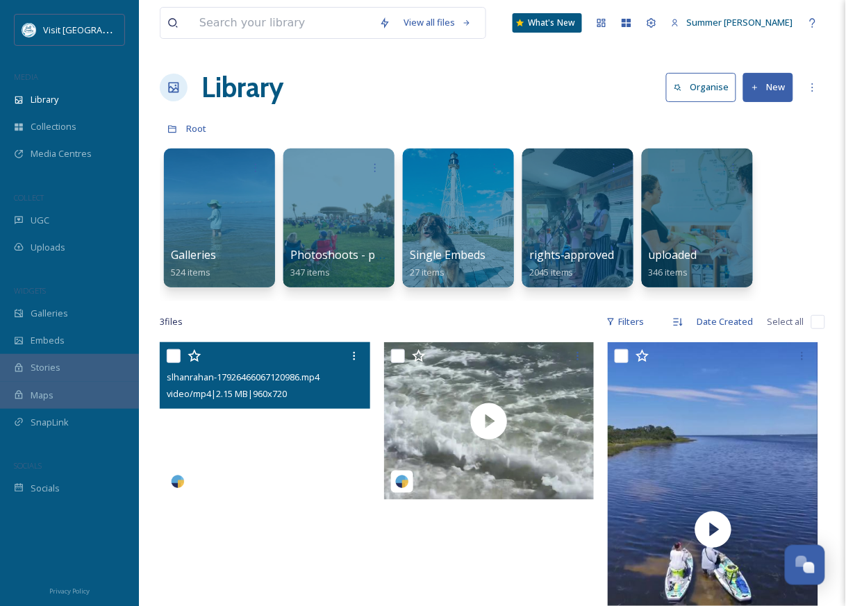
click at [293, 471] on video "slhanrahan-17926466067120986.mp4" at bounding box center [265, 421] width 210 height 158
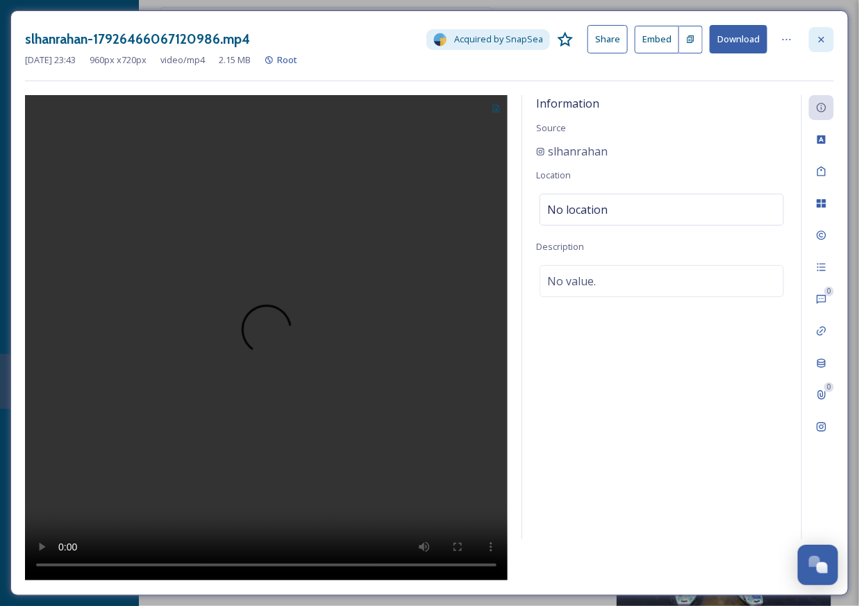
click at [819, 40] on icon at bounding box center [821, 39] width 11 height 11
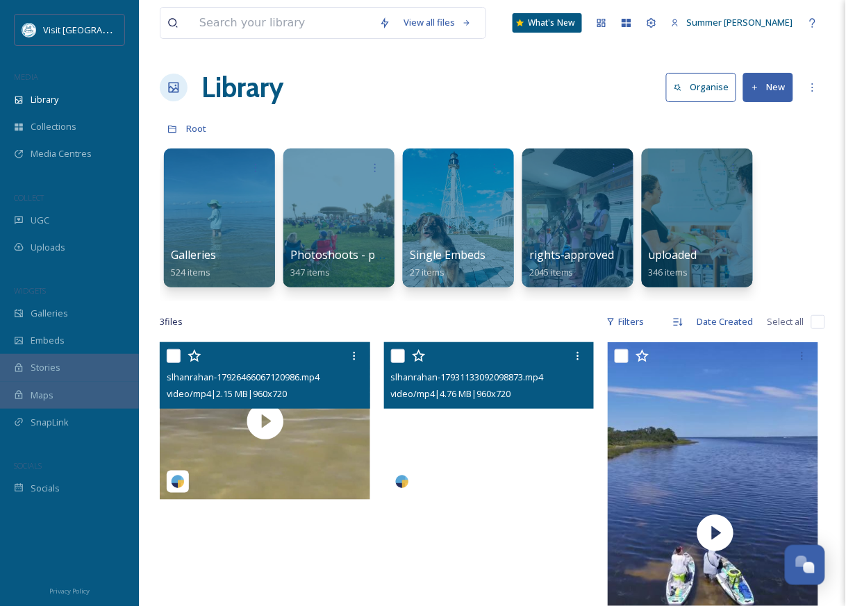
click at [463, 466] on video "slhanrahan-17931133092098873.mp4" at bounding box center [489, 421] width 210 height 158
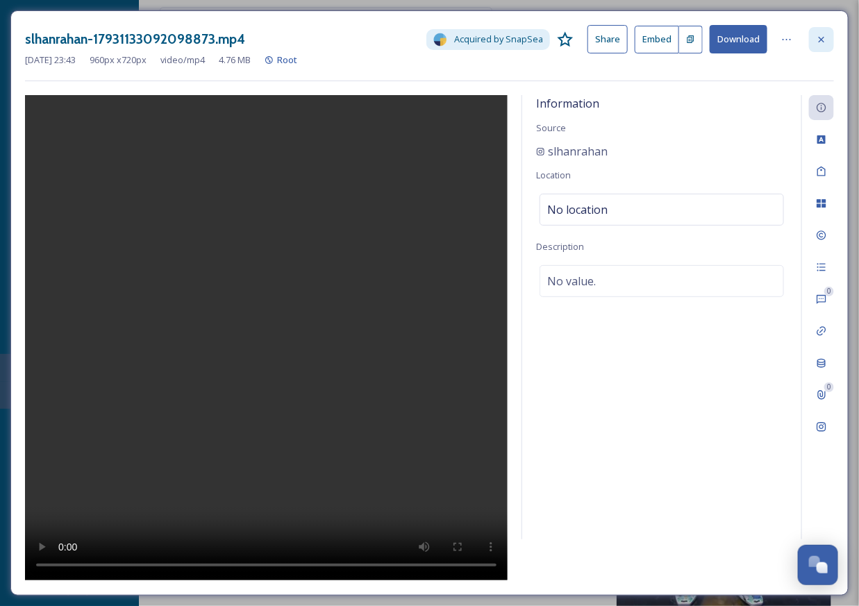
click at [821, 37] on icon at bounding box center [821, 39] width 11 height 11
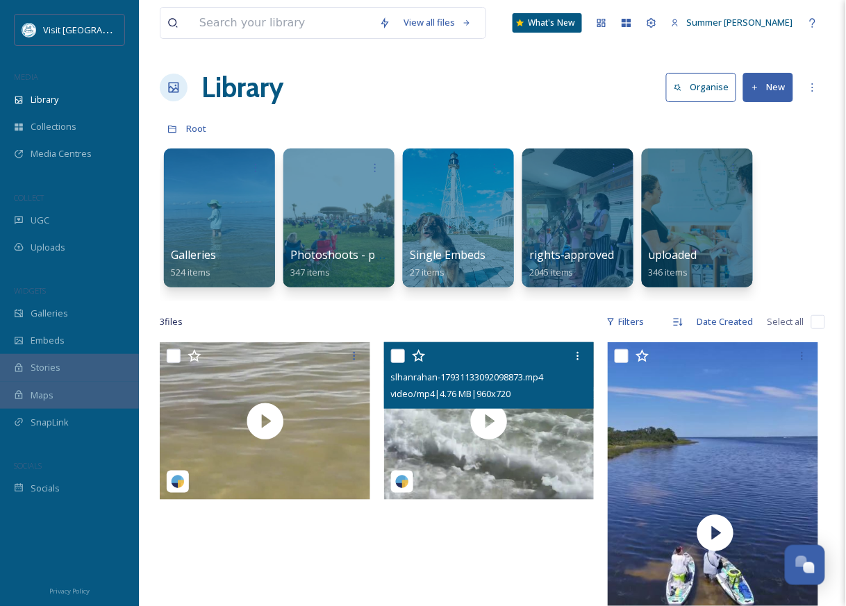
click at [398, 361] on input "checkbox" at bounding box center [398, 356] width 14 height 14
checkbox input "true"
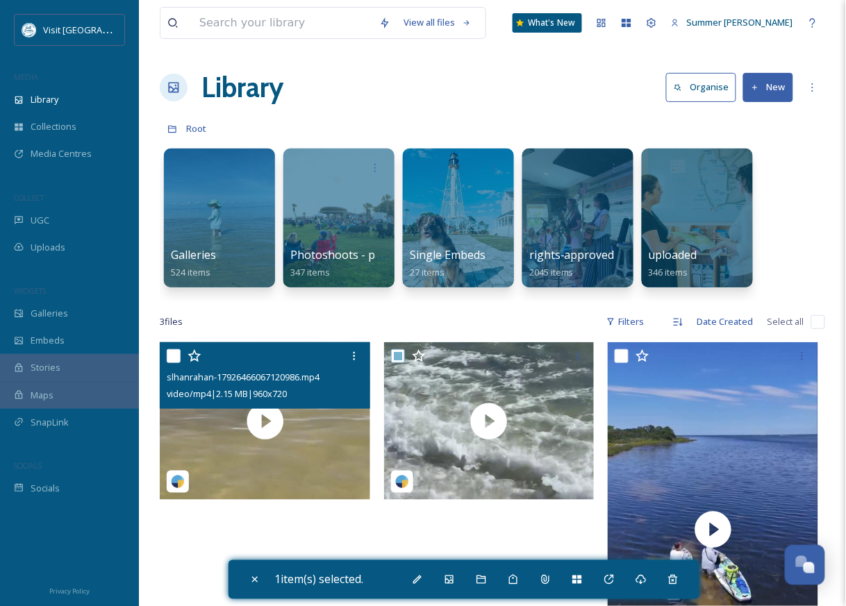
click at [174, 354] on input "checkbox" at bounding box center [174, 356] width 14 height 14
checkbox input "true"
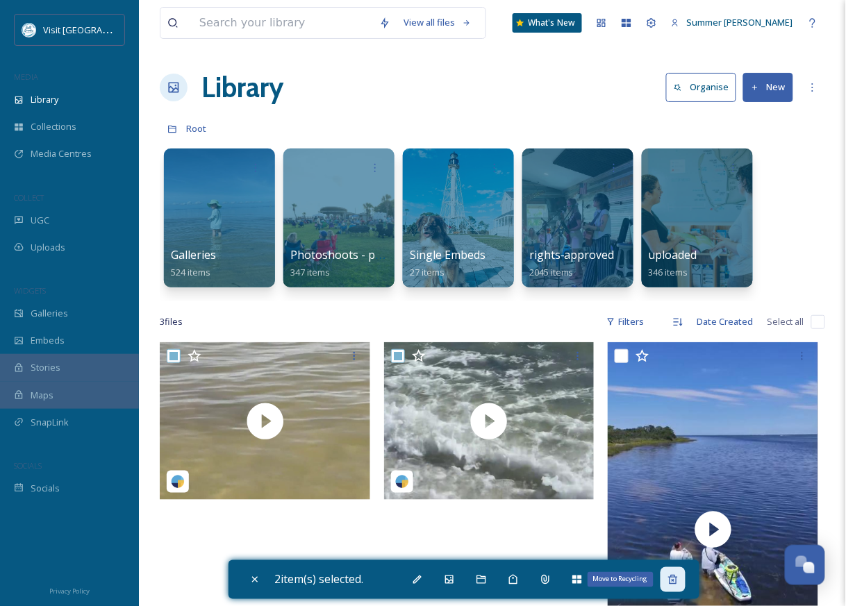
click at [678, 583] on icon at bounding box center [672, 579] width 11 height 11
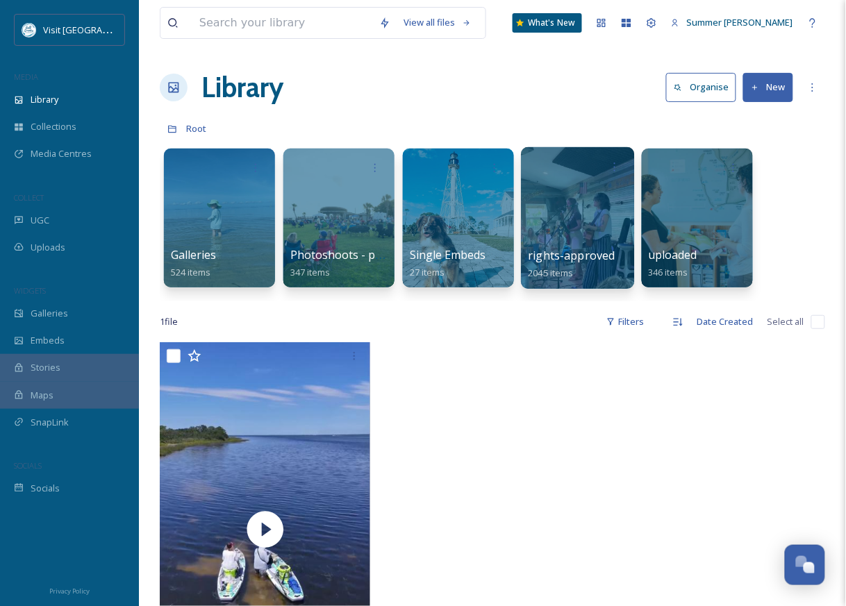
click at [582, 199] on div at bounding box center [577, 218] width 113 height 142
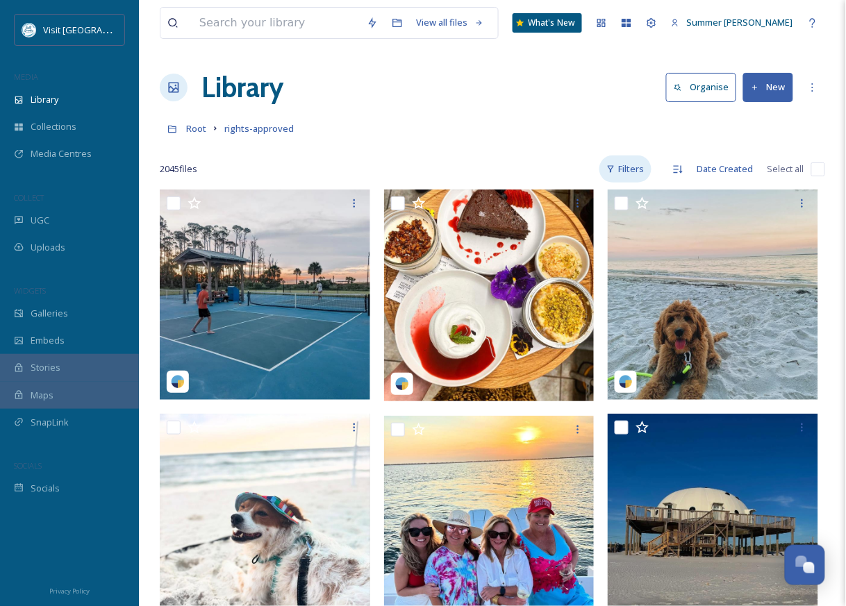
click at [618, 169] on div "Filters" at bounding box center [625, 169] width 52 height 27
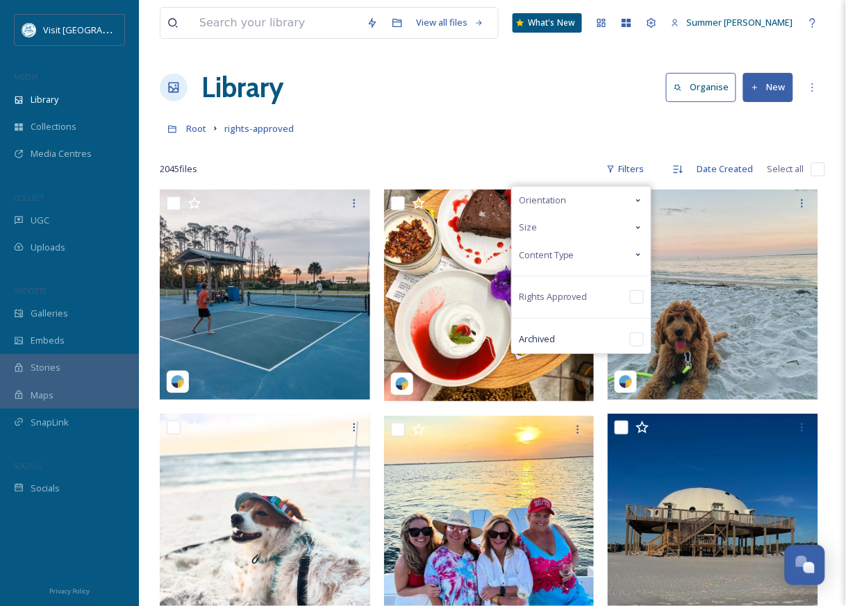
click at [631, 256] on div "Content Type" at bounding box center [581, 255] width 139 height 27
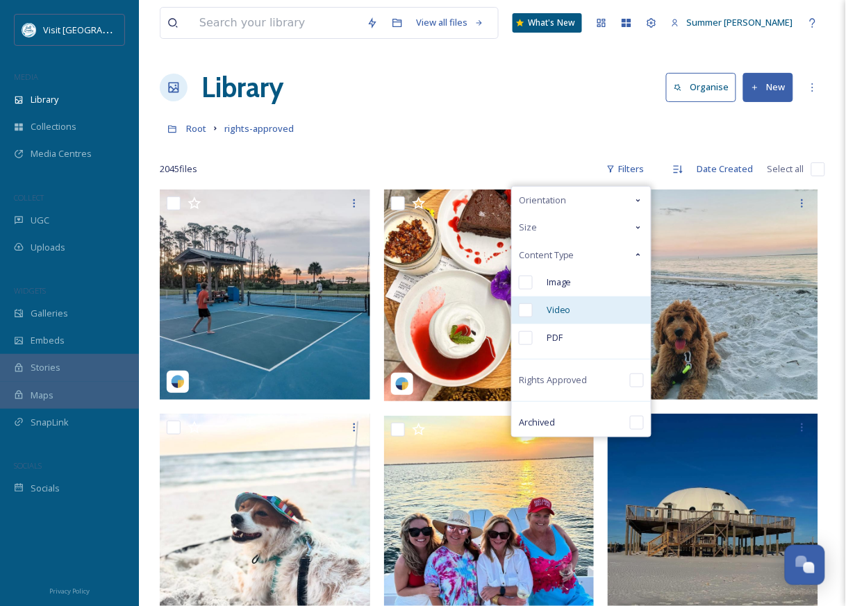
click at [533, 313] on div at bounding box center [526, 310] width 14 height 14
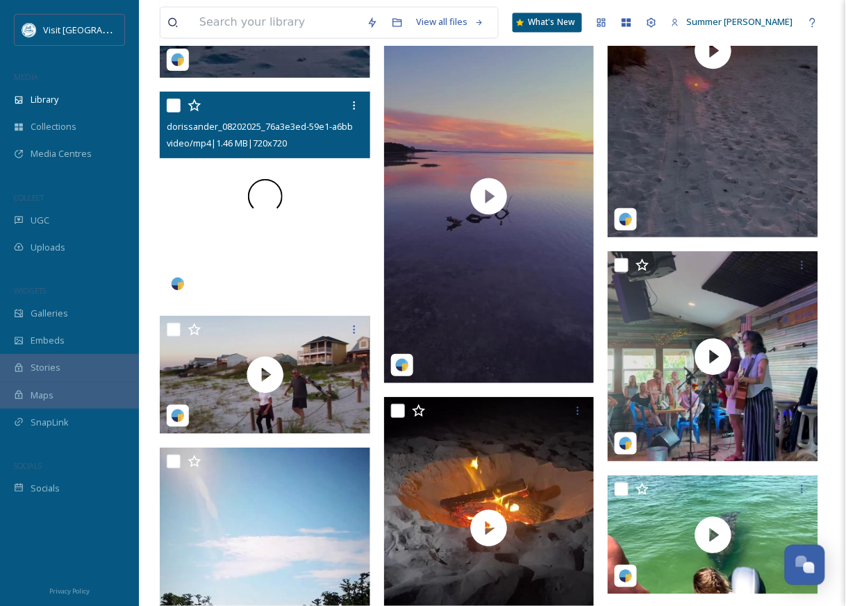
scroll to position [6374, 0]
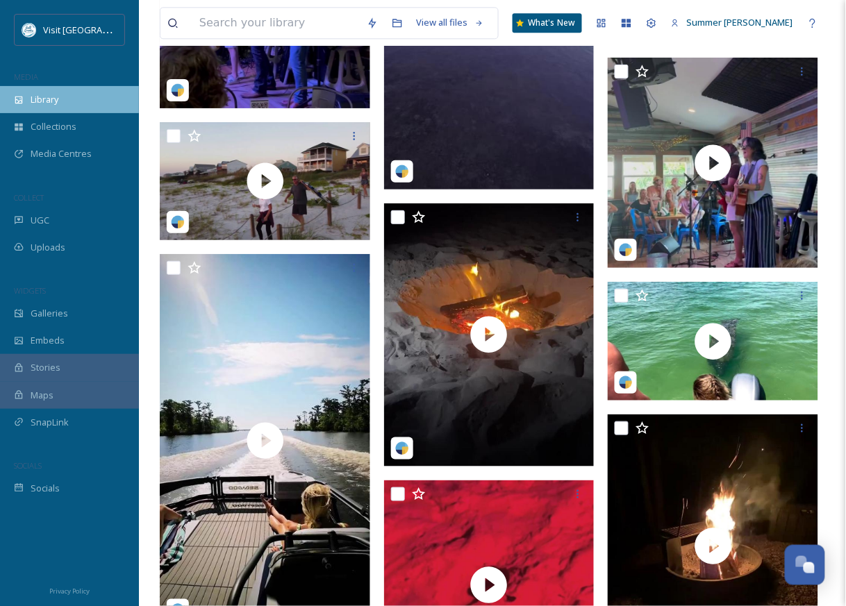
click at [44, 103] on span "Library" at bounding box center [45, 99] width 28 height 13
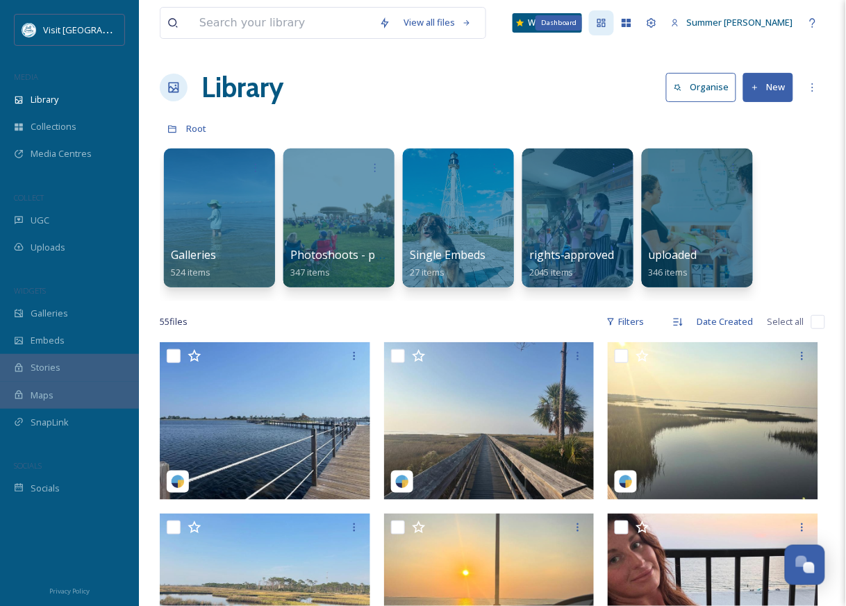
click at [605, 19] on icon at bounding box center [601, 23] width 8 height 8
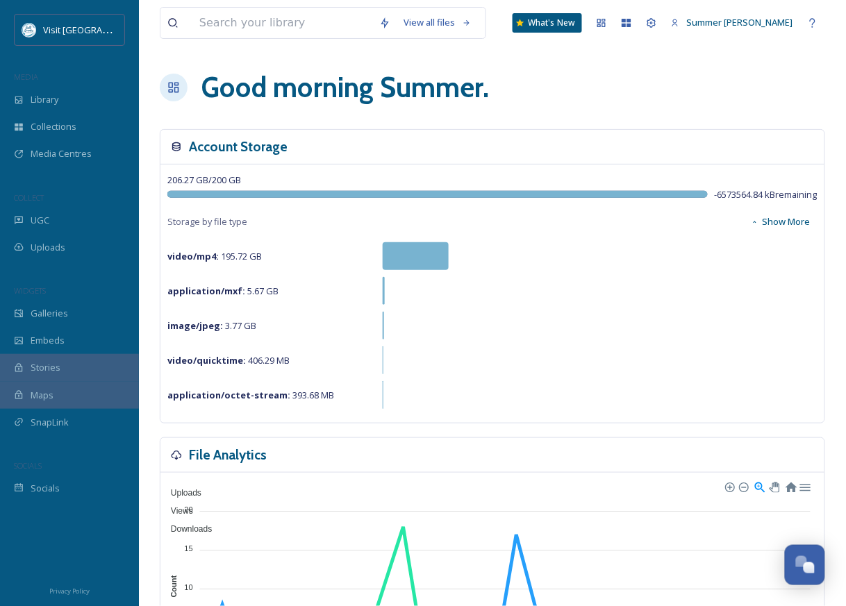
click at [416, 255] on div at bounding box center [416, 256] width 66 height 28
click at [782, 222] on button "Show More" at bounding box center [781, 221] width 74 height 27
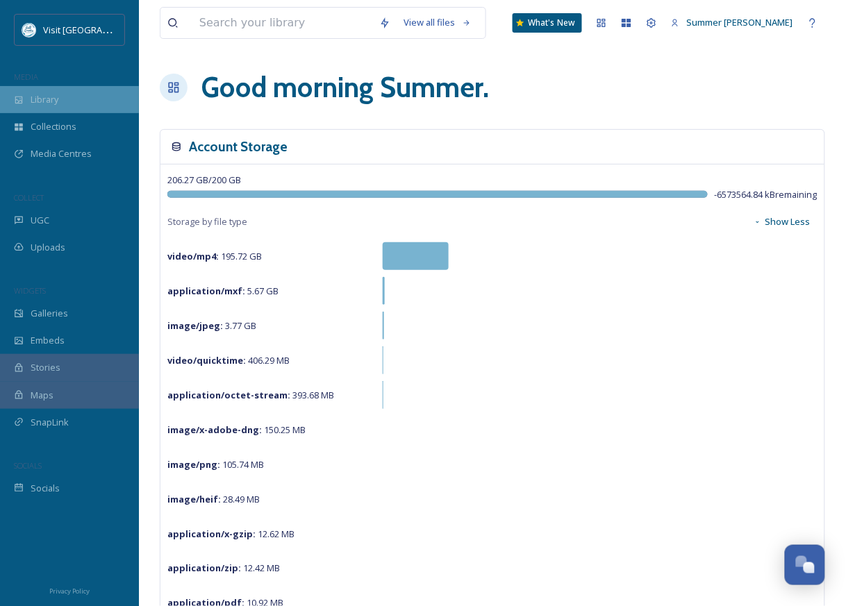
click at [35, 91] on div "Library" at bounding box center [69, 99] width 139 height 27
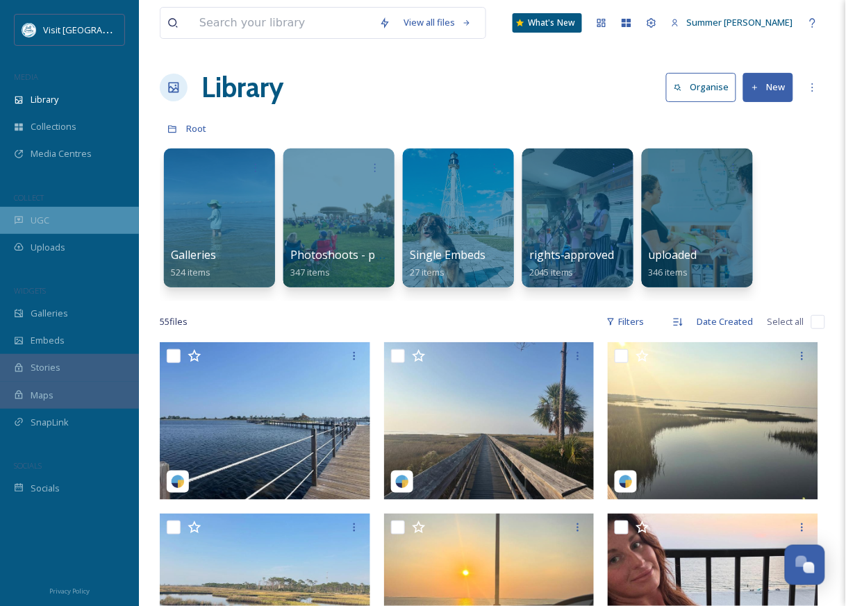
click at [43, 220] on span "UGC" at bounding box center [40, 220] width 19 height 13
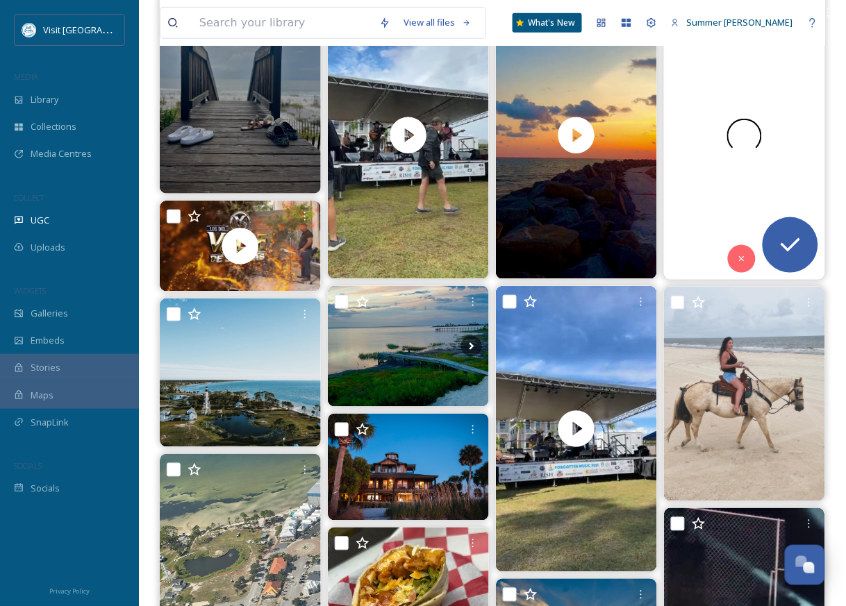
scroll to position [349, 0]
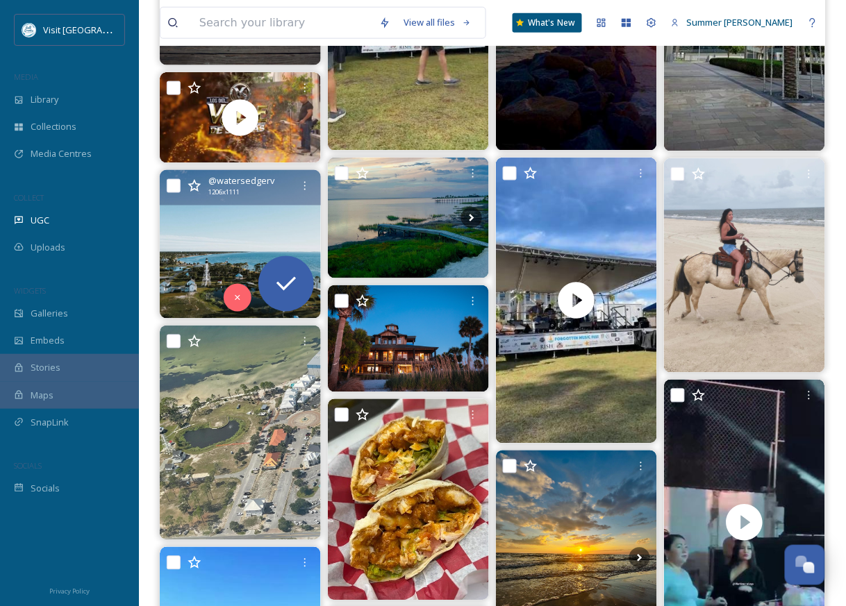
click at [252, 235] on img at bounding box center [240, 244] width 161 height 149
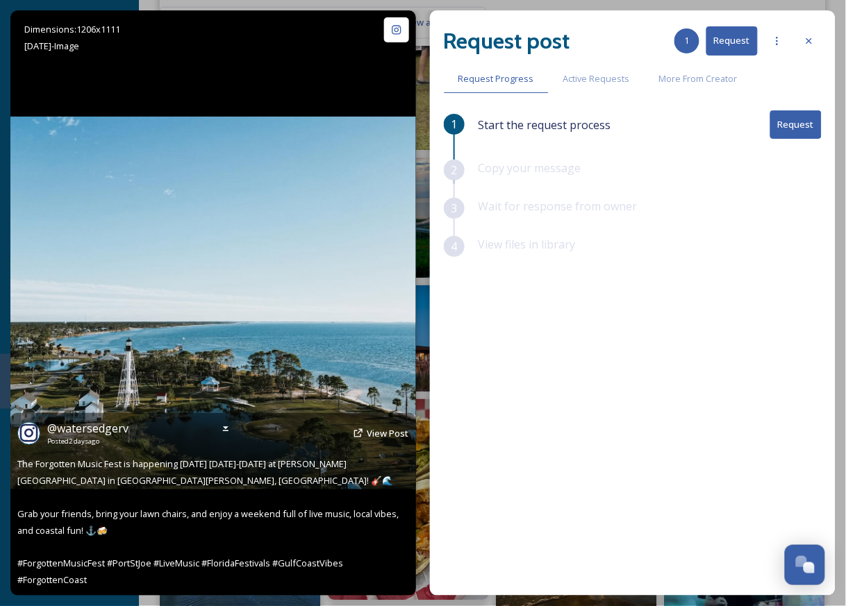
click at [369, 253] on img at bounding box center [212, 304] width 405 height 374
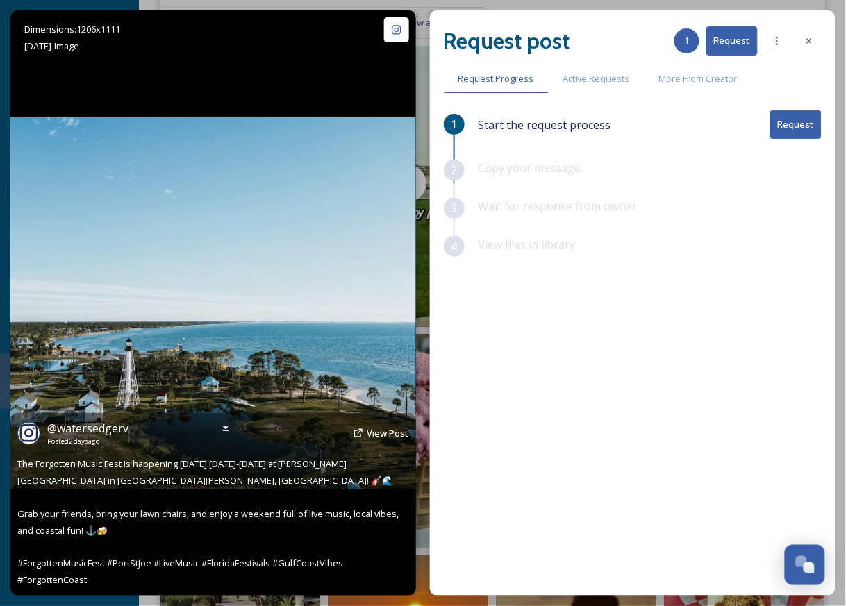
scroll to position [314, 0]
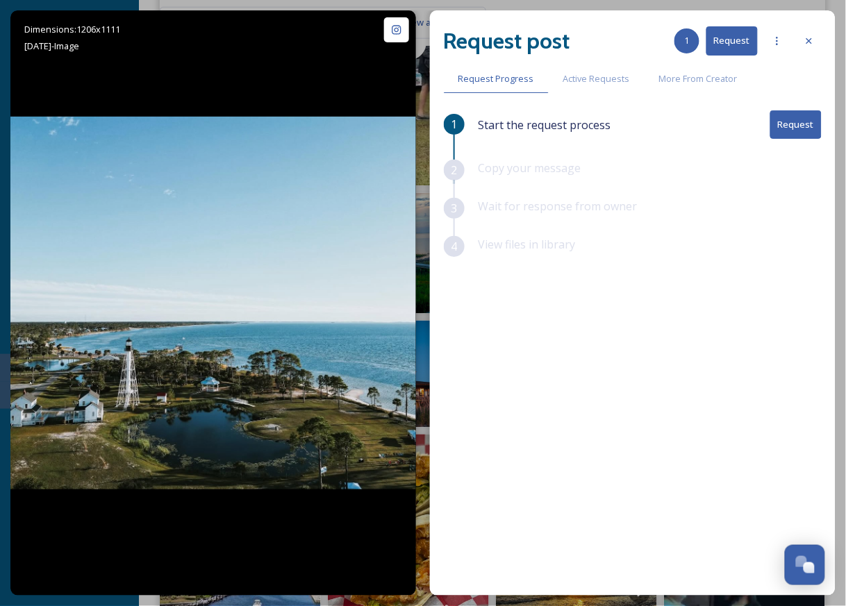
click at [793, 115] on button "Request" at bounding box center [795, 124] width 51 height 28
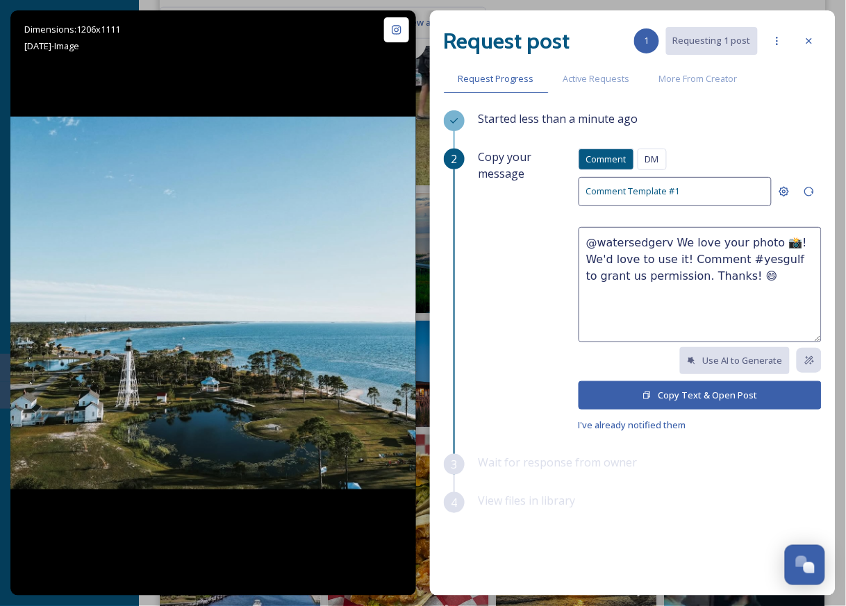
click at [702, 399] on button "Copy Text & Open Post" at bounding box center [699, 395] width 243 height 28
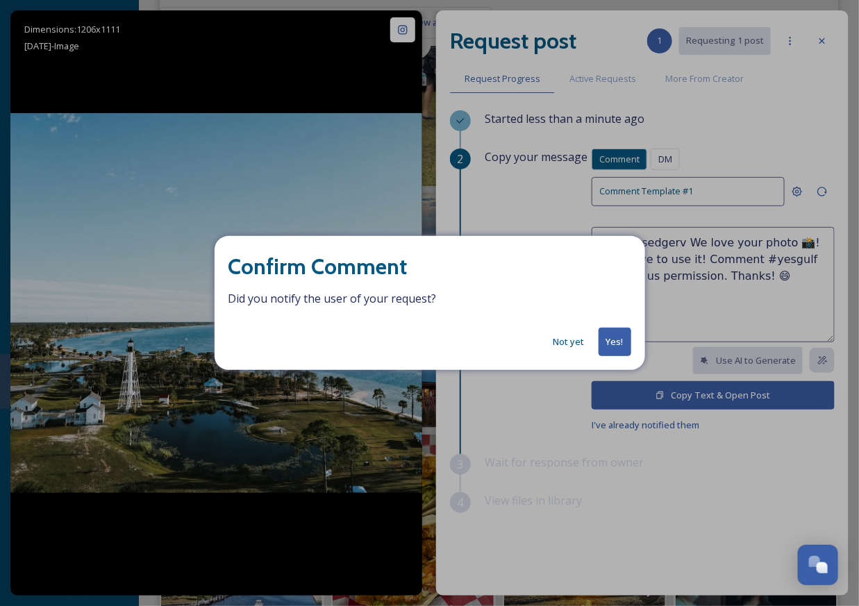
click at [612, 345] on button "Yes!" at bounding box center [614, 342] width 33 height 28
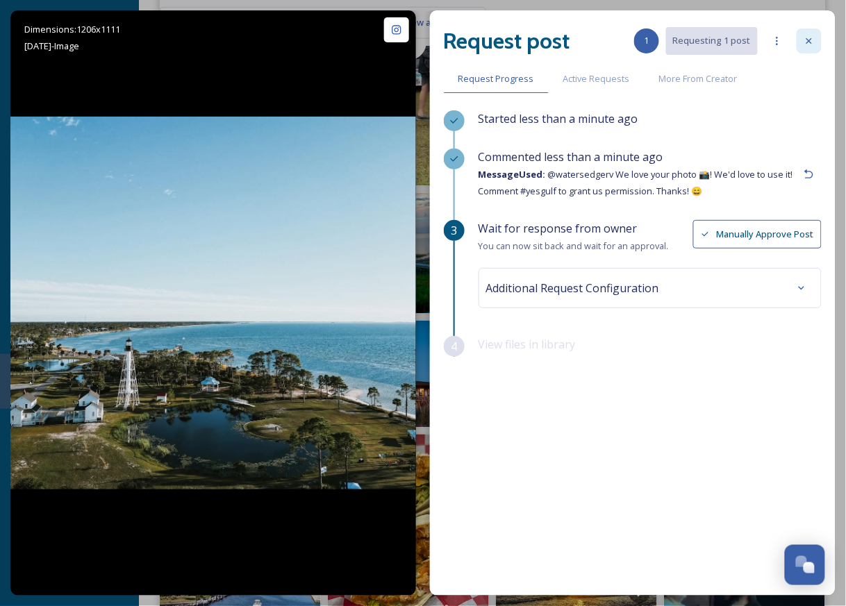
click at [814, 37] on div at bounding box center [808, 40] width 25 height 25
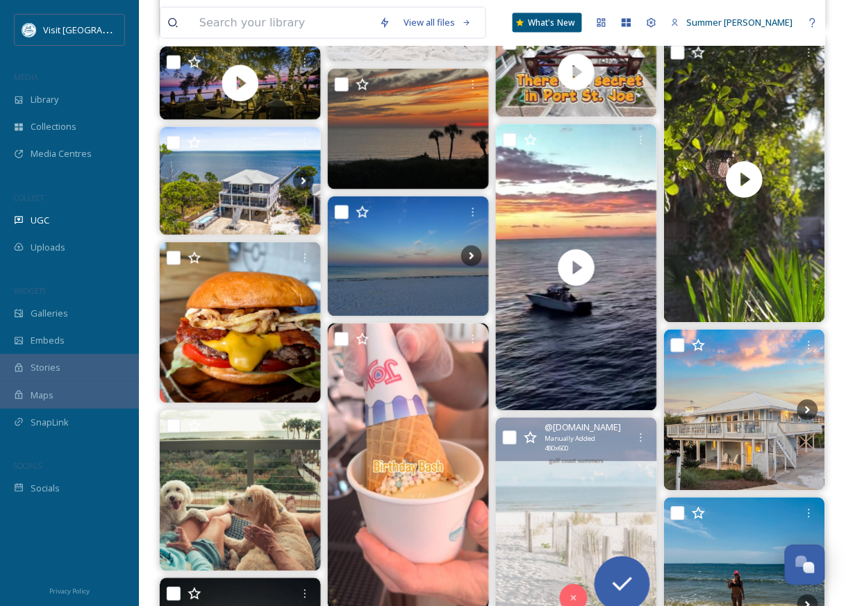
scroll to position [3260, 0]
